Goal: Transaction & Acquisition: Purchase product/service

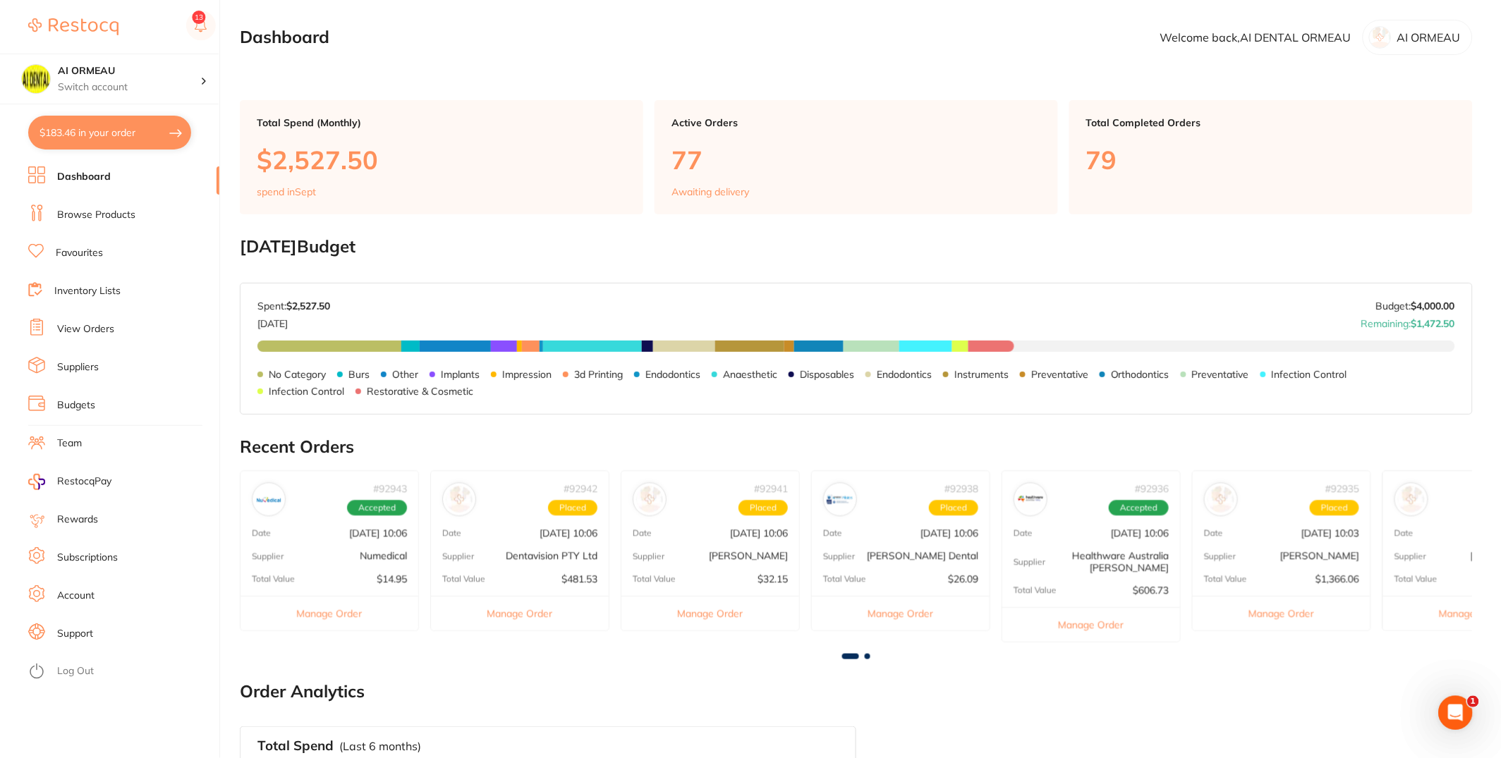
click at [105, 116] on button "$183.46 in your order" at bounding box center [109, 133] width 163 height 34
checkbox input "true"
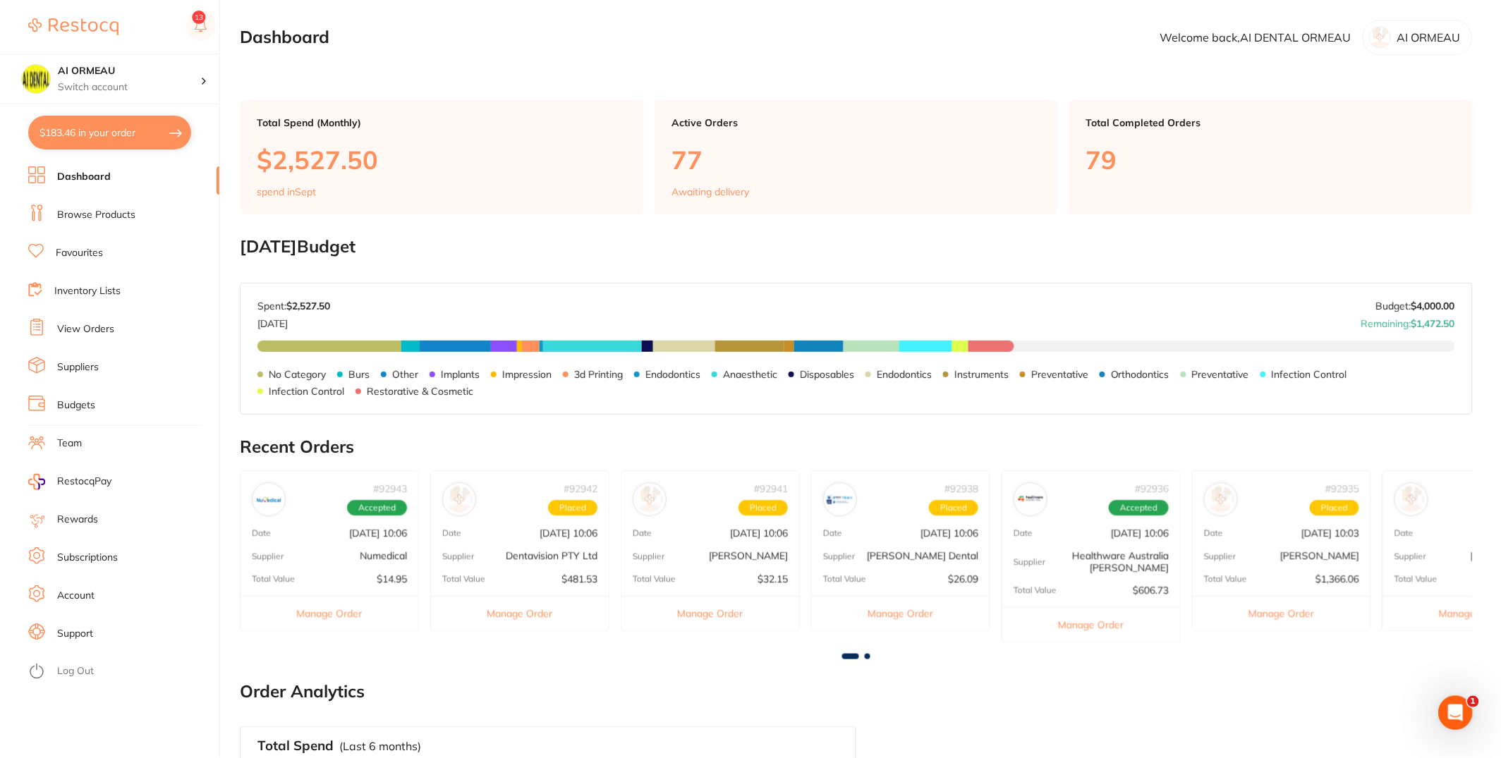
checkbox input "true"
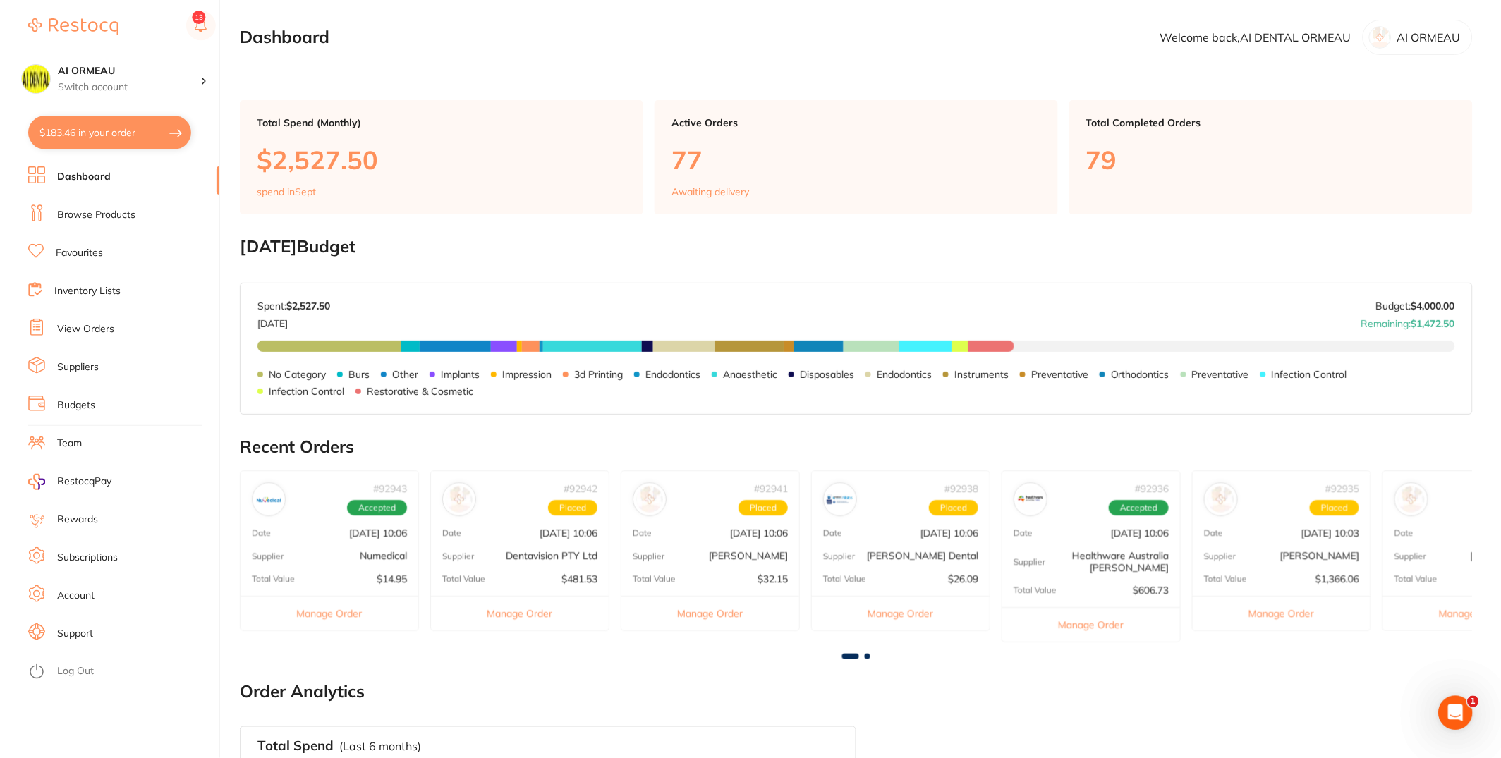
checkbox input "true"
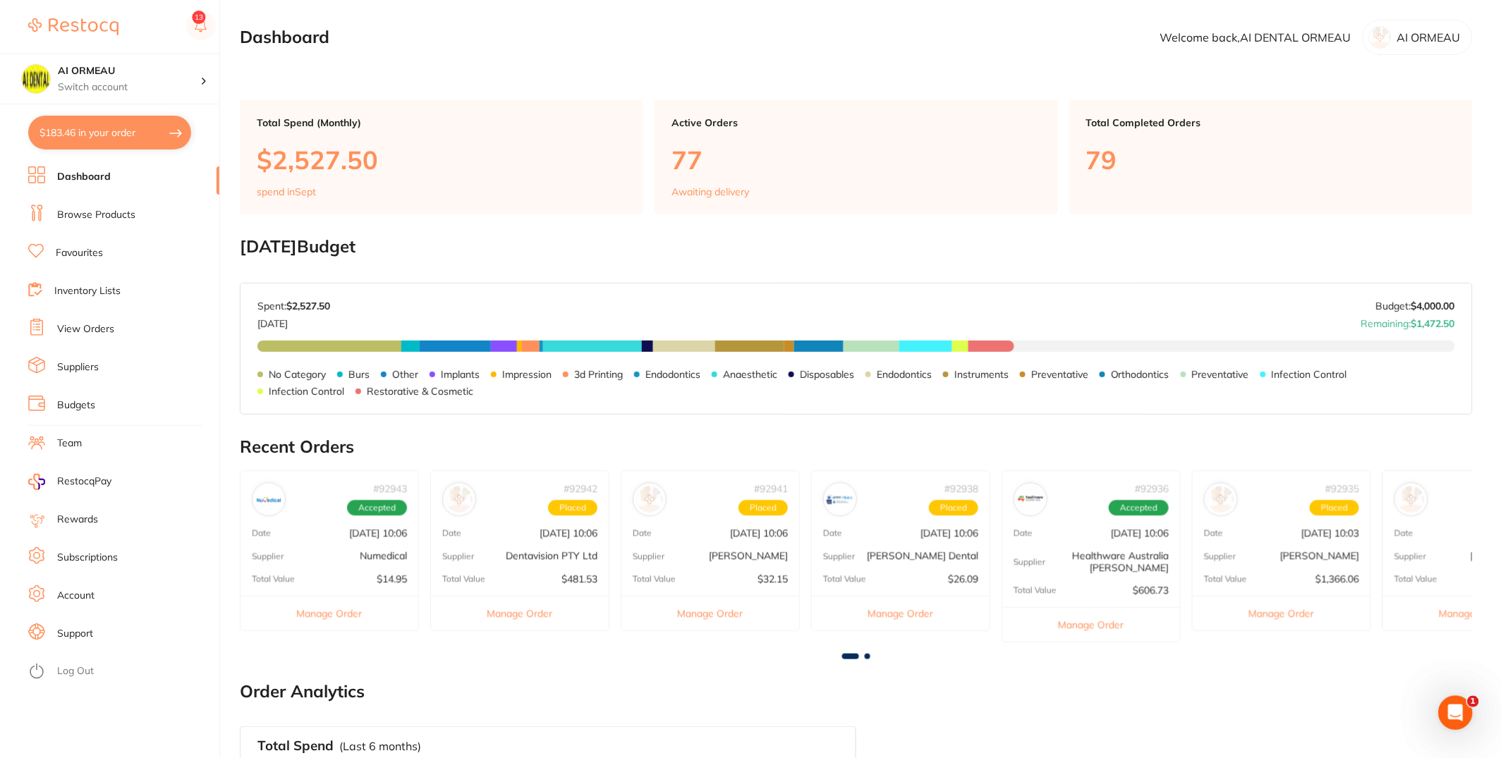
checkbox input "true"
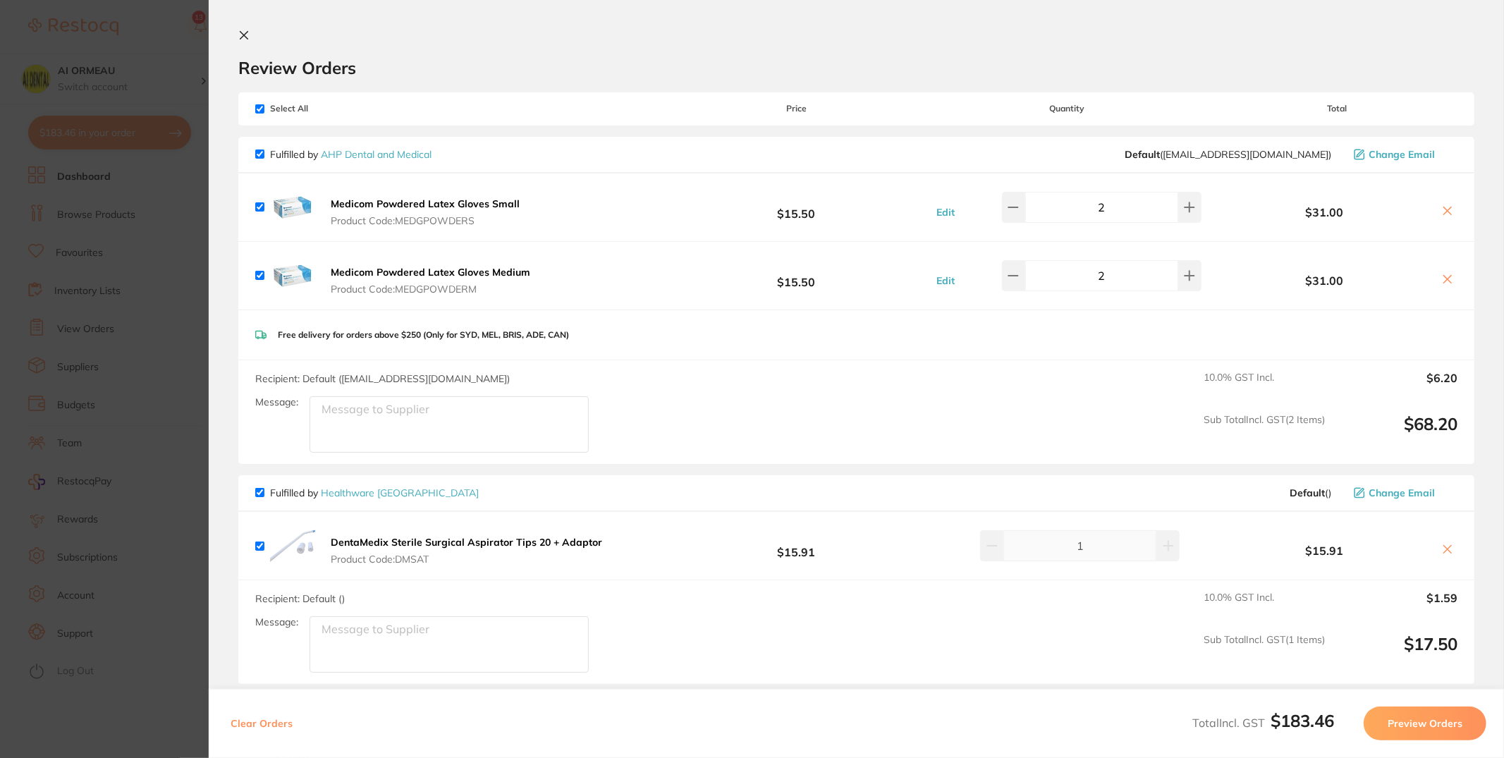
click at [126, 324] on section "Update RRP Set your pre negotiated price for this item. Item Agreed RRP (excl. …" at bounding box center [752, 379] width 1504 height 758
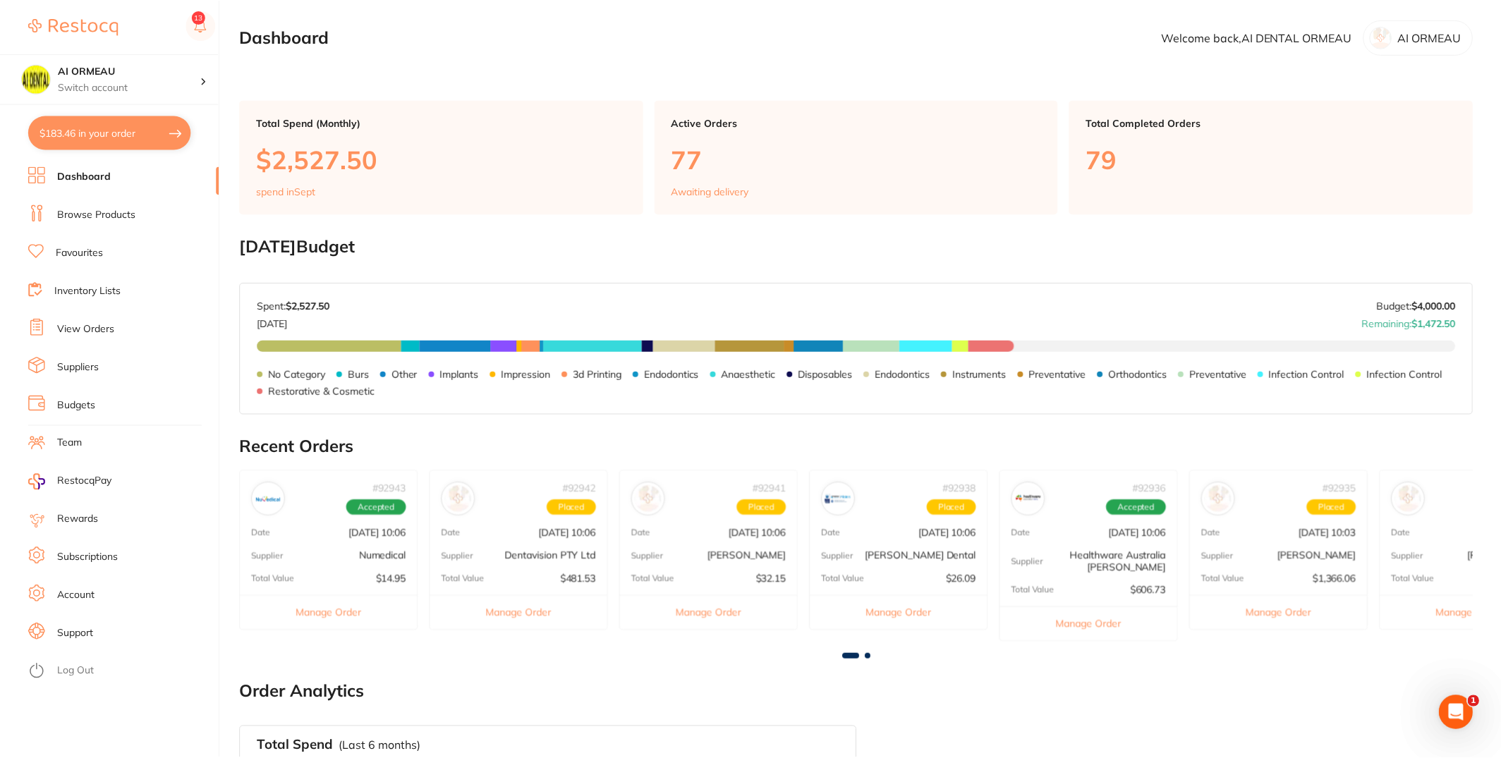
scroll to position [1, 0]
click at [126, 321] on li "View Orders" at bounding box center [123, 329] width 191 height 21
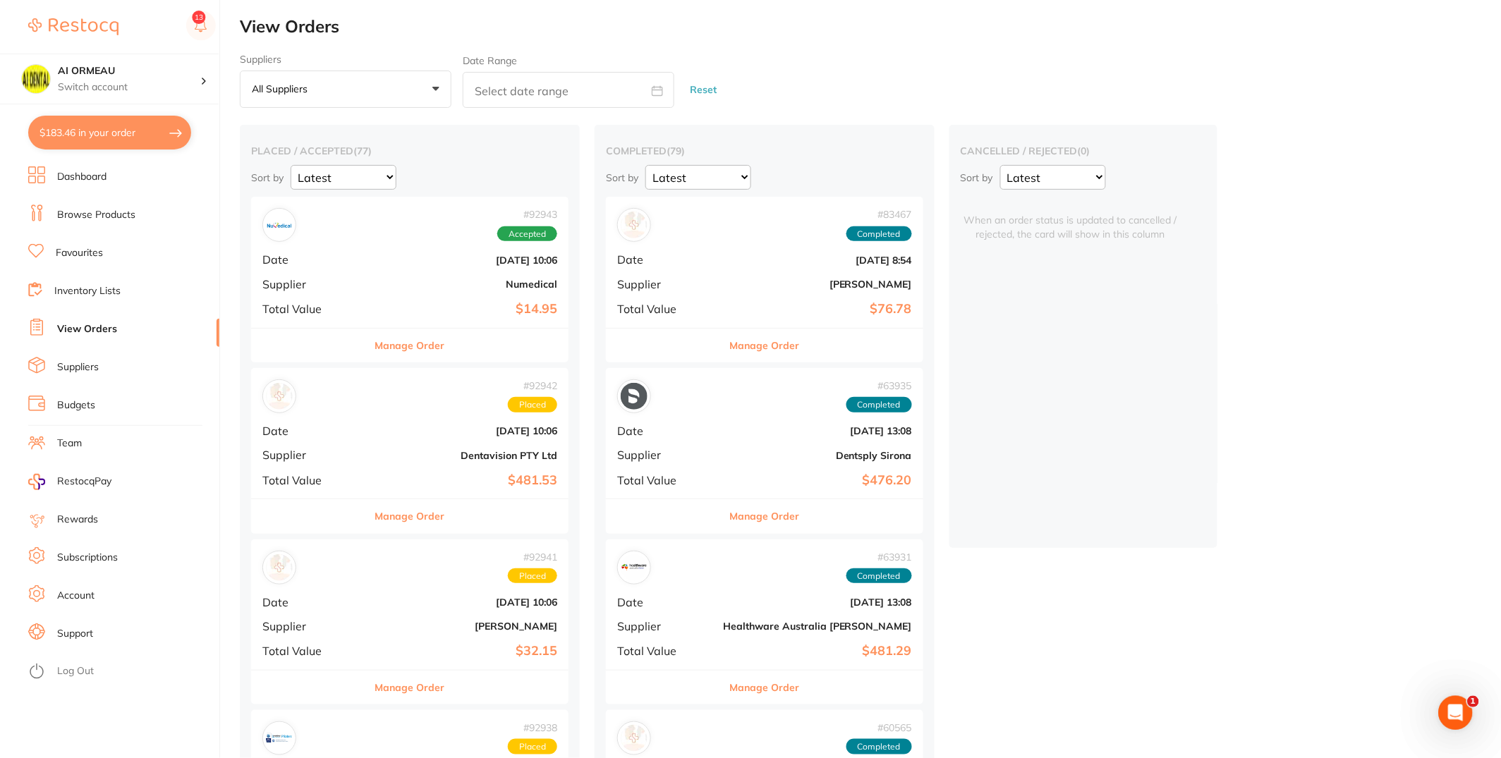
click at [391, 92] on button "All suppliers +0" at bounding box center [346, 90] width 212 height 38
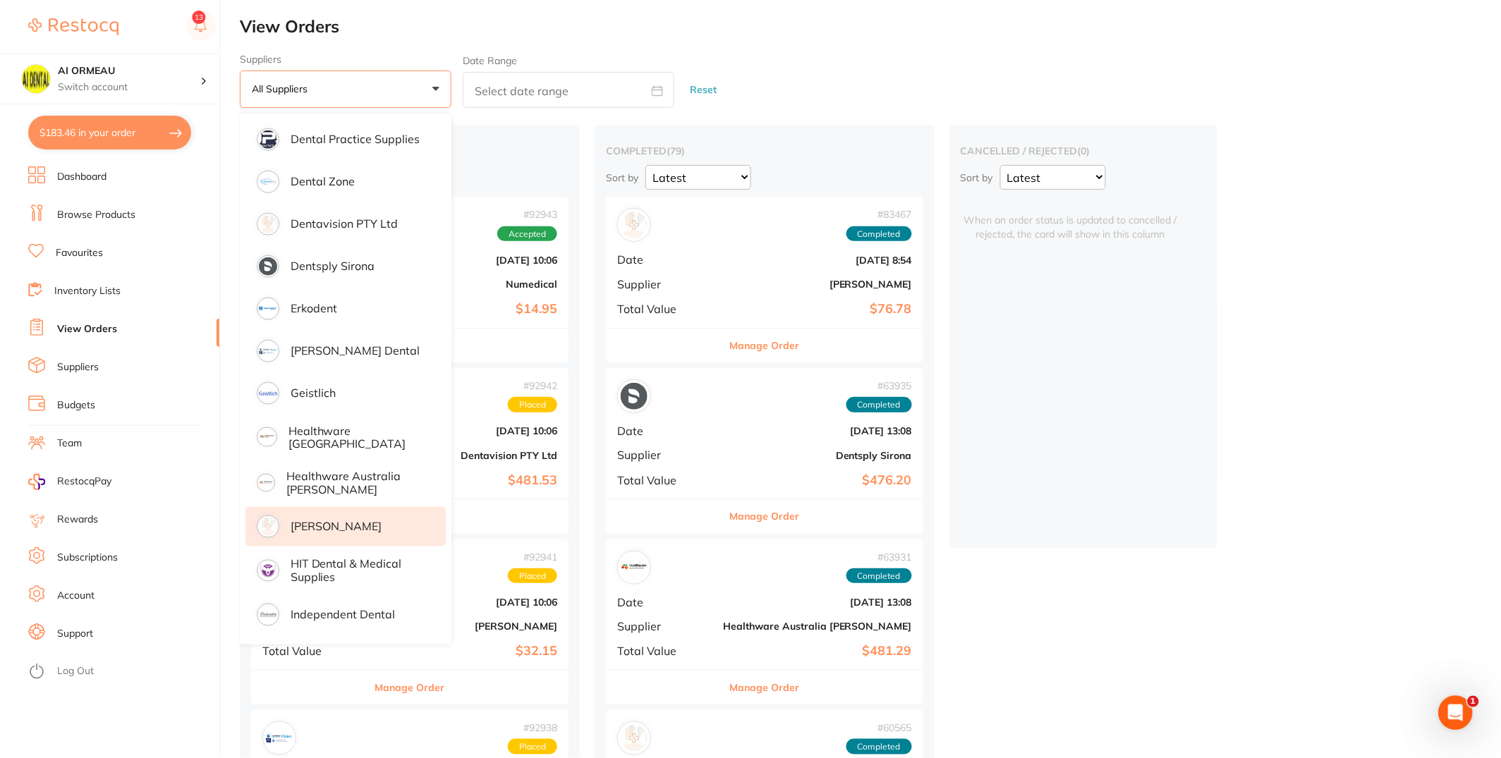
scroll to position [459, 0]
click at [379, 527] on p "[PERSON_NAME]" at bounding box center [336, 526] width 91 height 13
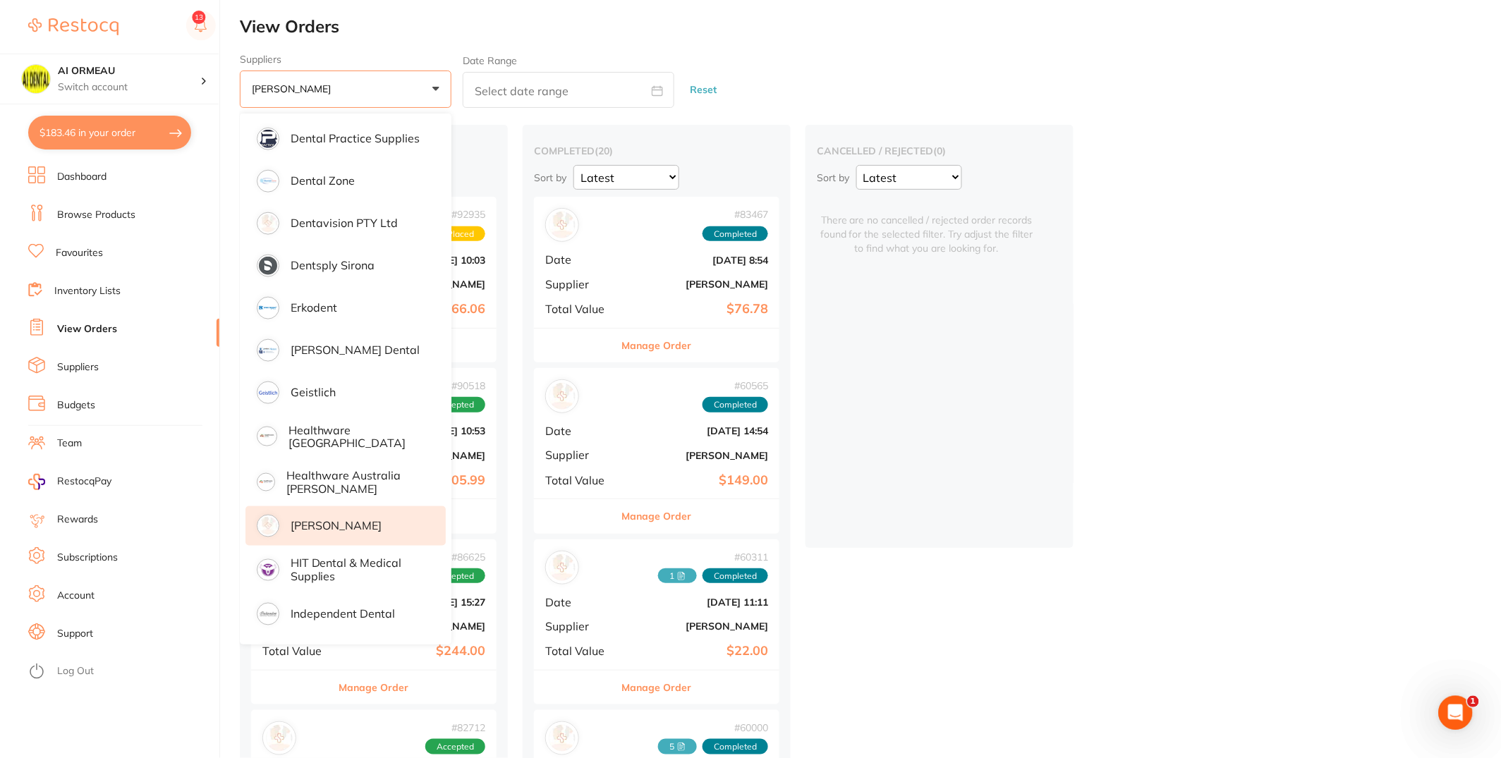
click at [338, 538] on li "[PERSON_NAME]" at bounding box center [345, 525] width 200 height 39
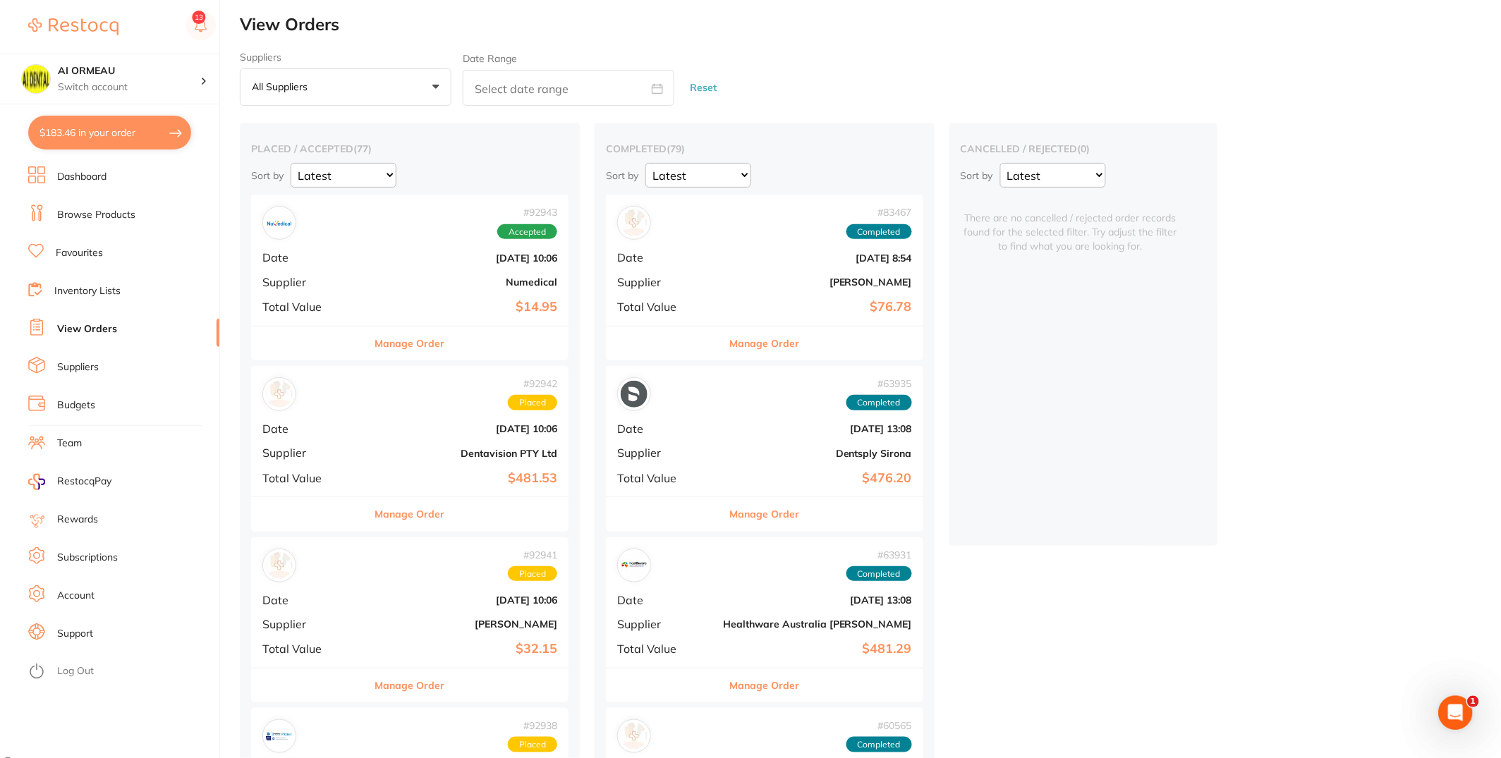
scroll to position [0, 0]
click at [388, 87] on button "All suppliers +0" at bounding box center [346, 90] width 212 height 38
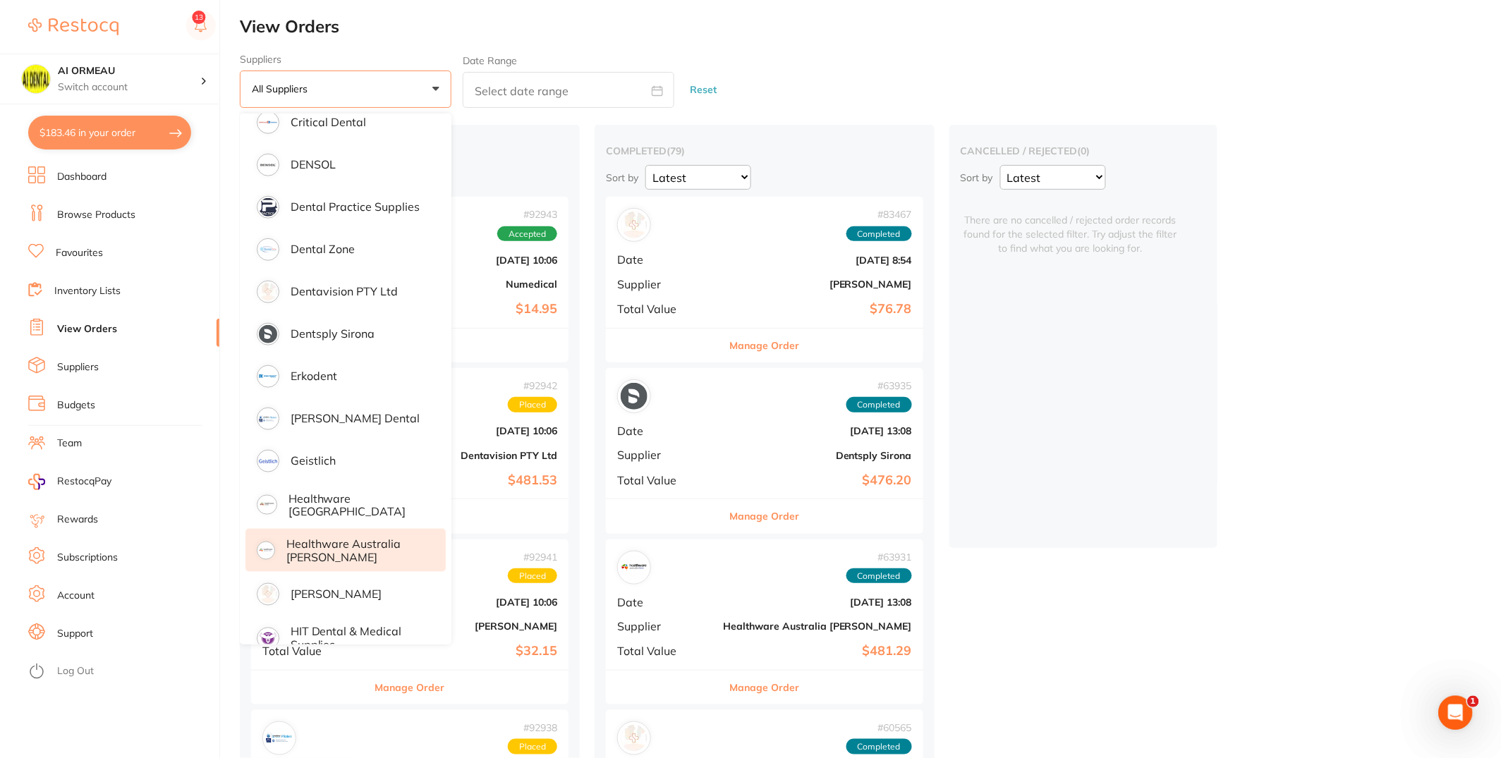
scroll to position [391, 0]
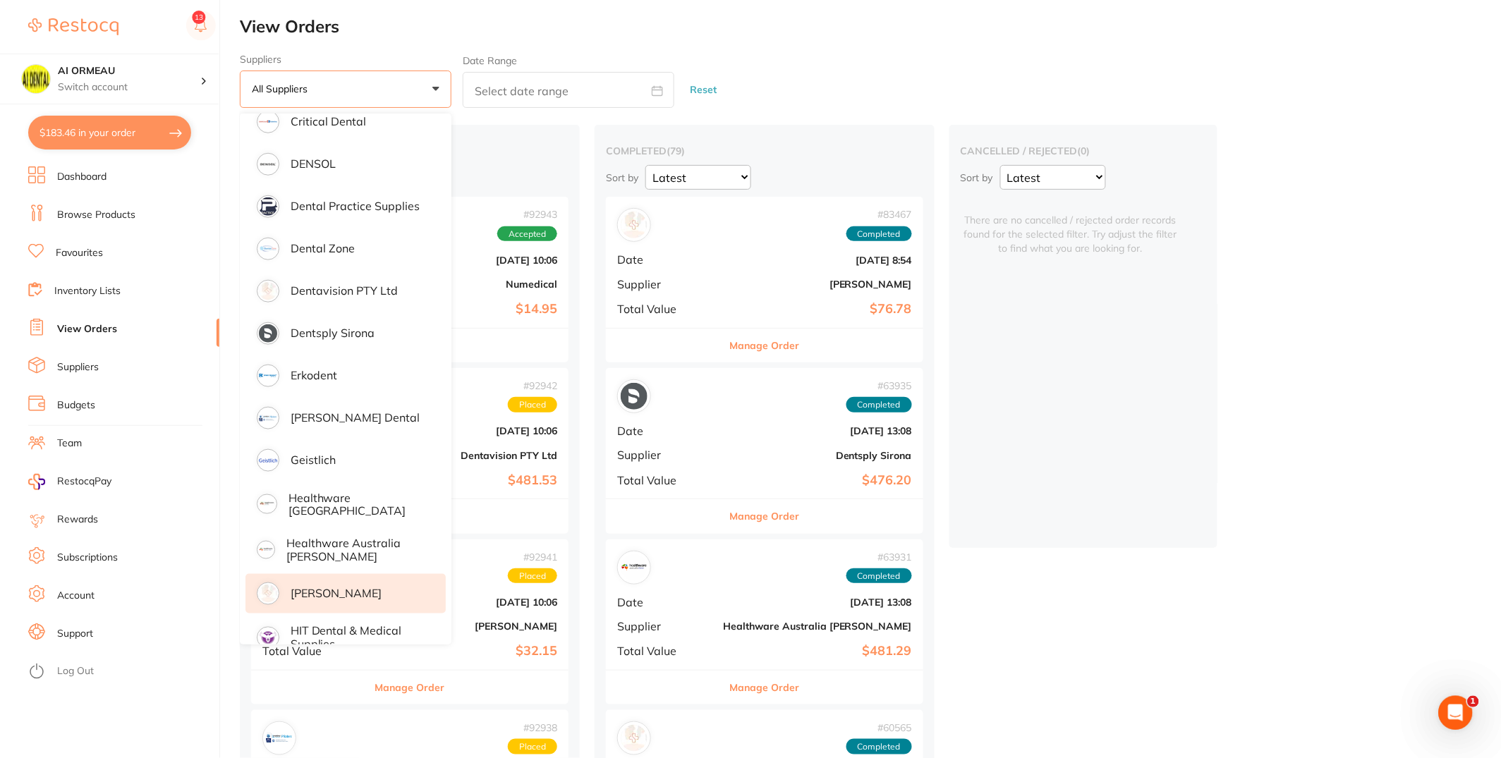
click at [366, 578] on li "[PERSON_NAME]" at bounding box center [345, 593] width 200 height 39
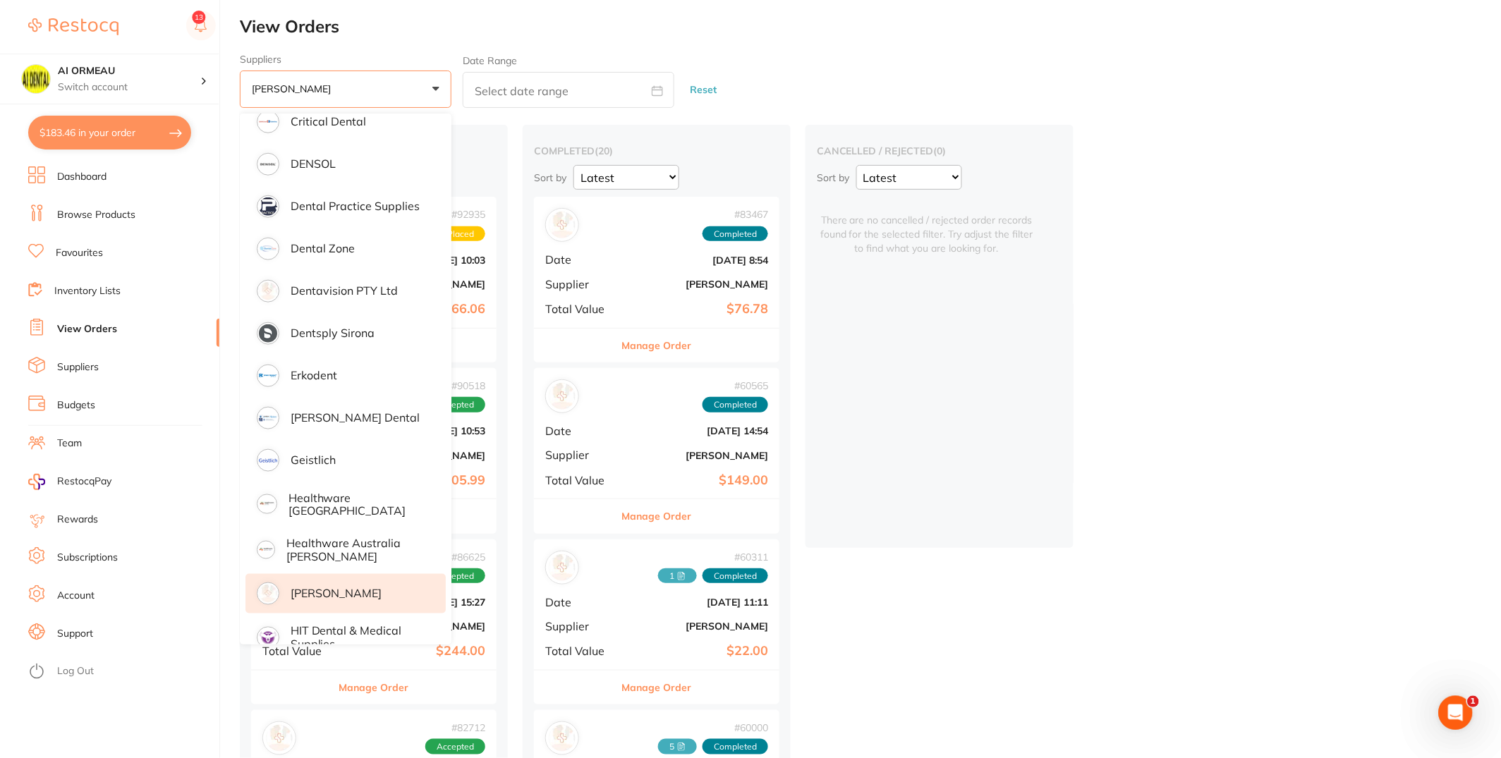
click at [1038, 384] on div "cancelled / rejected ( 0 ) Sort by Latest Notification There are no cancelled /…" at bounding box center [939, 336] width 268 height 423
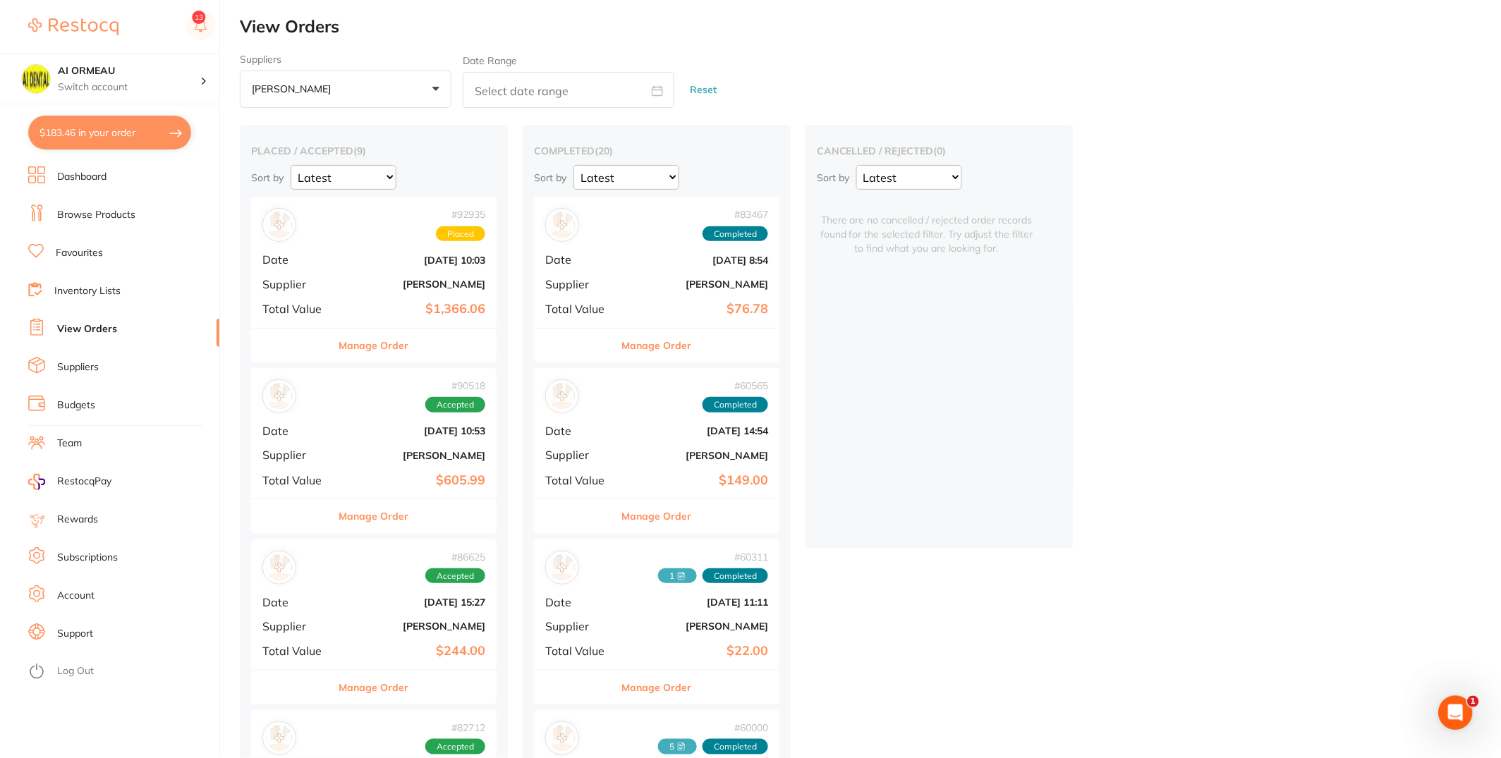
click at [434, 348] on div "Manage Order" at bounding box center [373, 345] width 245 height 35
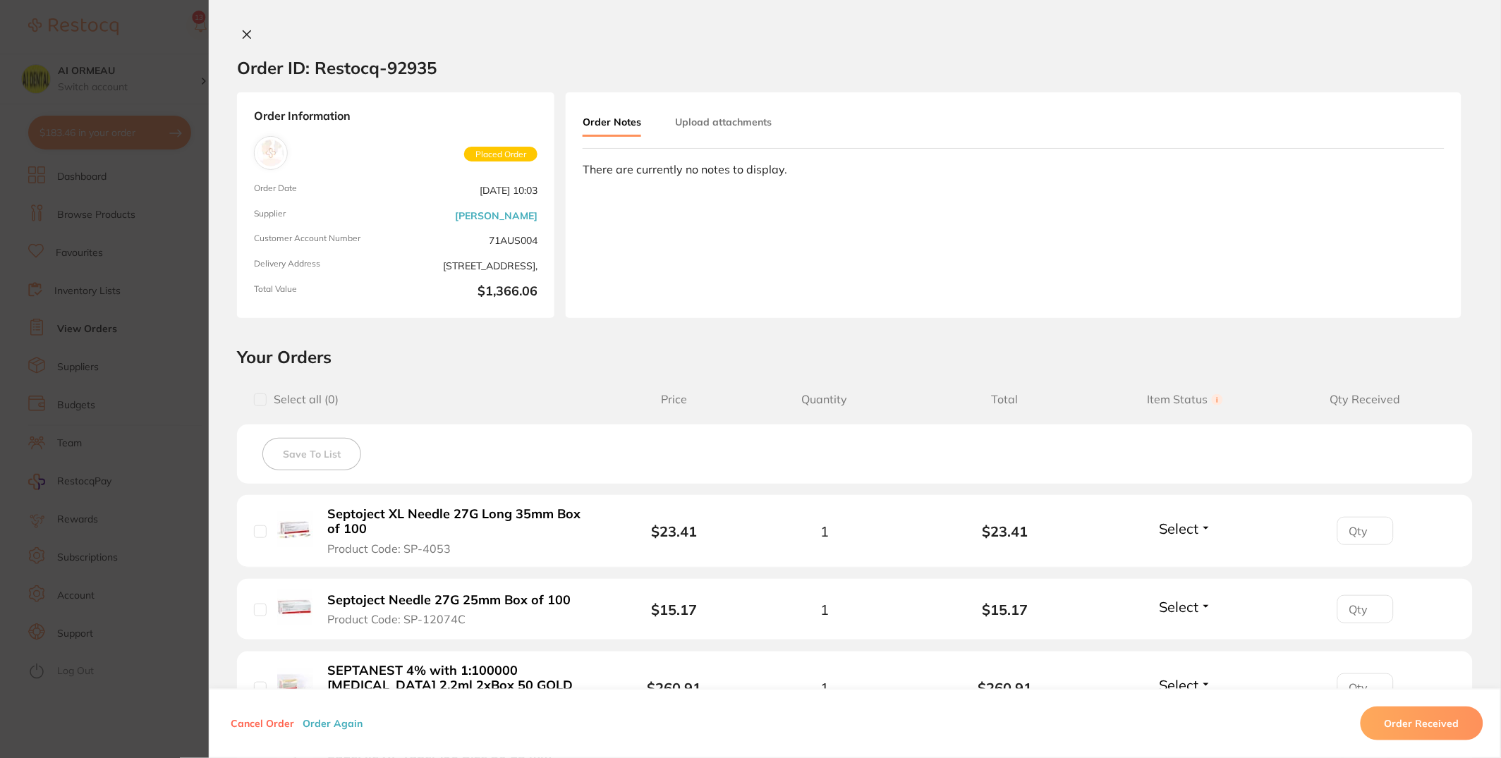
click at [334, 682] on button "Order Again" at bounding box center [332, 723] width 68 height 13
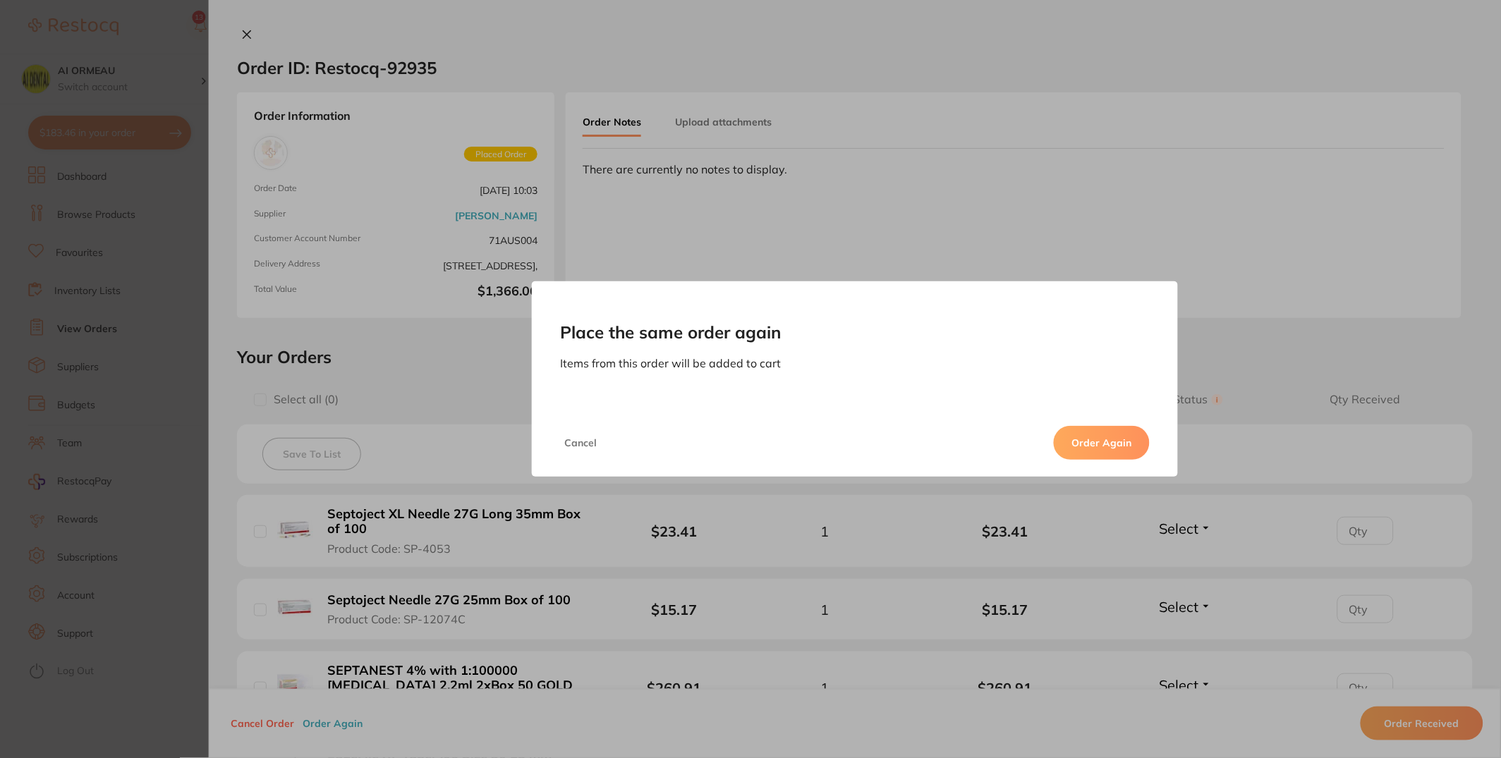
click at [1137, 433] on button "Order Again" at bounding box center [1102, 443] width 96 height 34
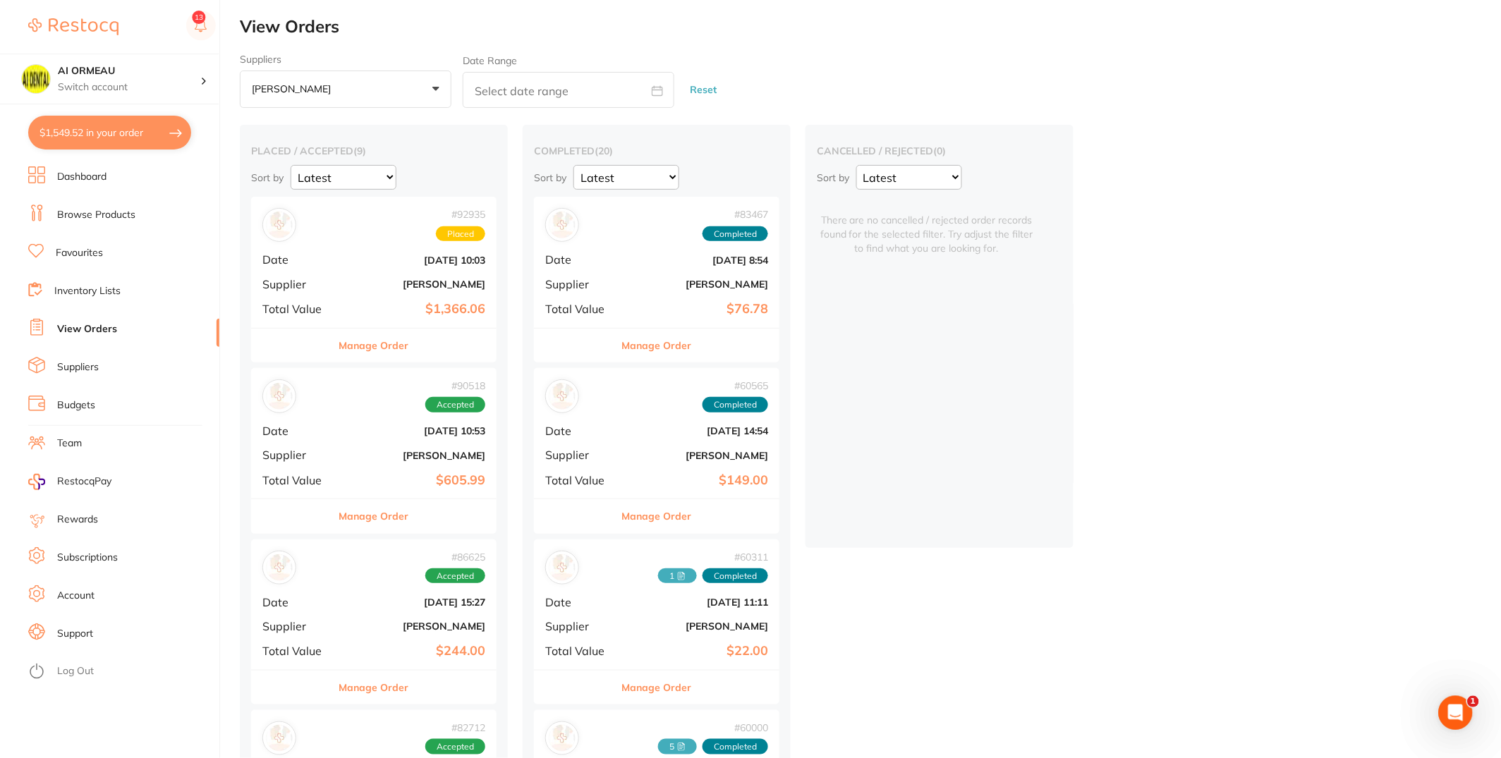
click at [106, 130] on button "$1,549.52 in your order" at bounding box center [109, 133] width 163 height 34
checkbox input "true"
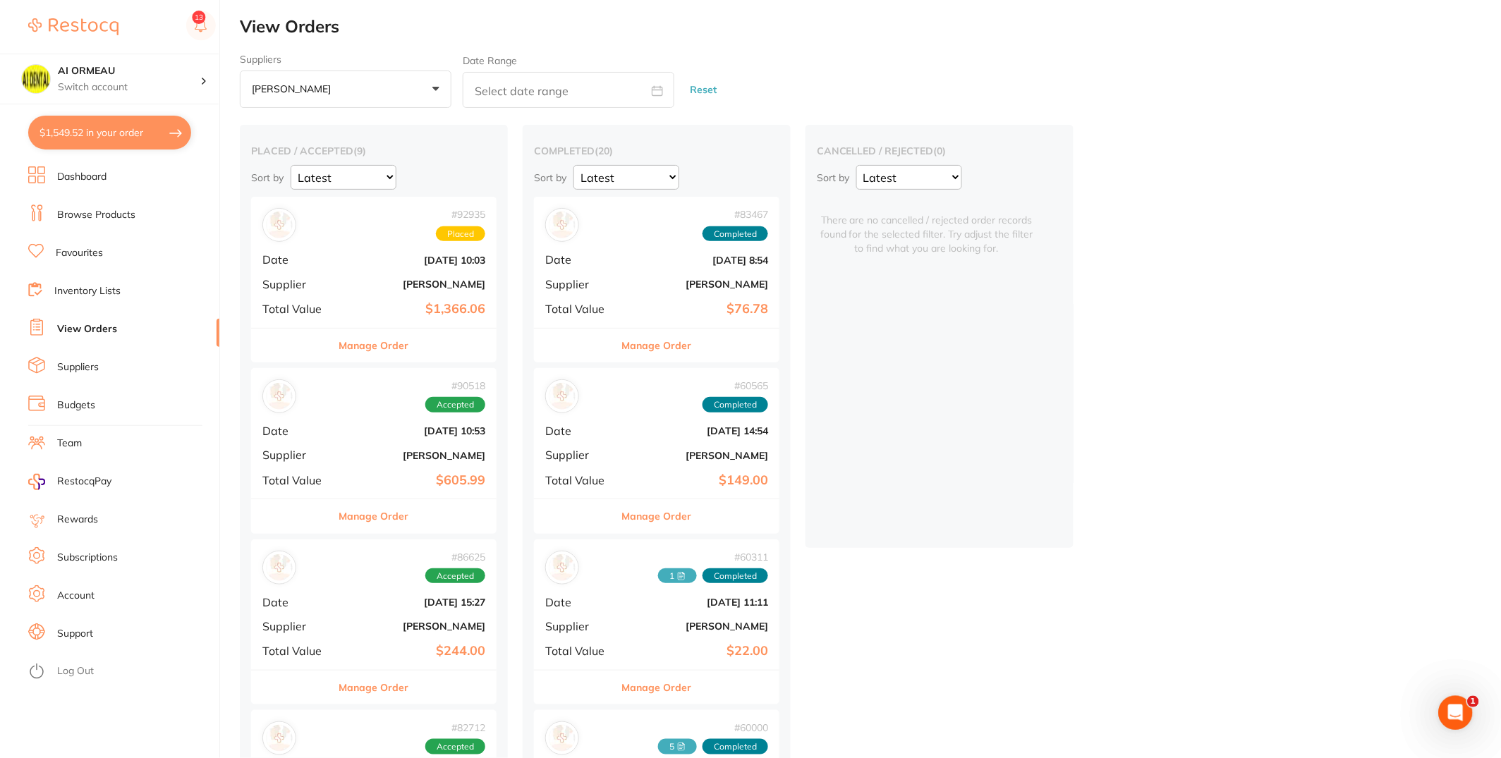
checkbox input "true"
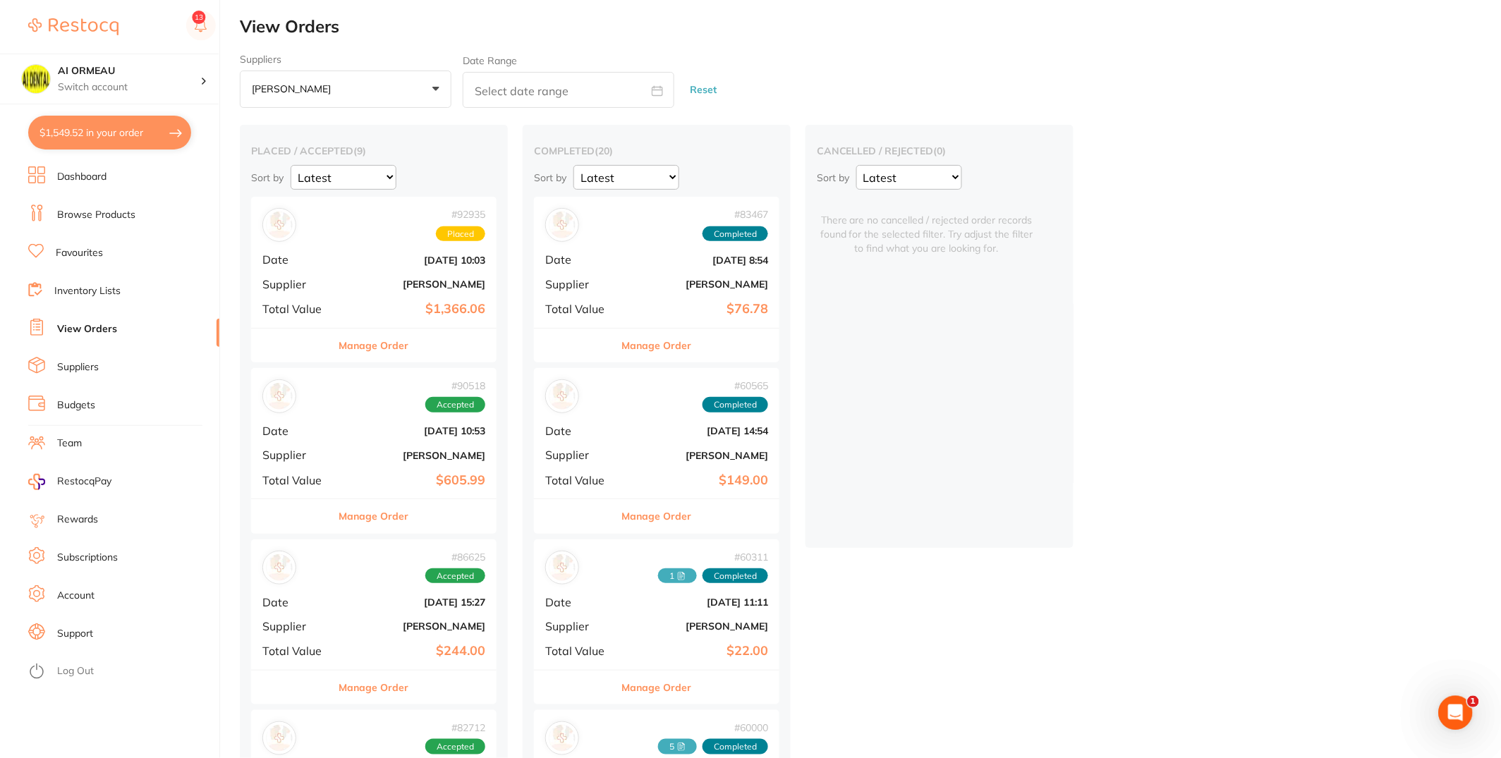
checkbox input "true"
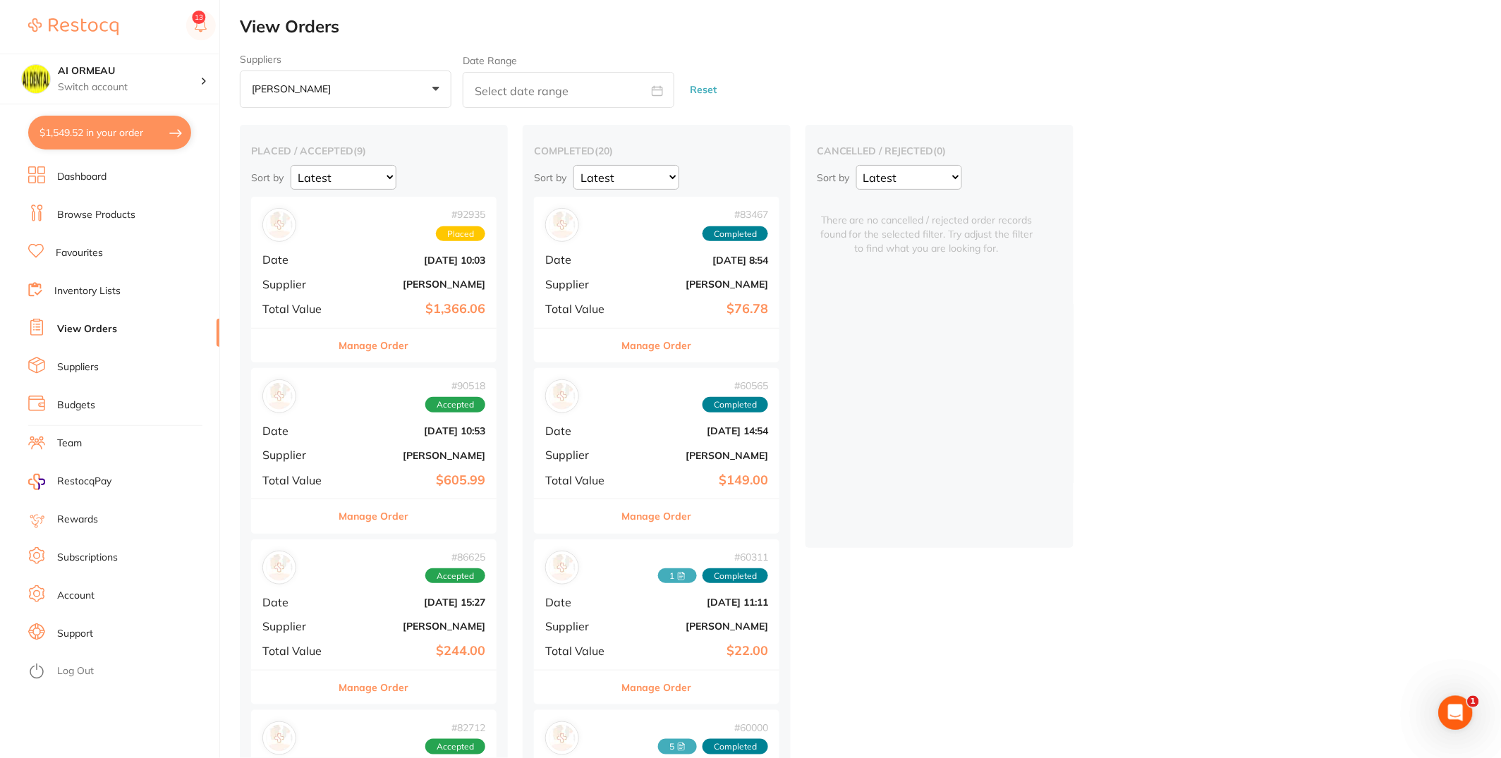
checkbox input "true"
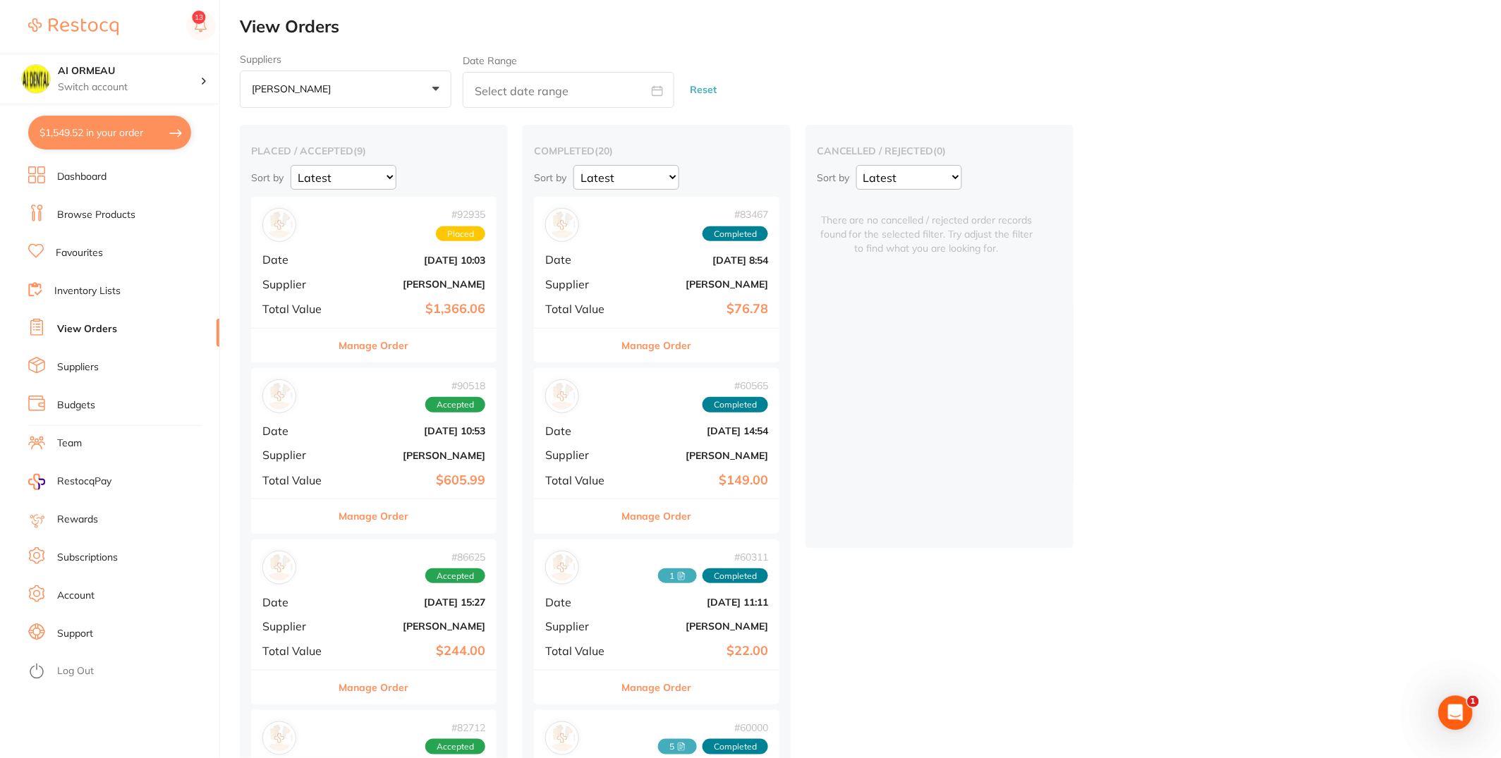
checkbox input "true"
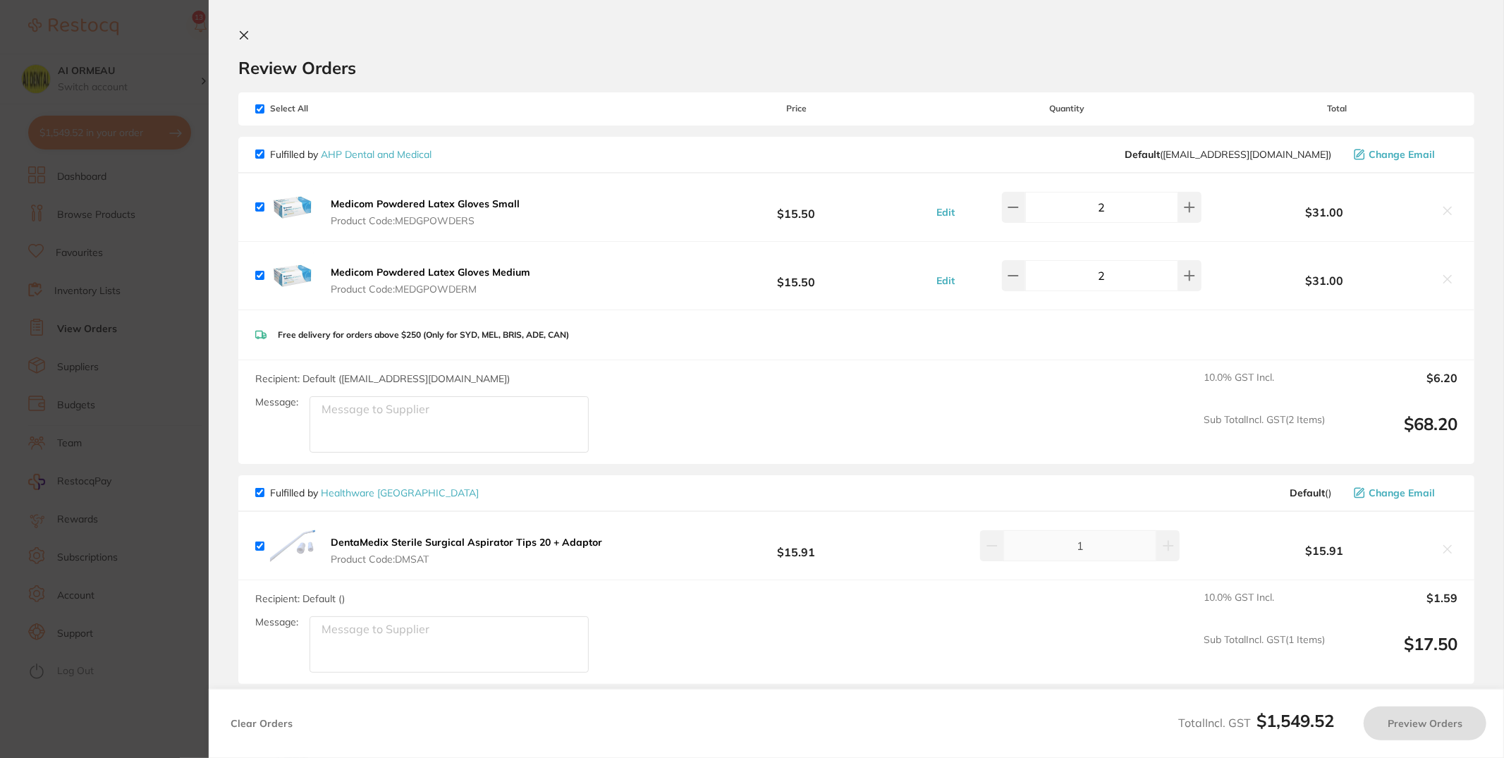
click at [260, 112] on input "checkbox" at bounding box center [259, 108] width 9 height 9
checkbox input "false"
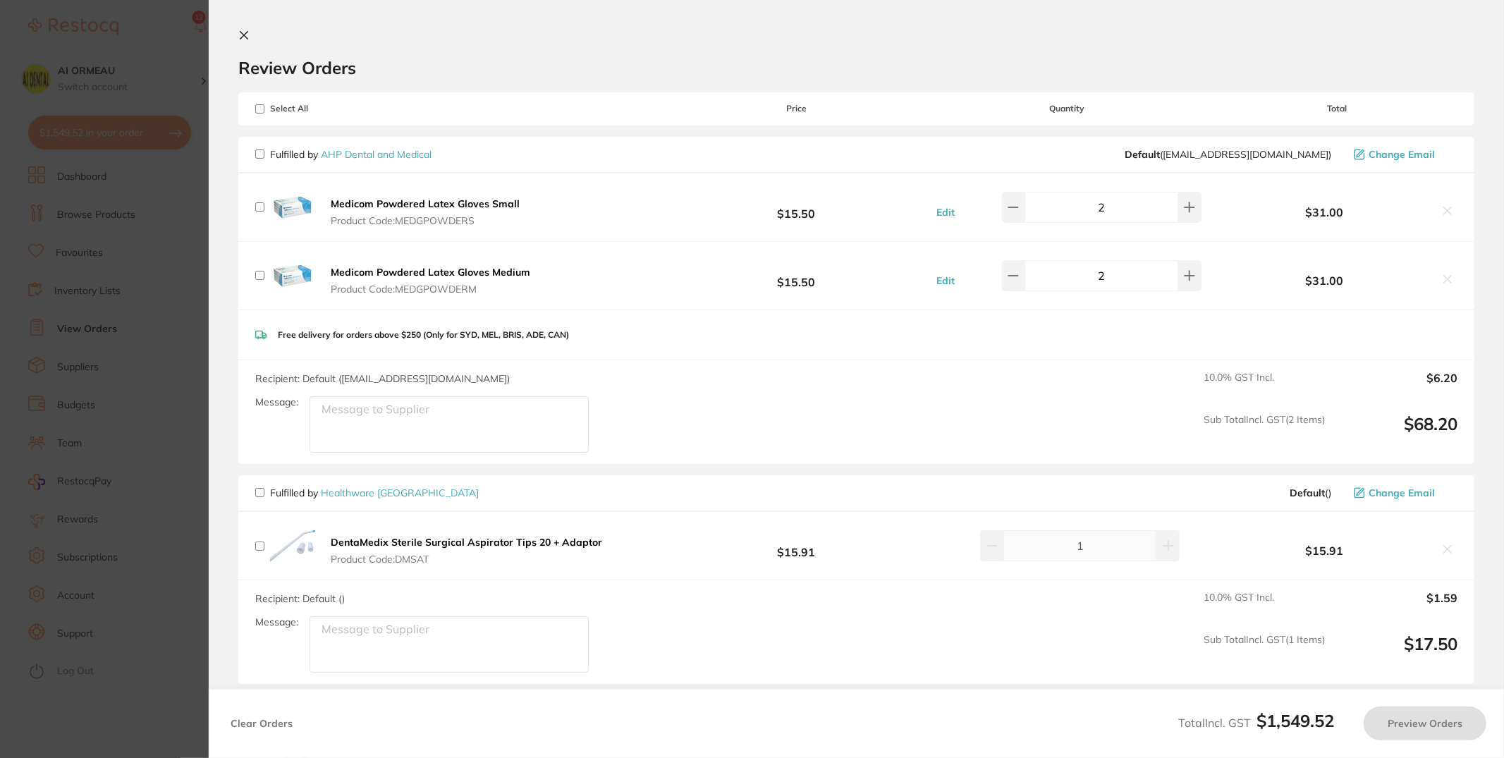
checkbox input "false"
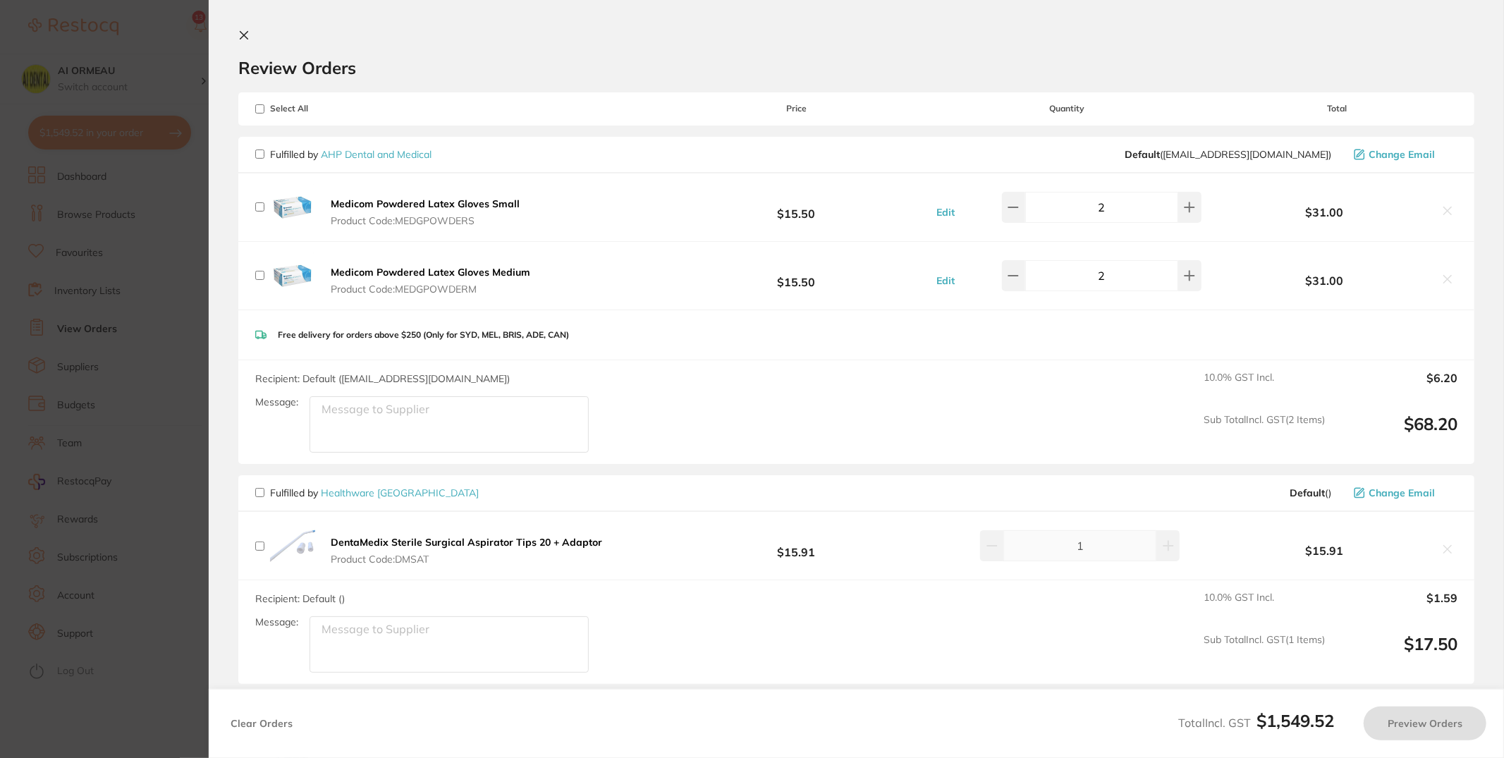
checkbox input "false"
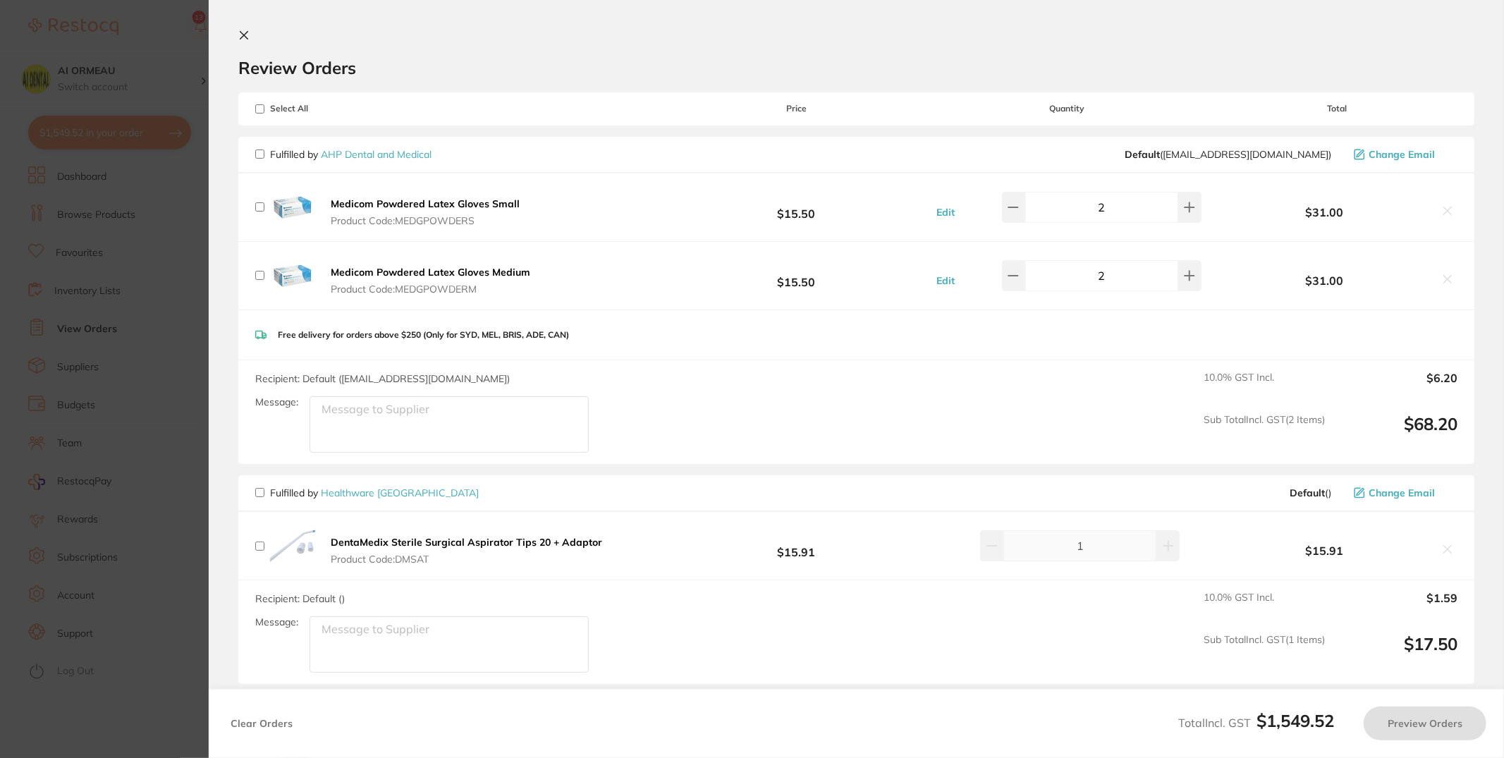
checkbox input "false"
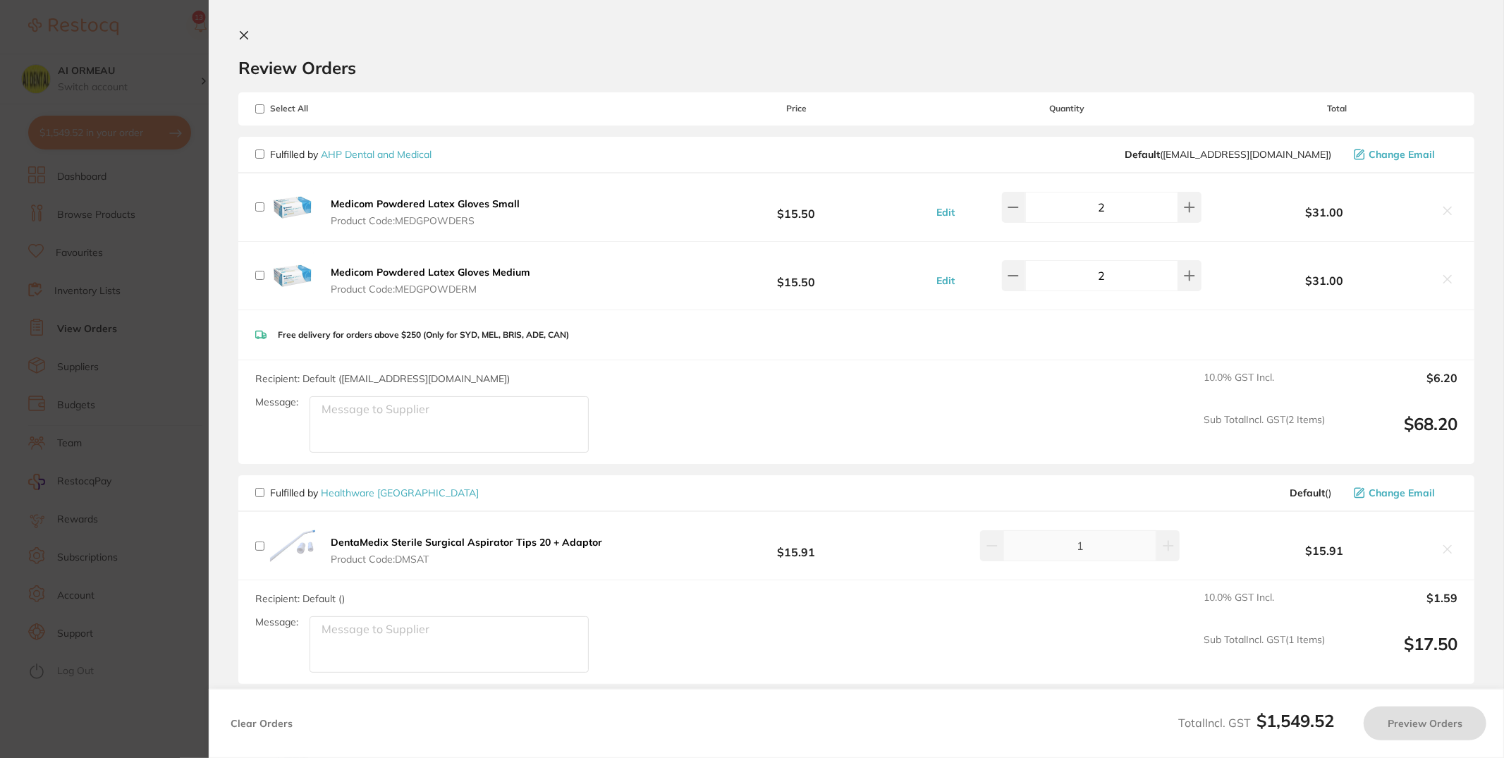
checkbox input "false"
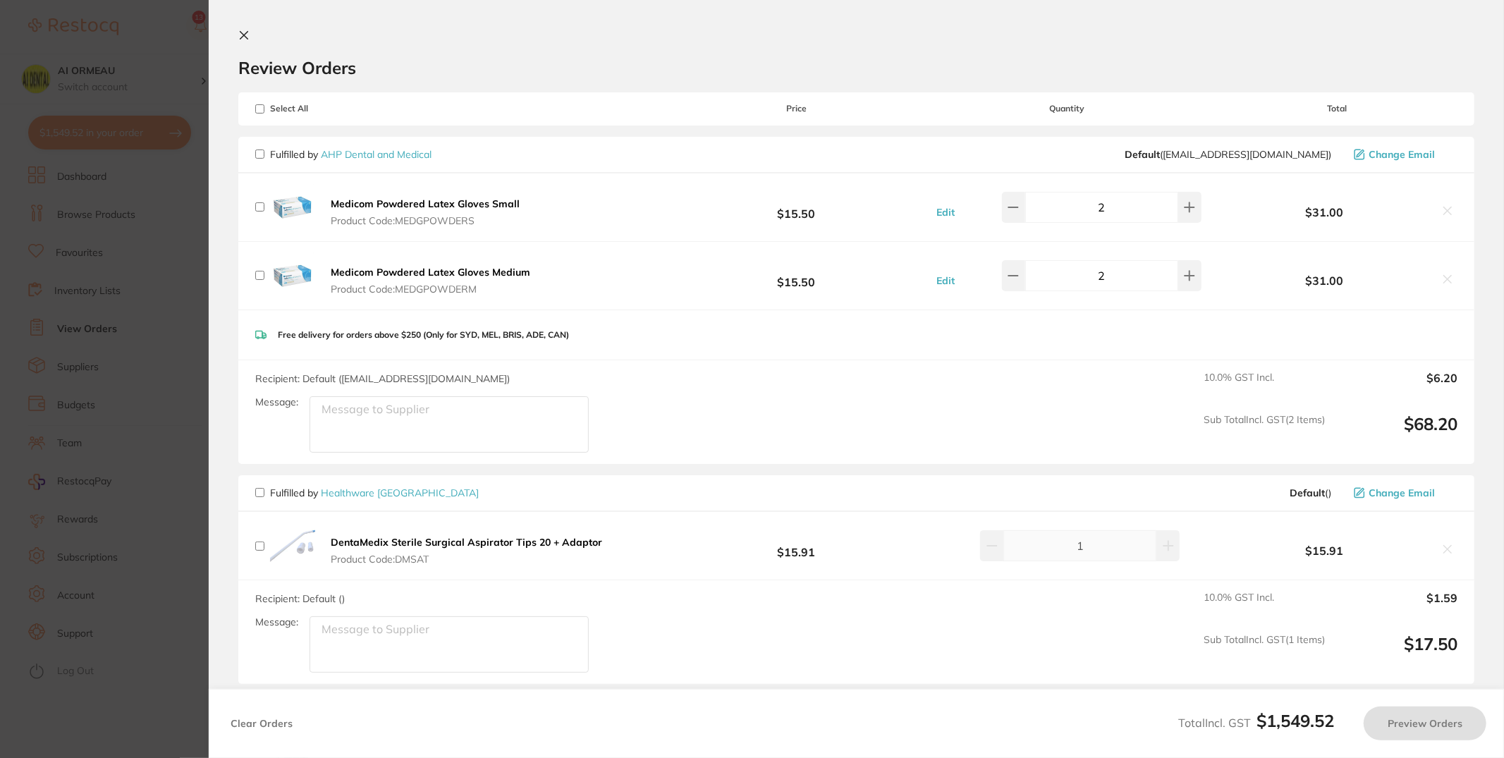
checkbox input "false"
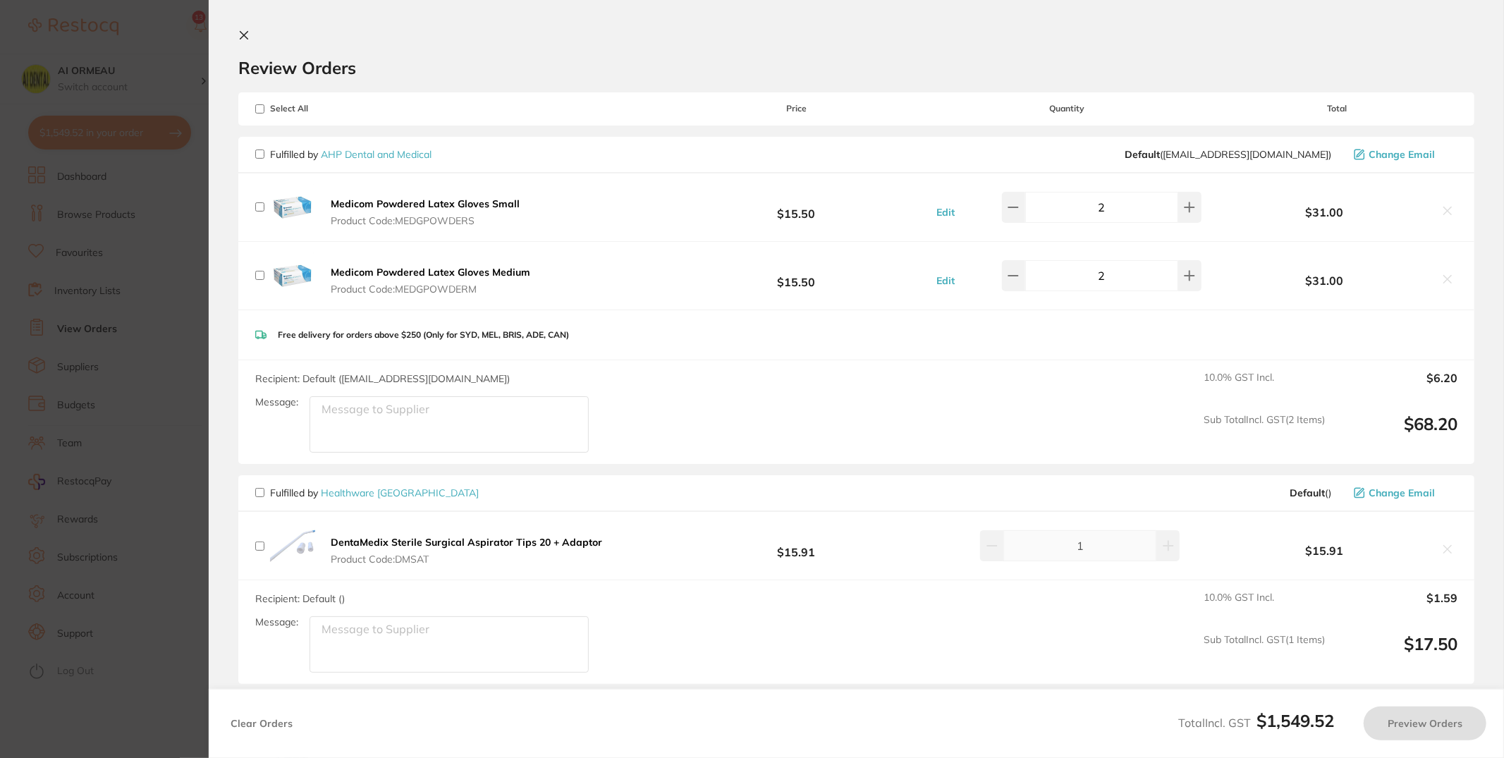
checkbox input "false"
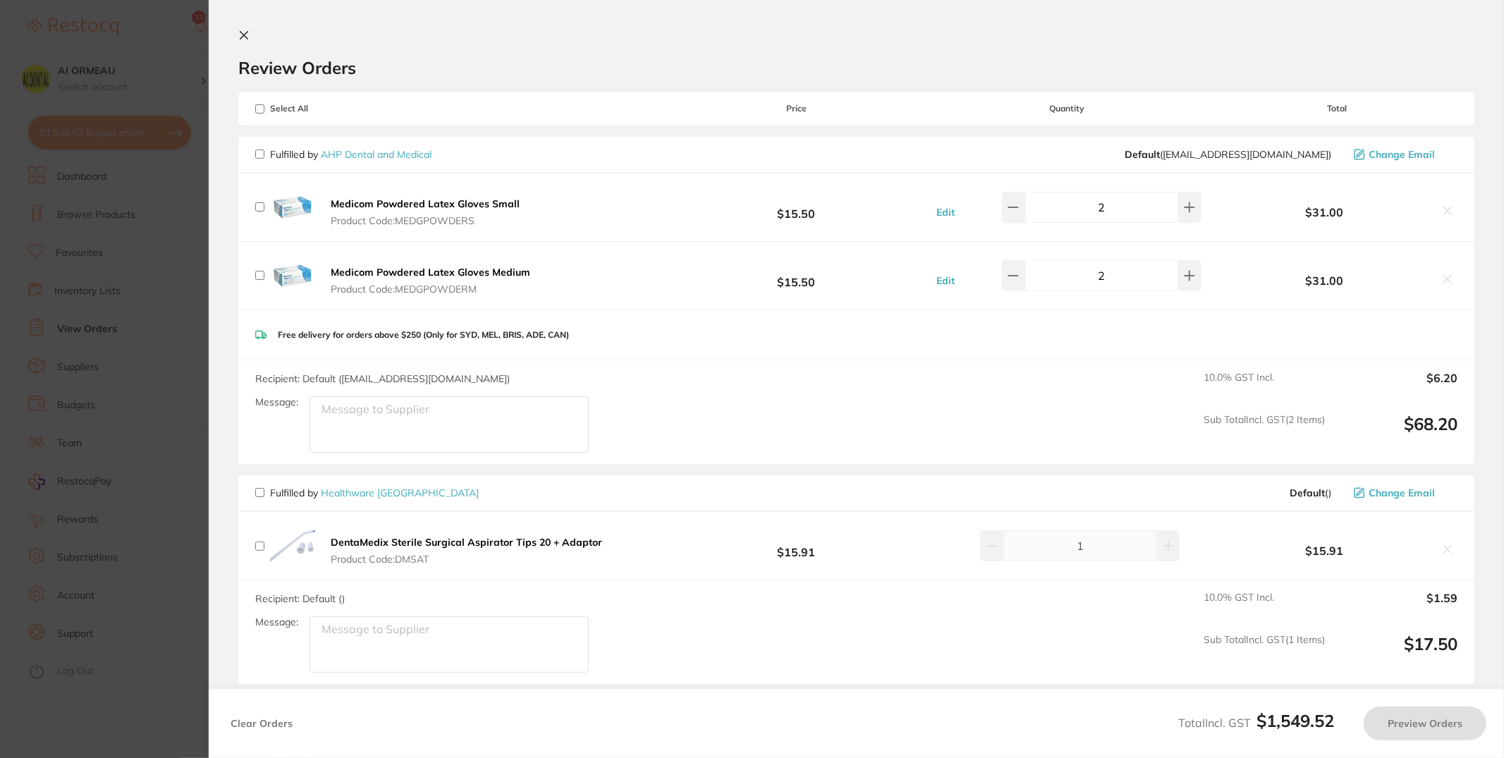
checkbox input "false"
checkbox input "true"
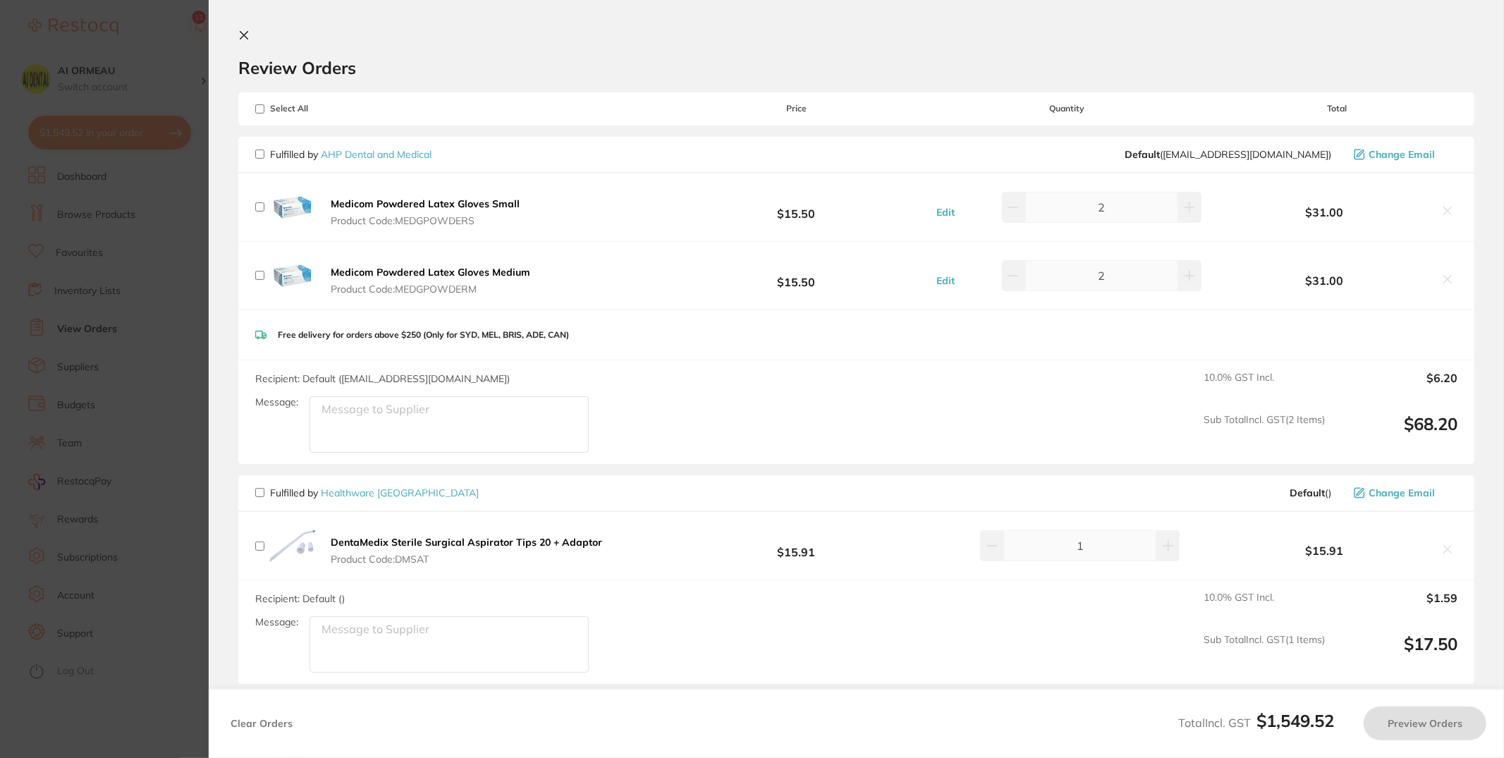
checkbox input "true"
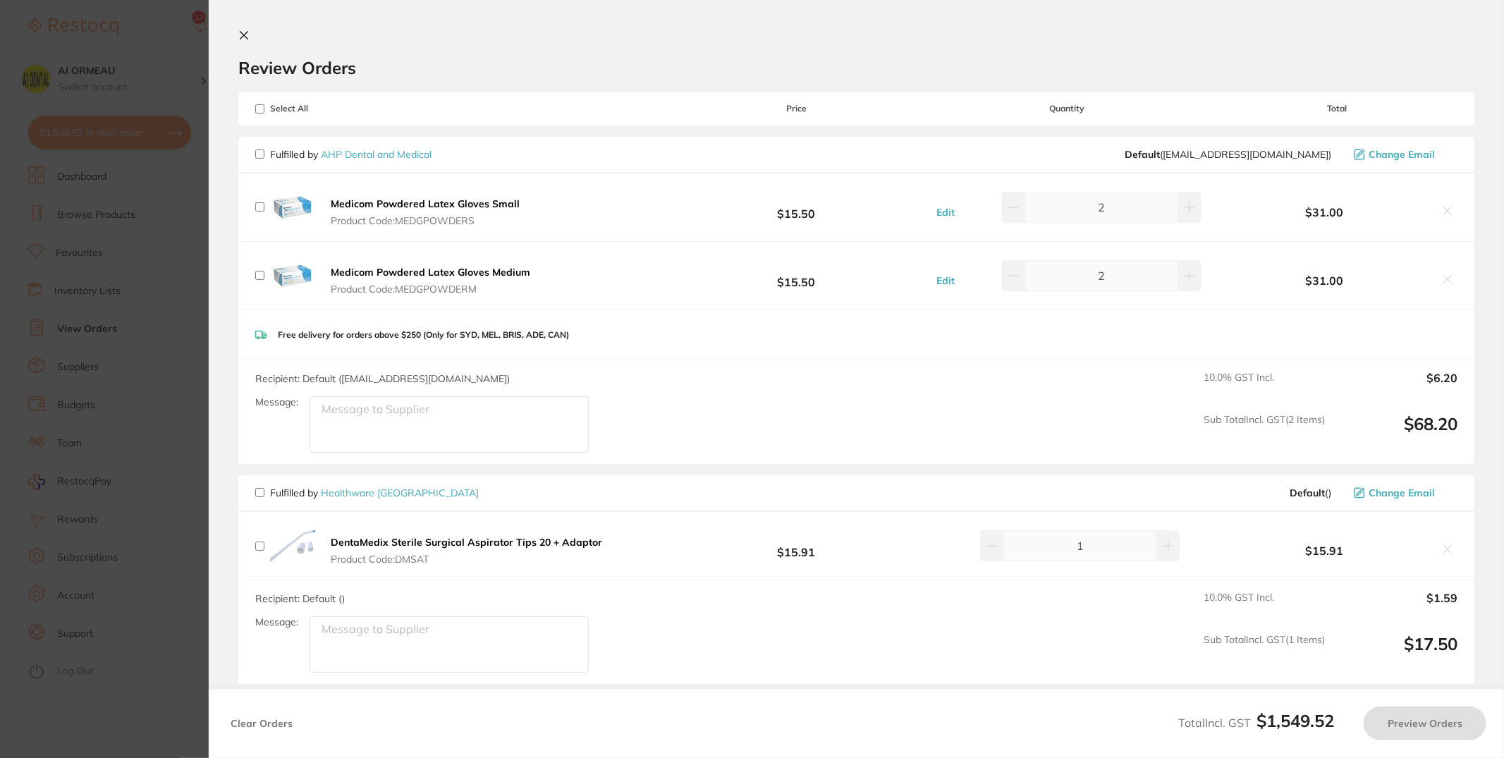
checkbox input "true"
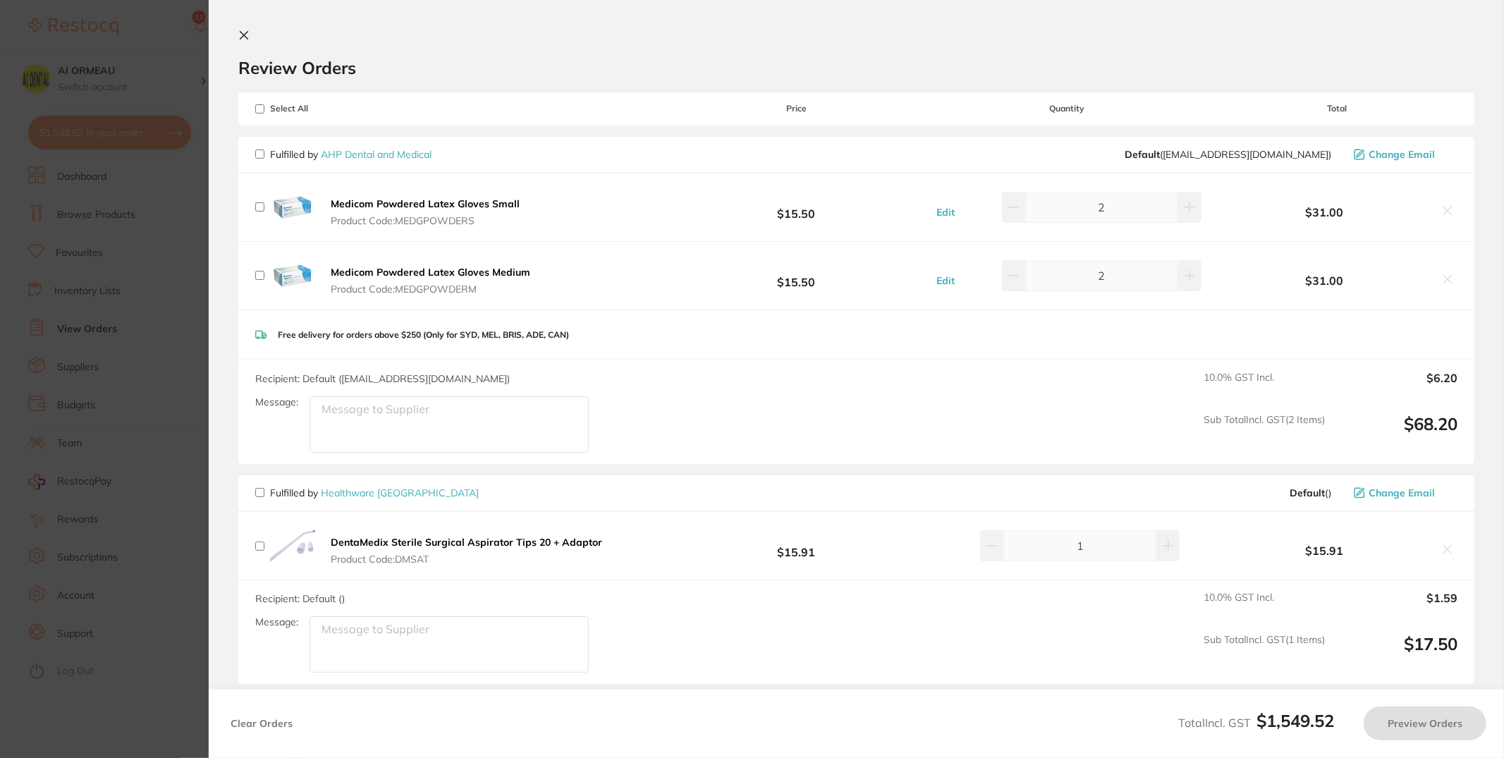
checkbox input "true"
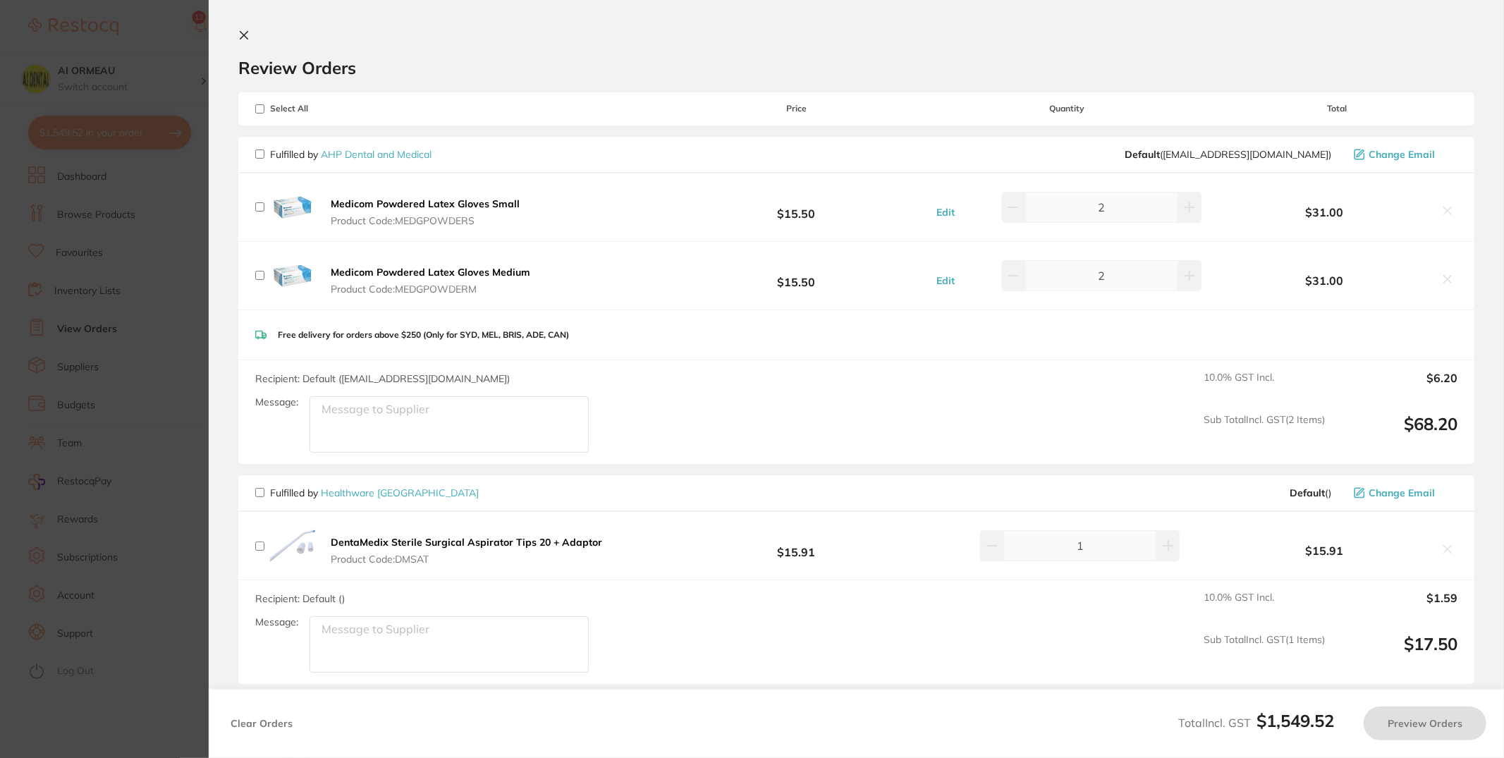
checkbox input "true"
click at [260, 156] on input "checkbox" at bounding box center [259, 153] width 9 height 9
checkbox input "true"
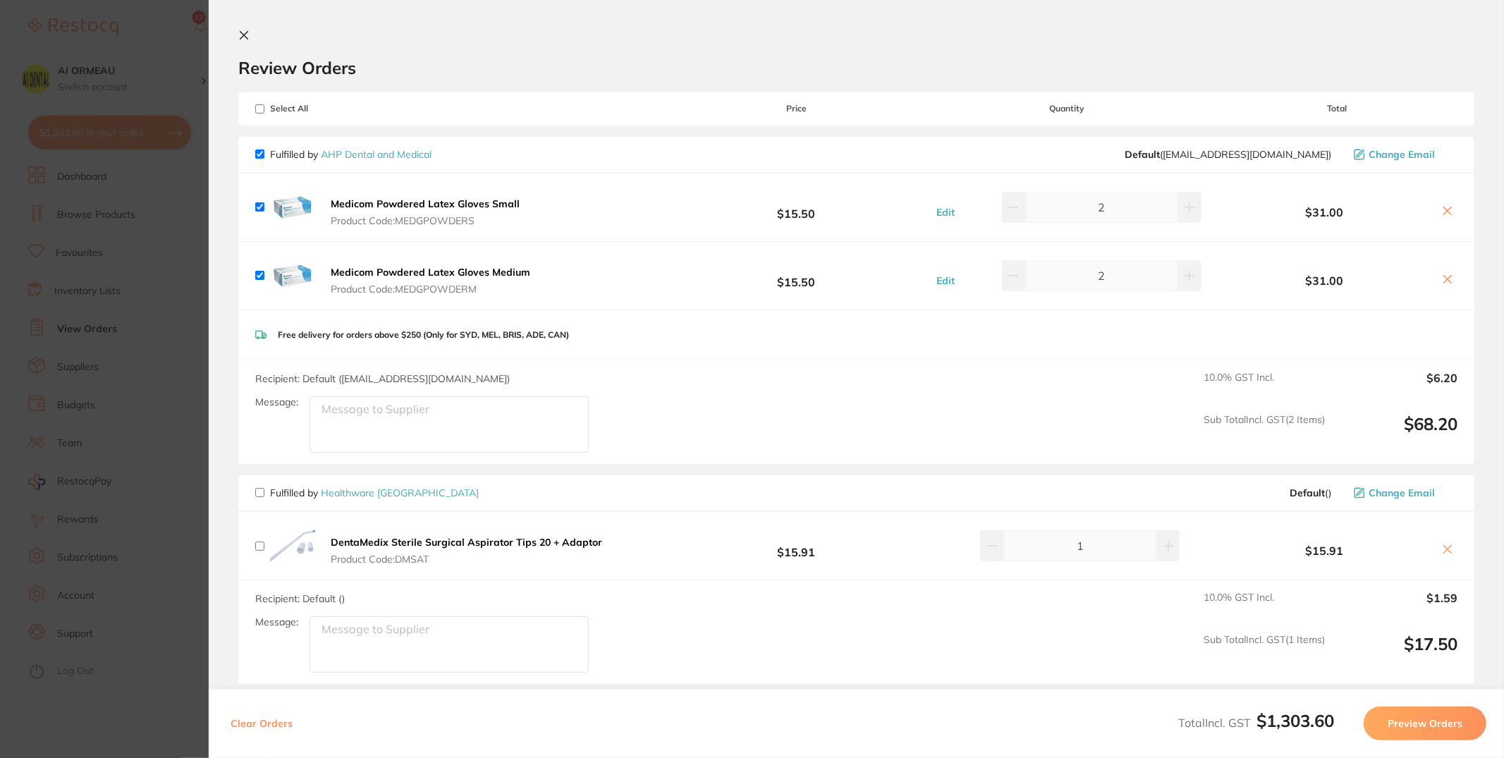
checkbox input "true"
click at [264, 151] on span "Fulfilled by AHP Dental and Medical" at bounding box center [343, 151] width 176 height 13
click at [258, 152] on input "checkbox" at bounding box center [259, 151] width 9 height 9
checkbox input "false"
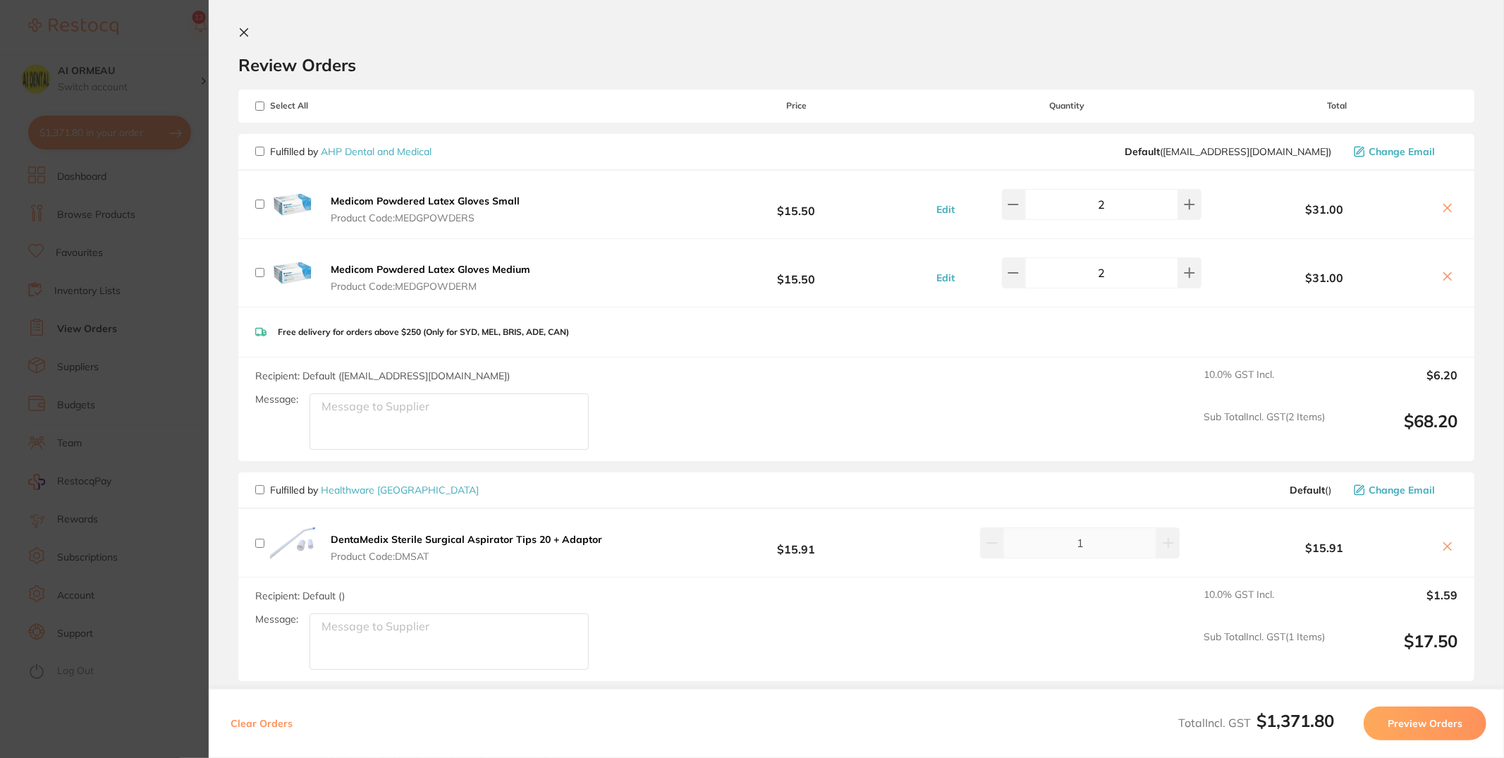
checkbox input "false"
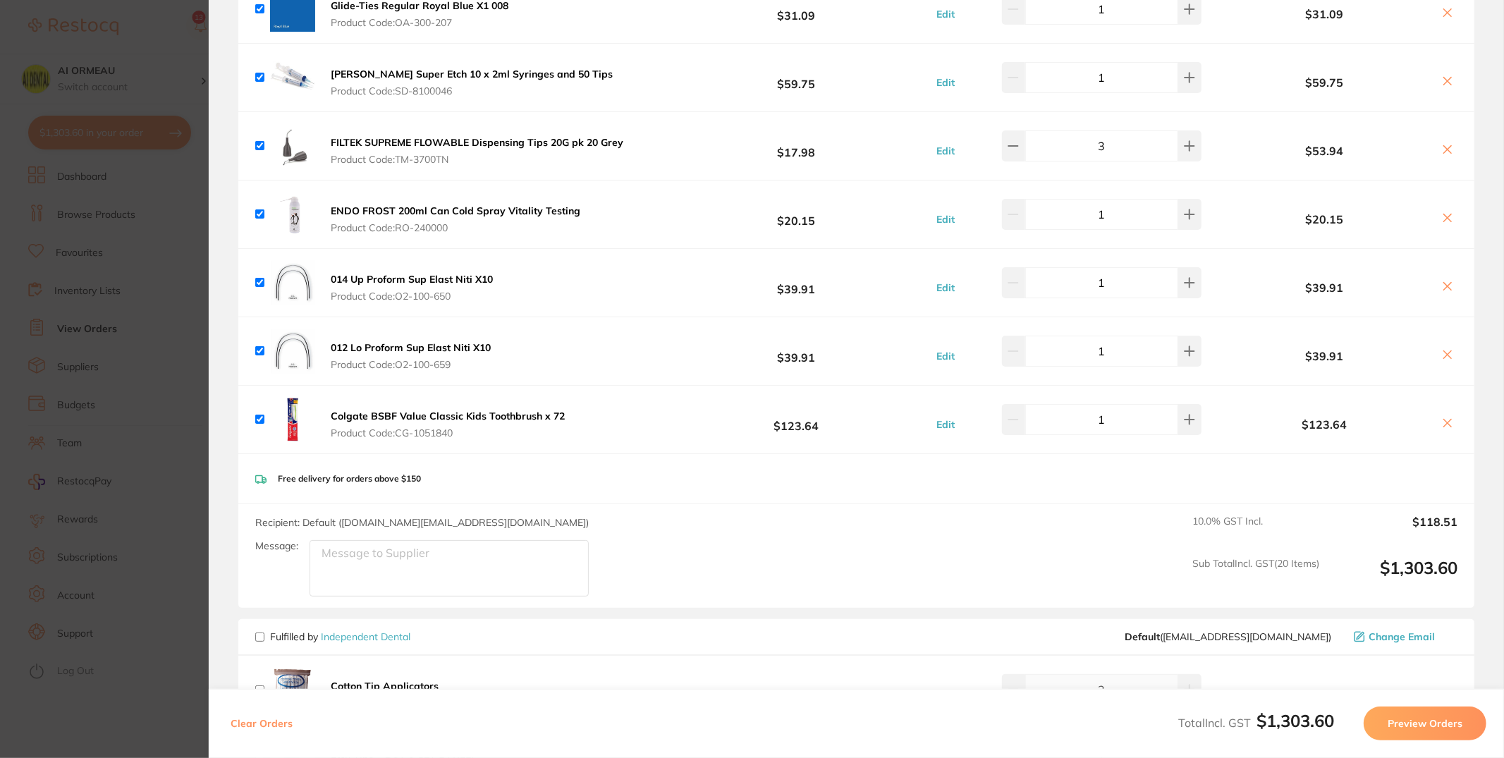
scroll to position [1643, 0]
click at [1353, 682] on button "Preview Orders" at bounding box center [1425, 724] width 123 height 34
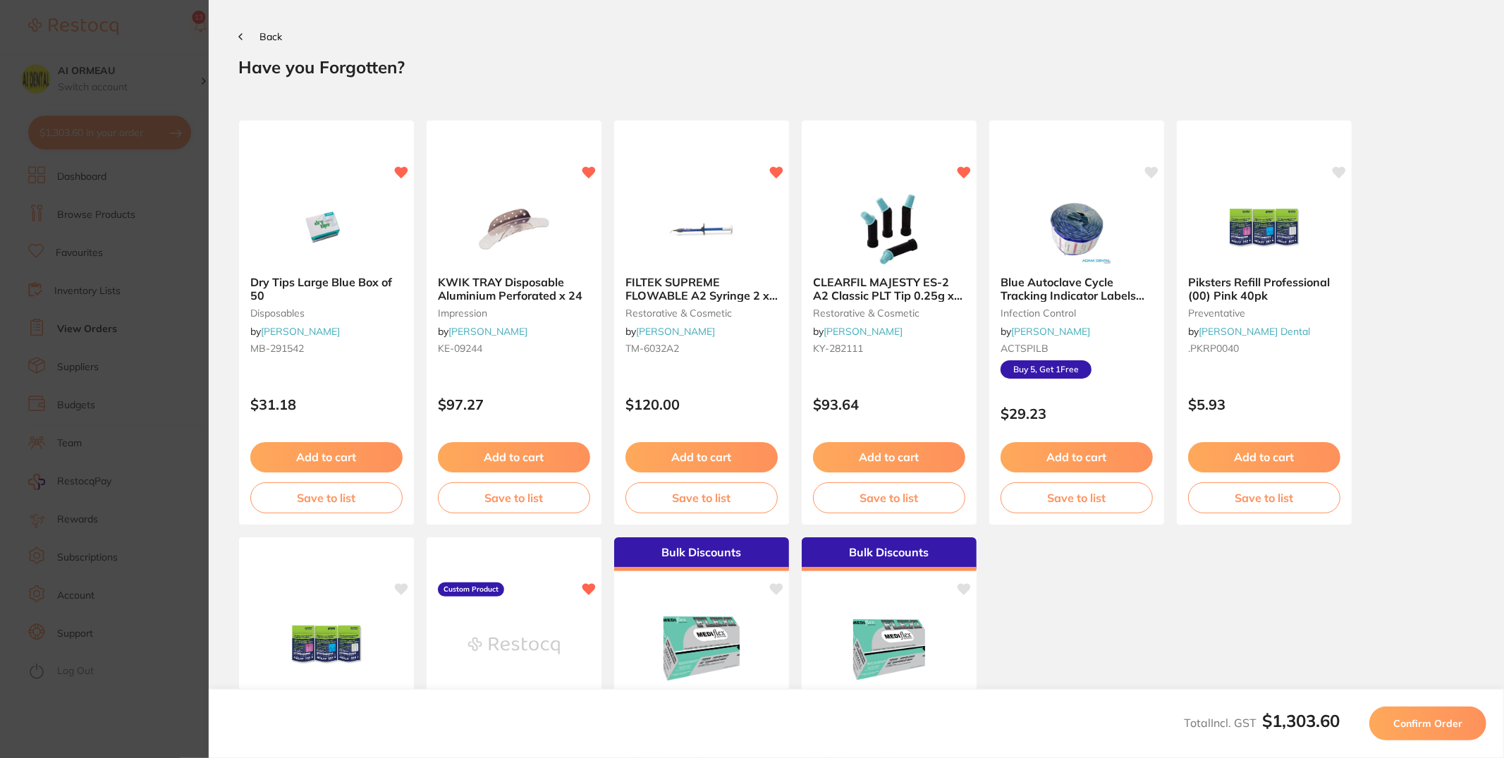
scroll to position [0, 0]
click at [1353, 682] on span "Confirm Order" at bounding box center [1427, 723] width 69 height 13
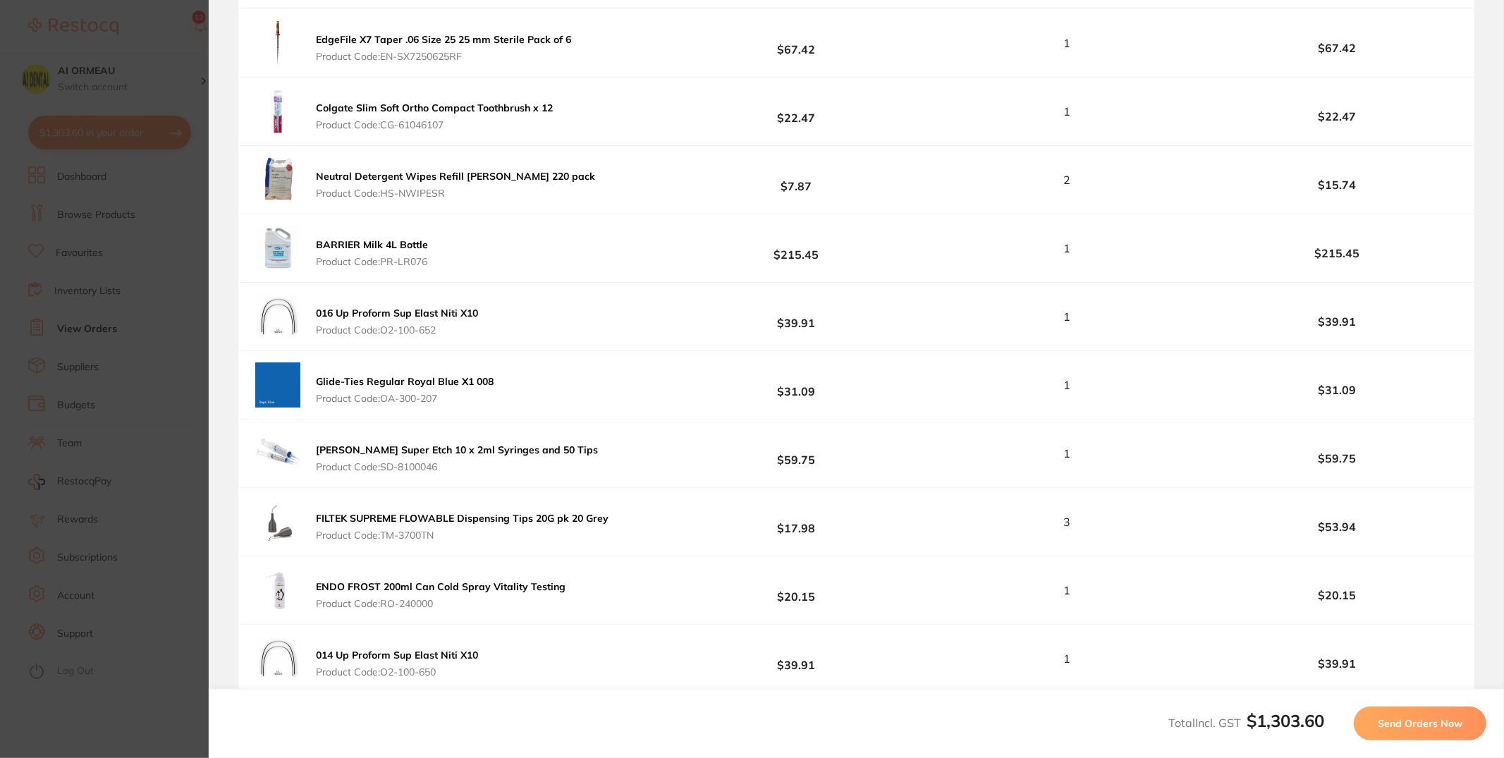
scroll to position [1277, 0]
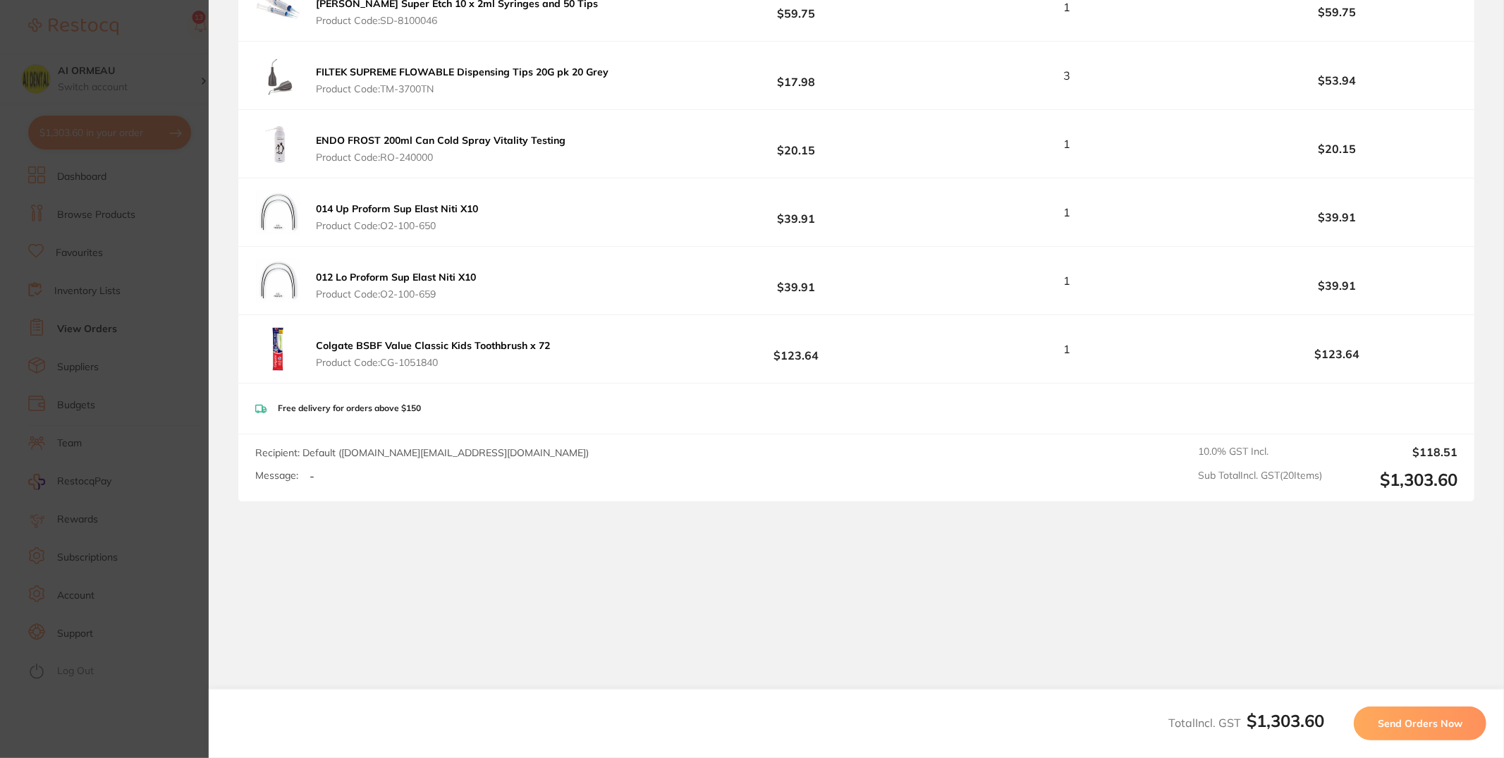
click at [1353, 682] on span "Send Orders Now" at bounding box center [1420, 723] width 85 height 13
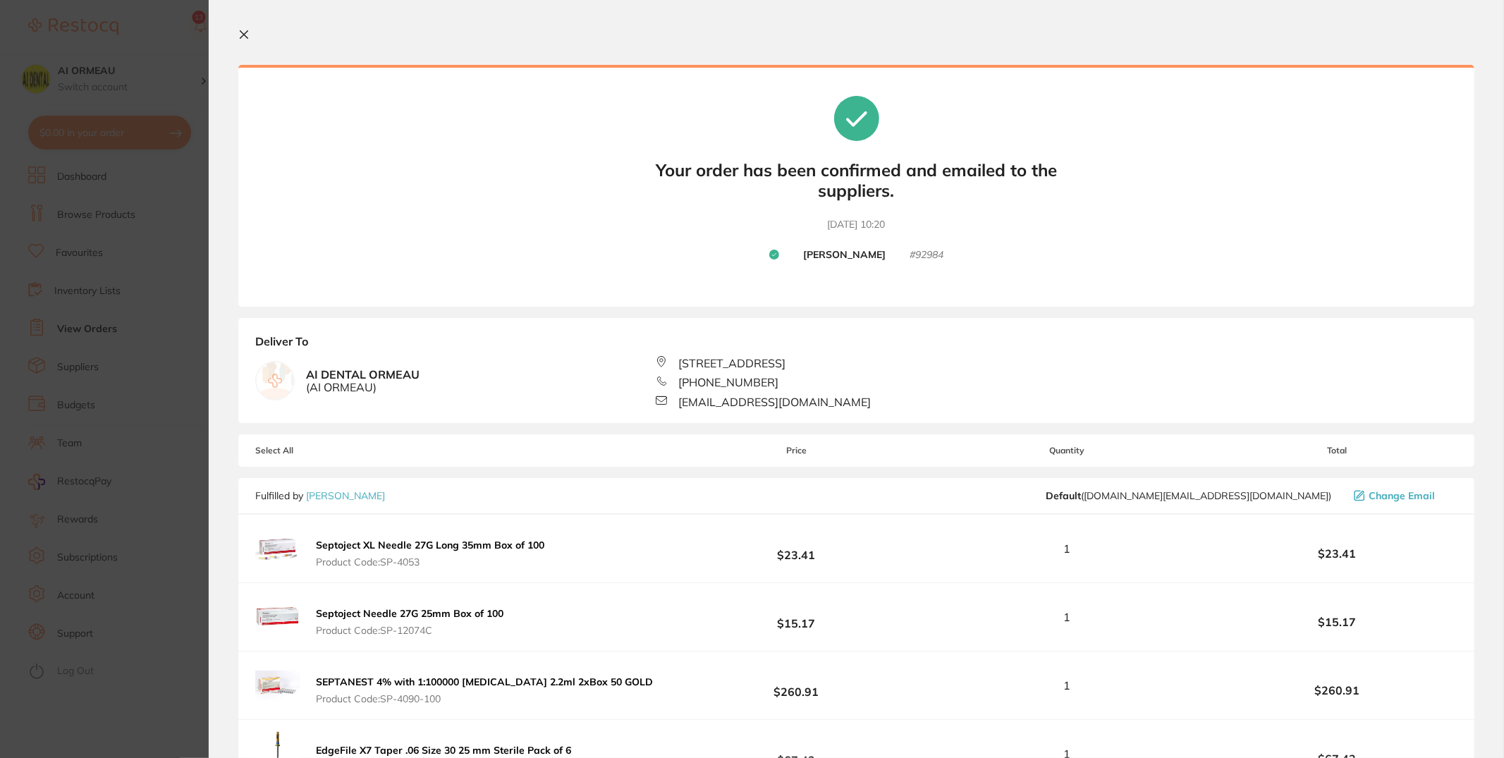
scroll to position [0, 0]
click at [52, 207] on section "Update RRP Set your pre negotiated price for this item. Item Agreed RRP (excl. …" at bounding box center [752, 379] width 1504 height 758
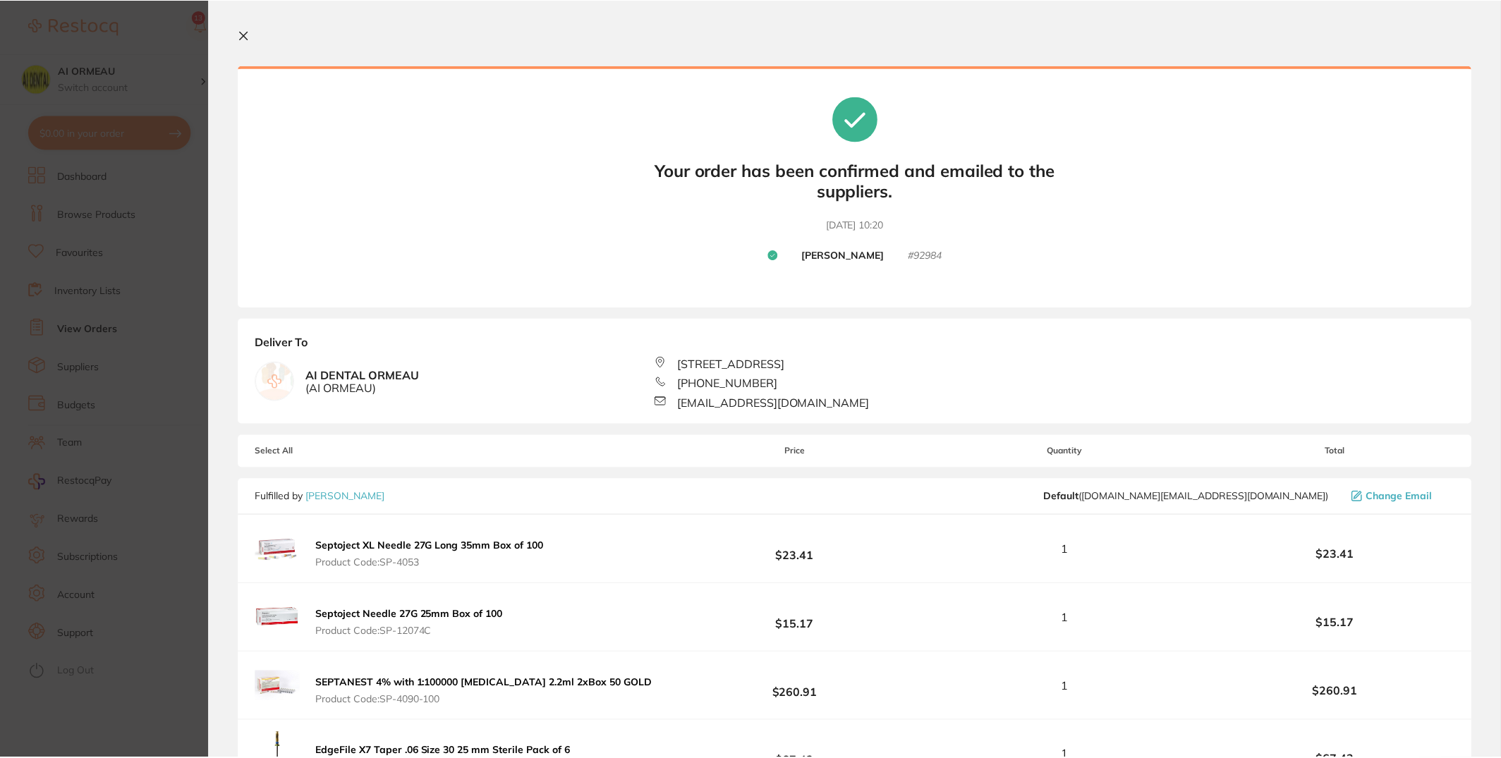
scroll to position [1, 0]
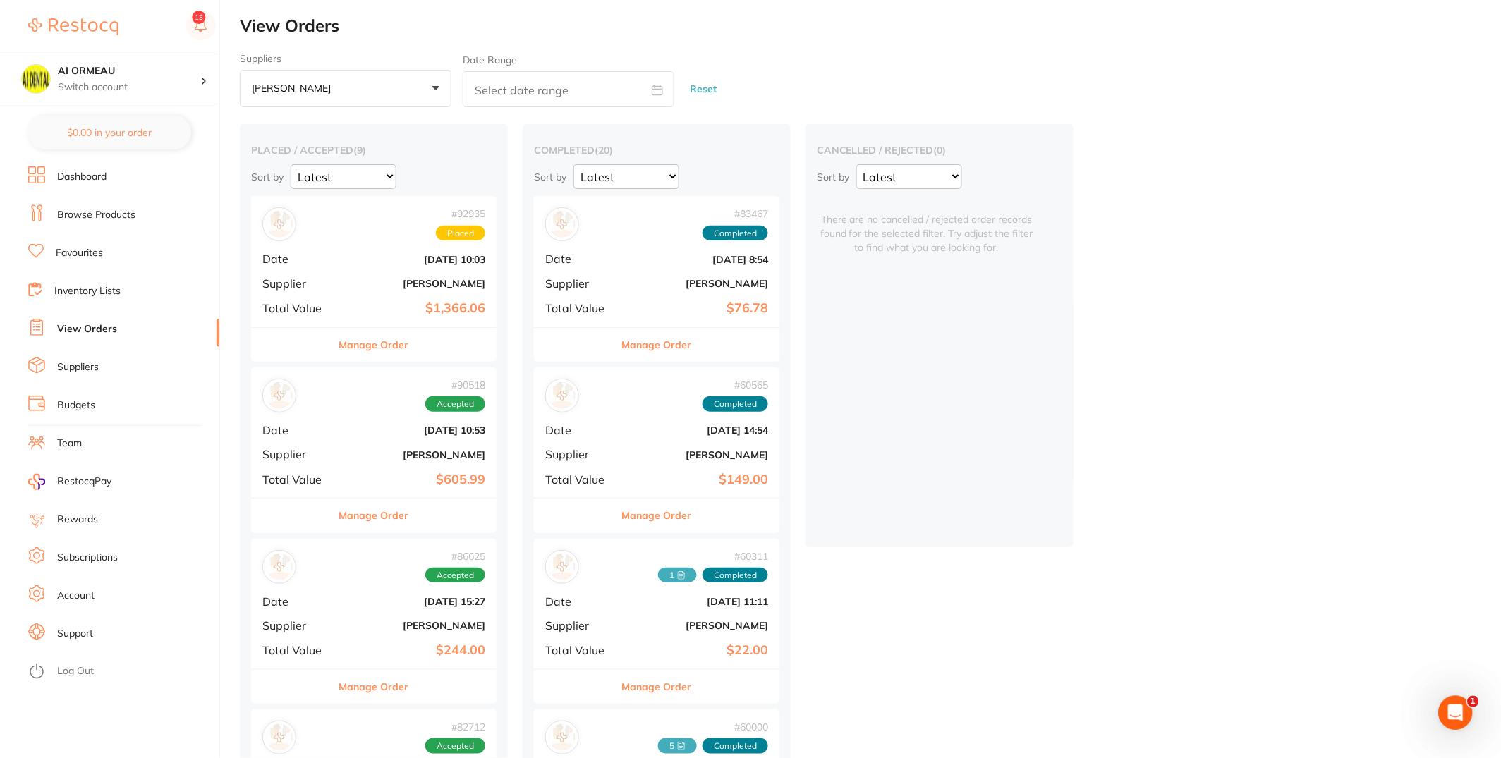
checkbox input "false"
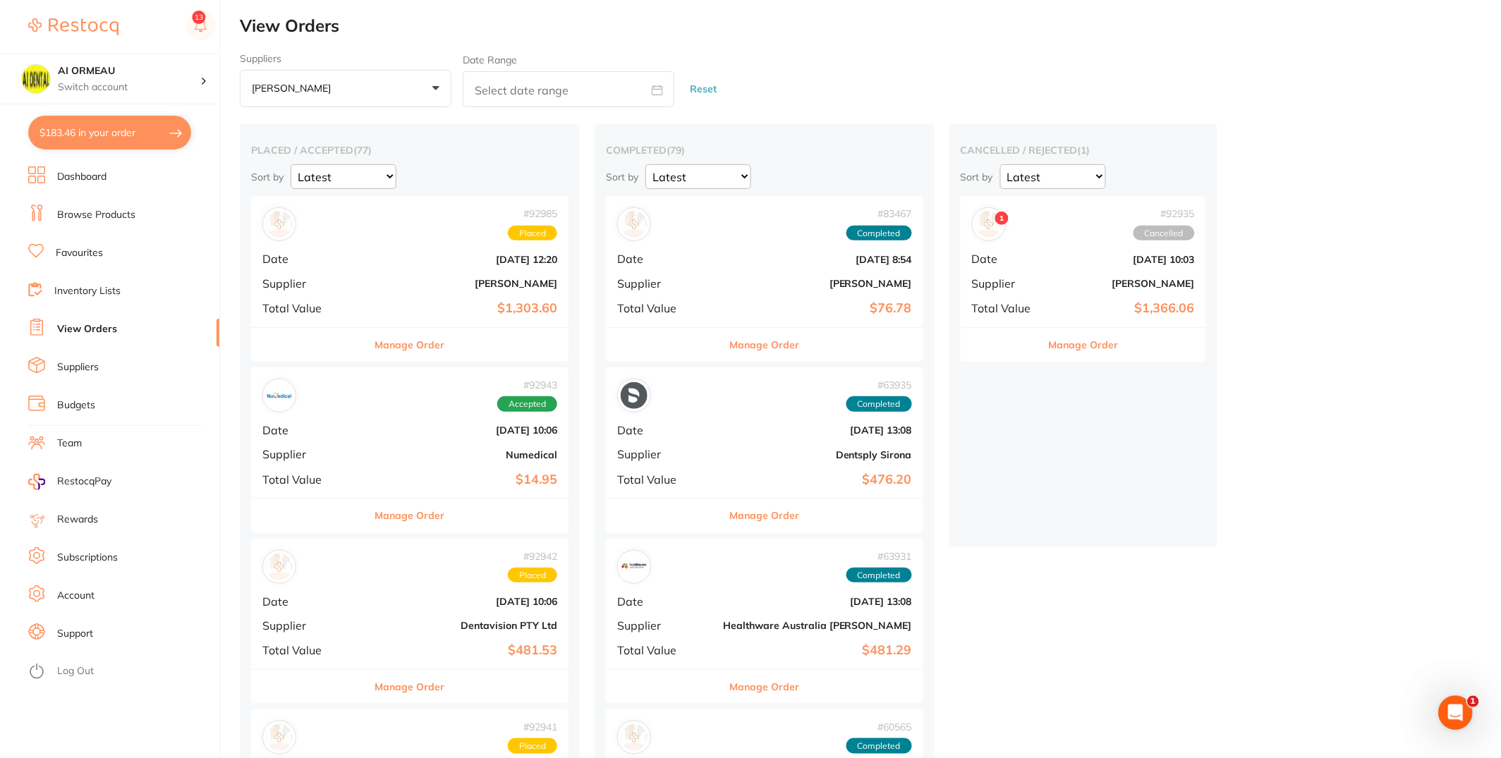
click at [396, 233] on div "# 92985 Placed" at bounding box center [409, 224] width 295 height 34
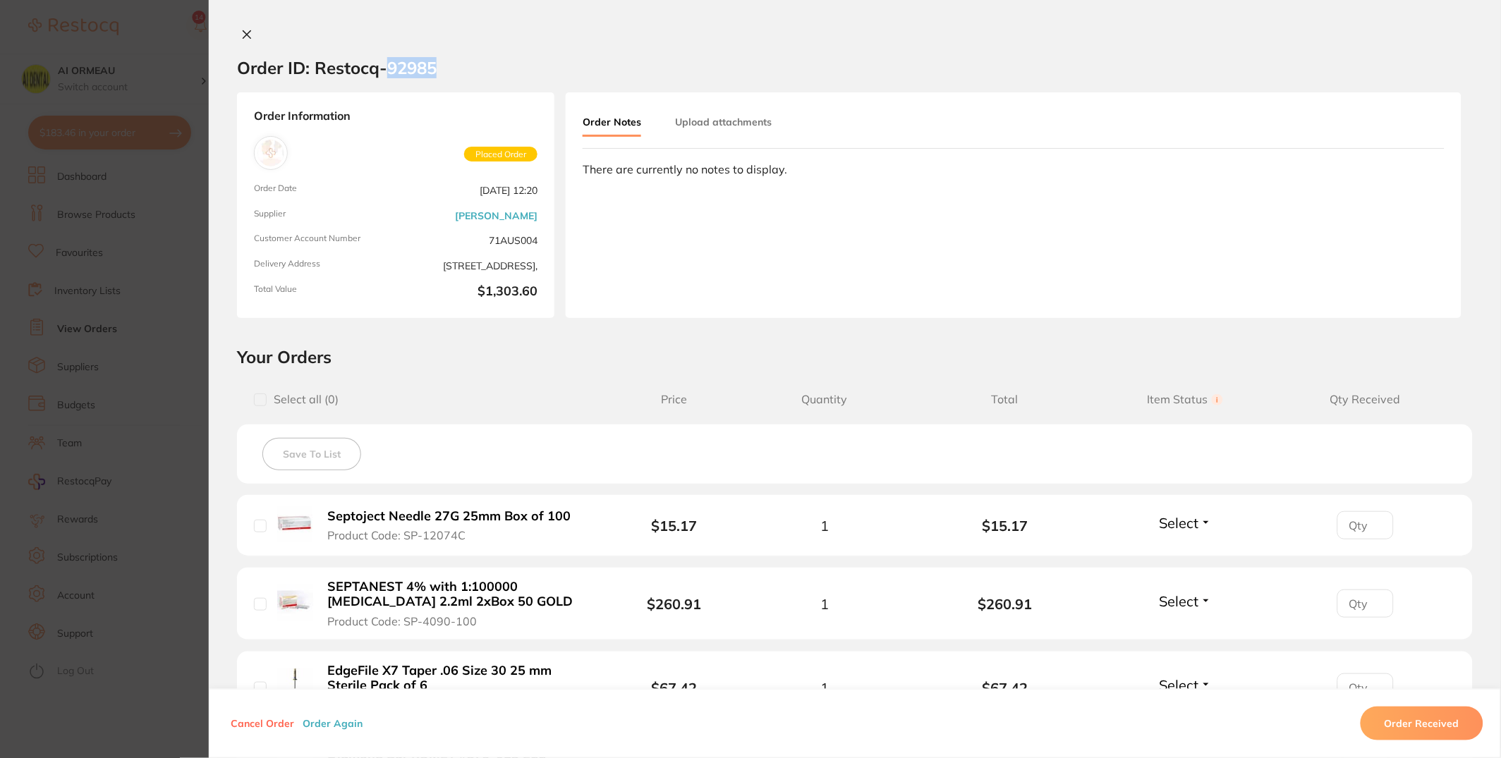
drag, startPoint x: 439, startPoint y: 69, endPoint x: 384, endPoint y: 68, distance: 55.7
type textarea "92985"
click at [384, 68] on section "Order ID: Restocq- 92985" at bounding box center [855, 67] width 1292 height 49
copy h2 "92985"
click at [243, 35] on icon at bounding box center [247, 35] width 8 height 8
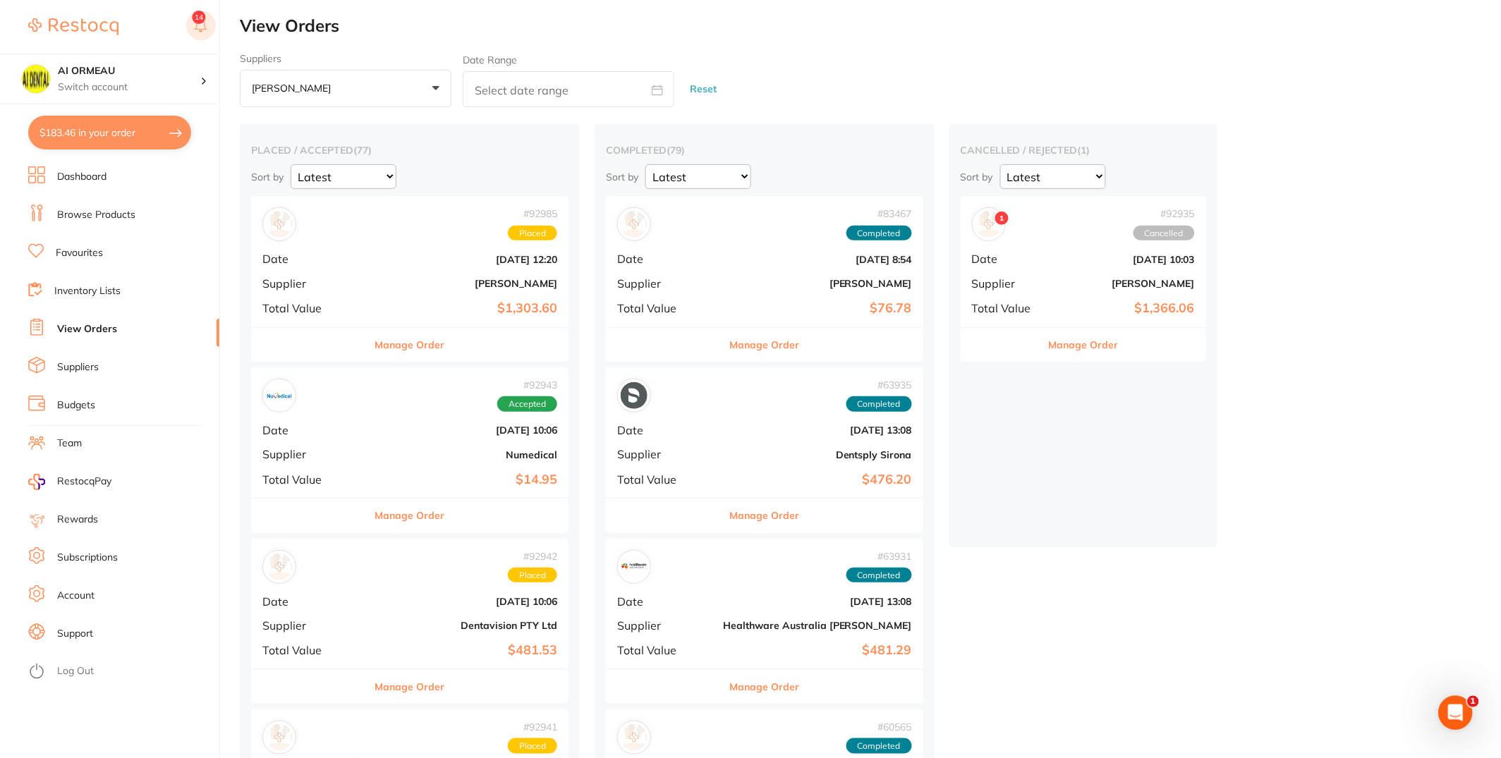
click at [211, 16] on rect at bounding box center [201, 26] width 30 height 30
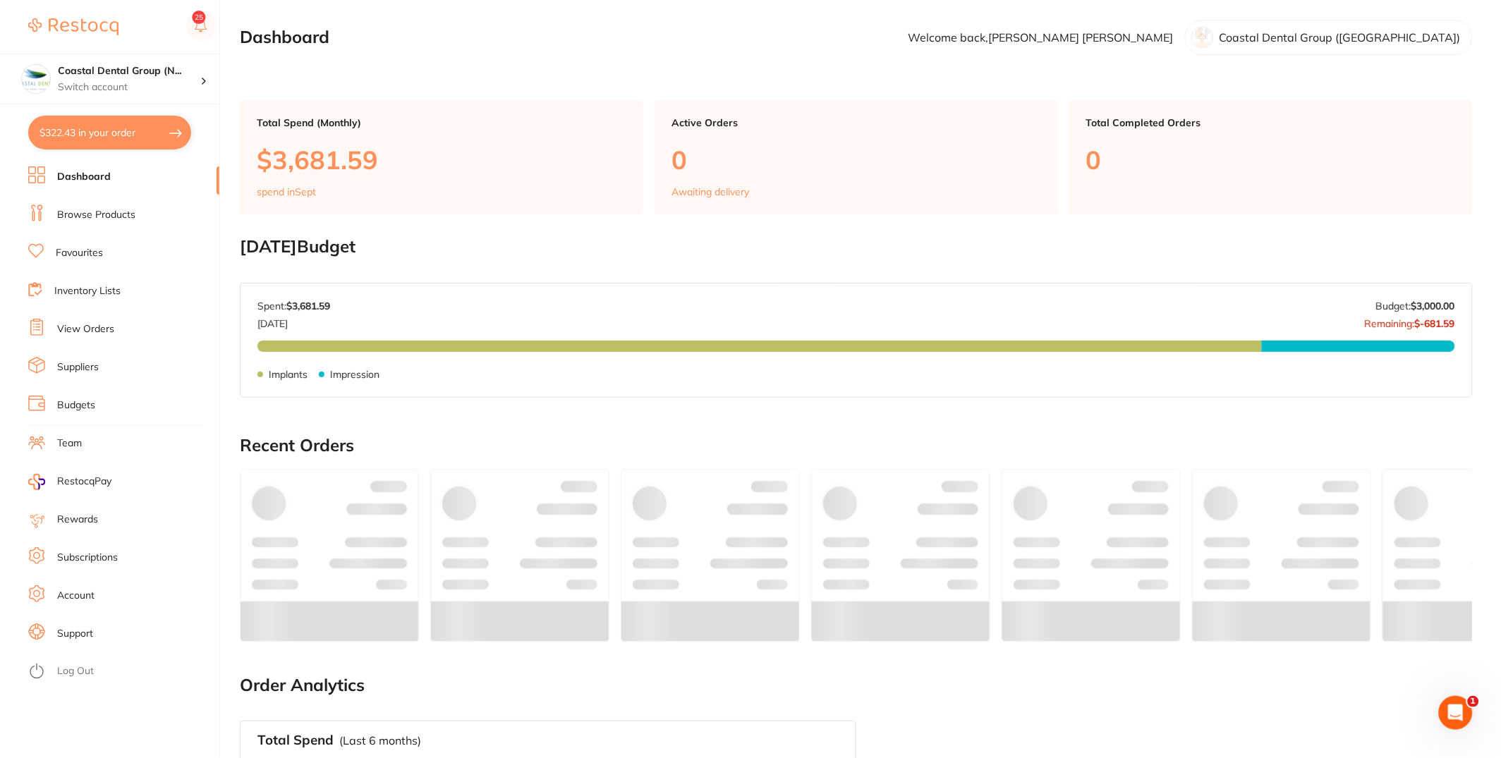
click at [101, 212] on link "Browse Products" at bounding box center [96, 215] width 78 height 14
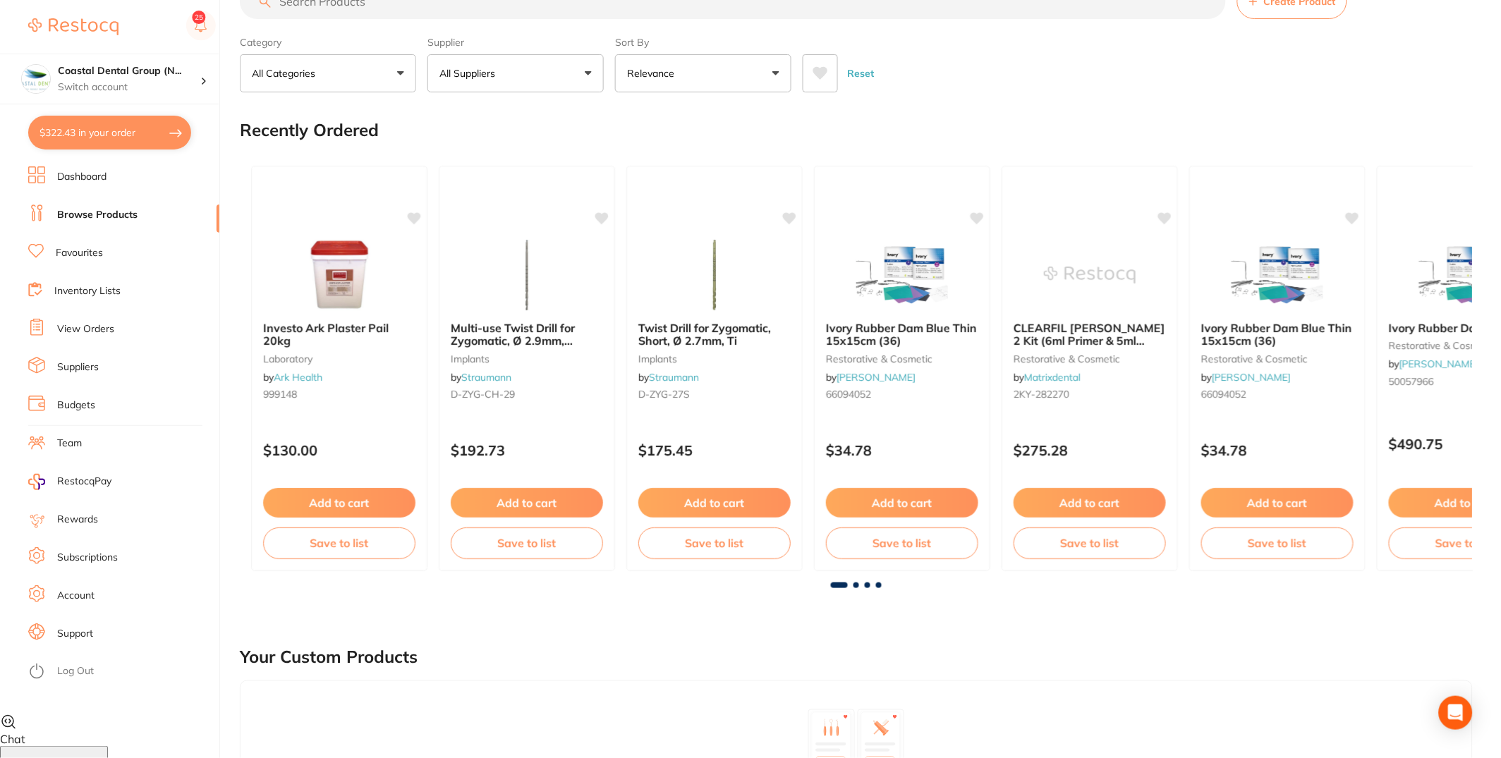
scroll to position [1220, 0]
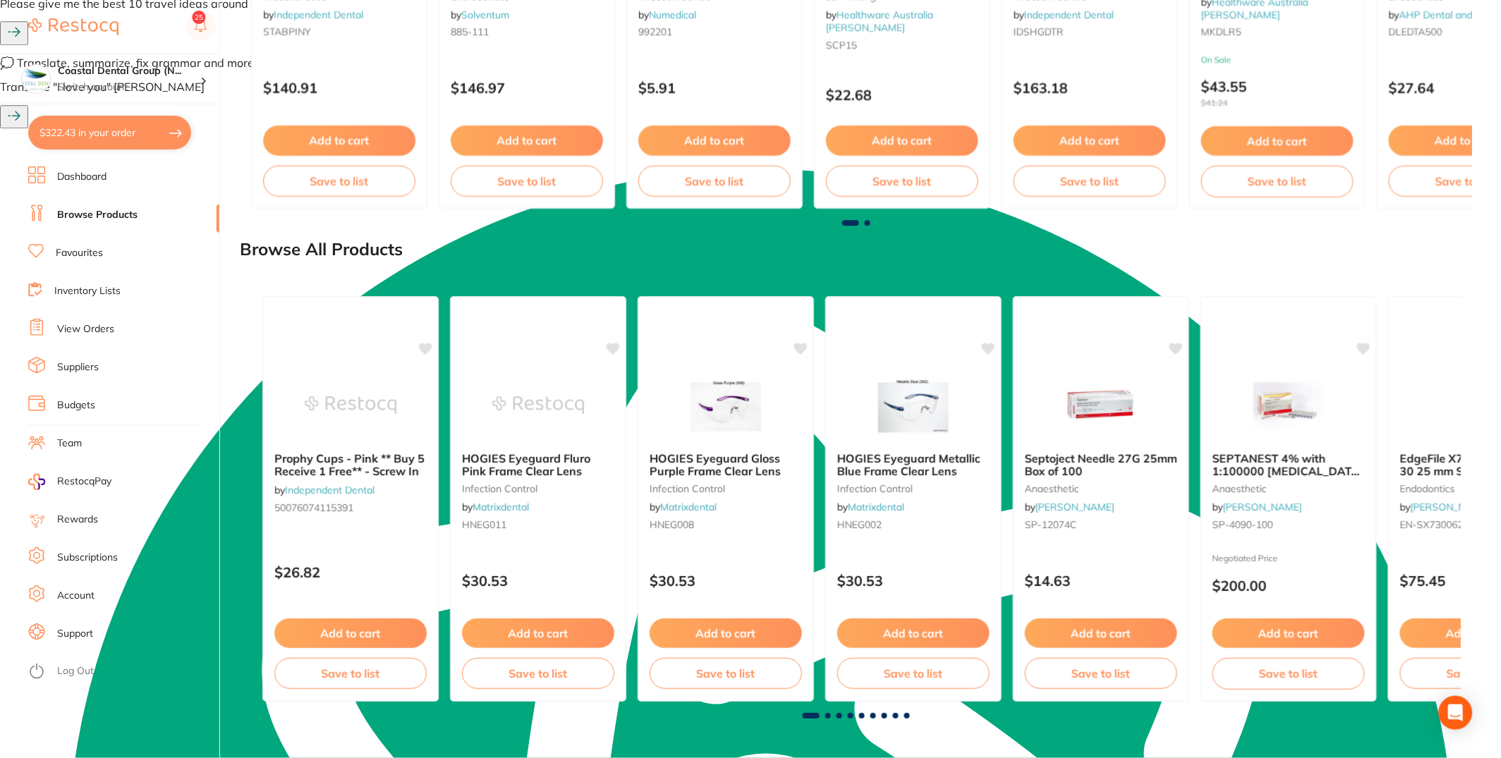
click at [128, 178] on li "Dashboard" at bounding box center [123, 176] width 191 height 21
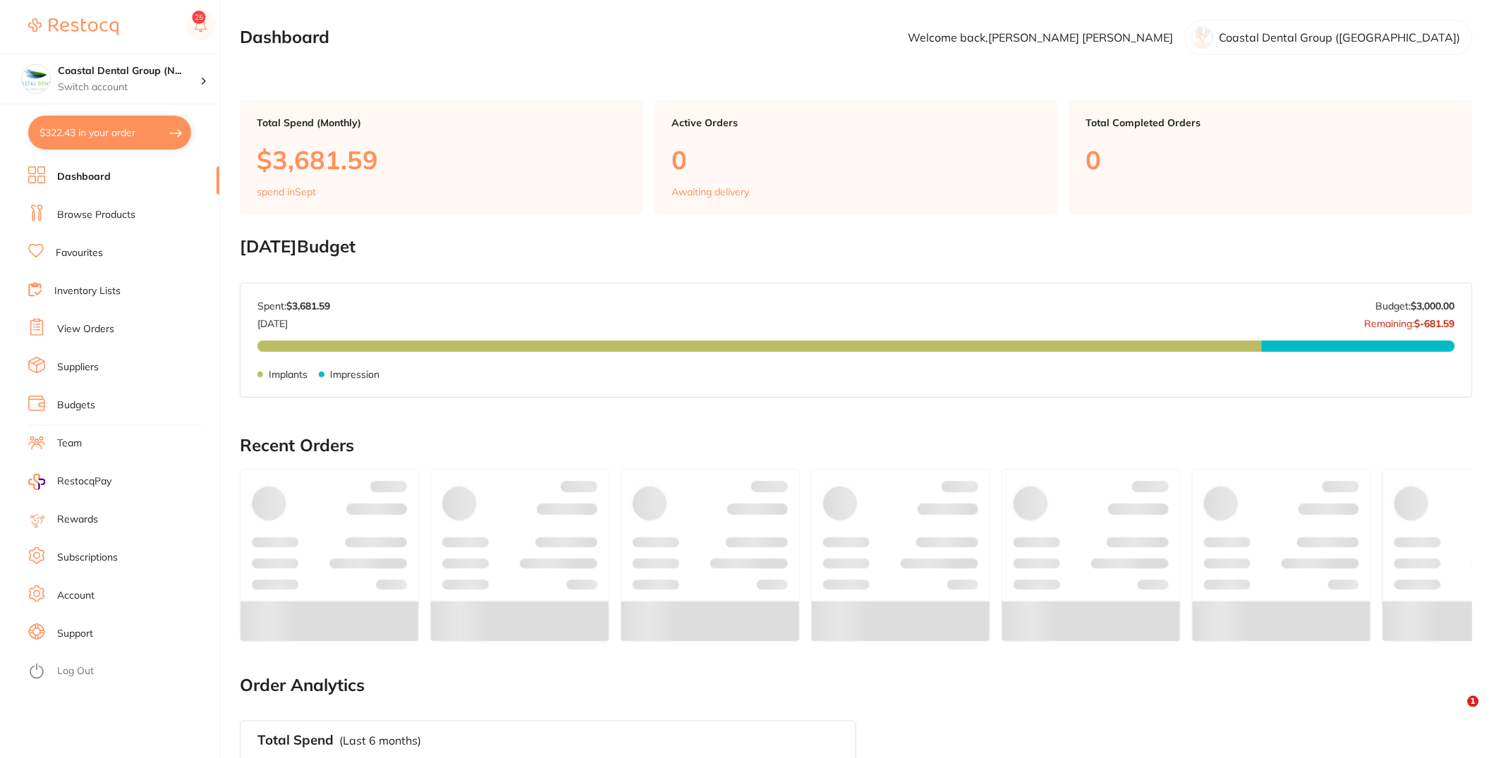
click at [88, 178] on link "Dashboard" at bounding box center [84, 177] width 54 height 14
click at [117, 288] on link "Inventory Lists" at bounding box center [87, 291] width 66 height 14
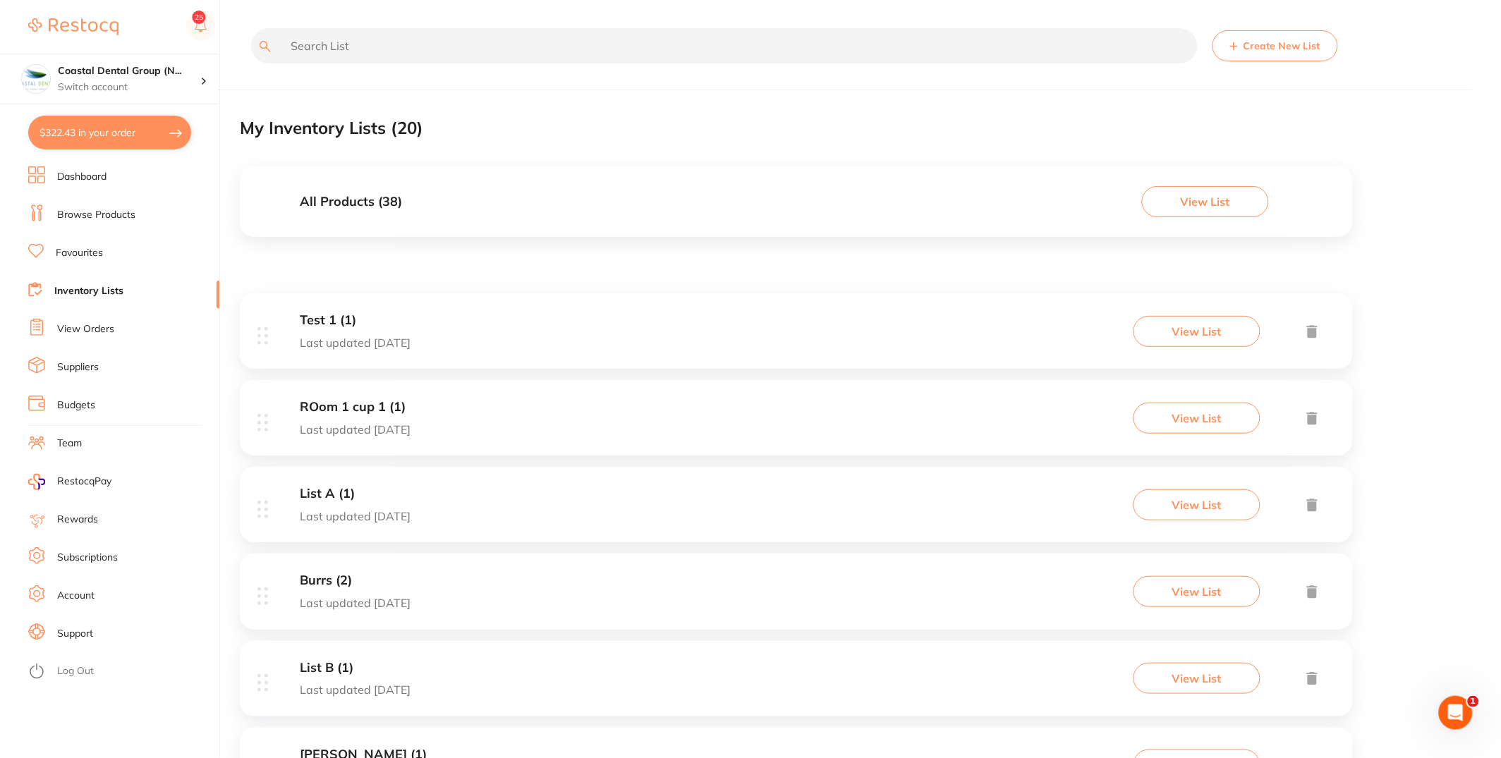
click at [124, 372] on li "Suppliers" at bounding box center [123, 367] width 191 height 21
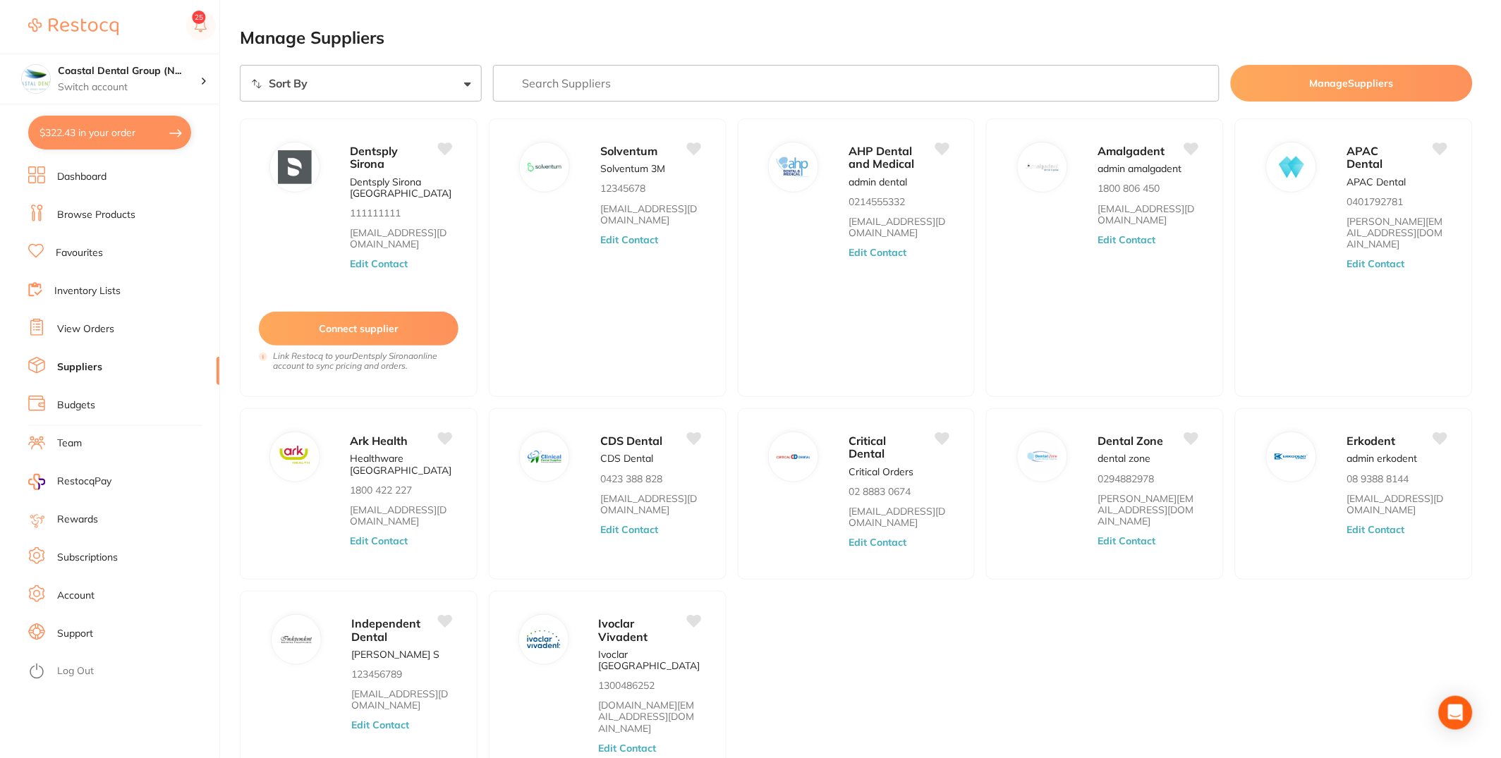
click at [123, 214] on link "Browse Products" at bounding box center [96, 215] width 78 height 14
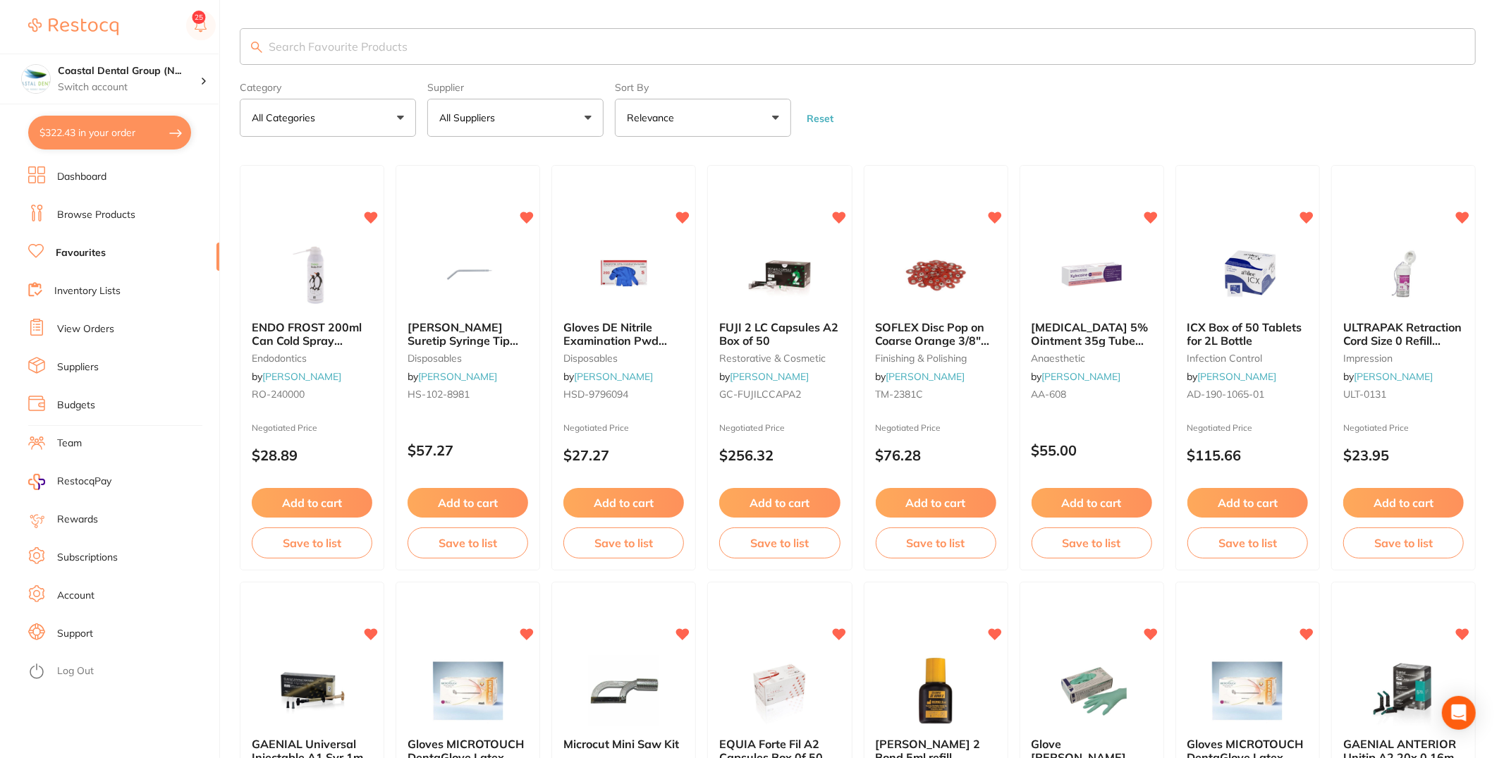
click at [92, 176] on link "Dashboard" at bounding box center [81, 177] width 49 height 14
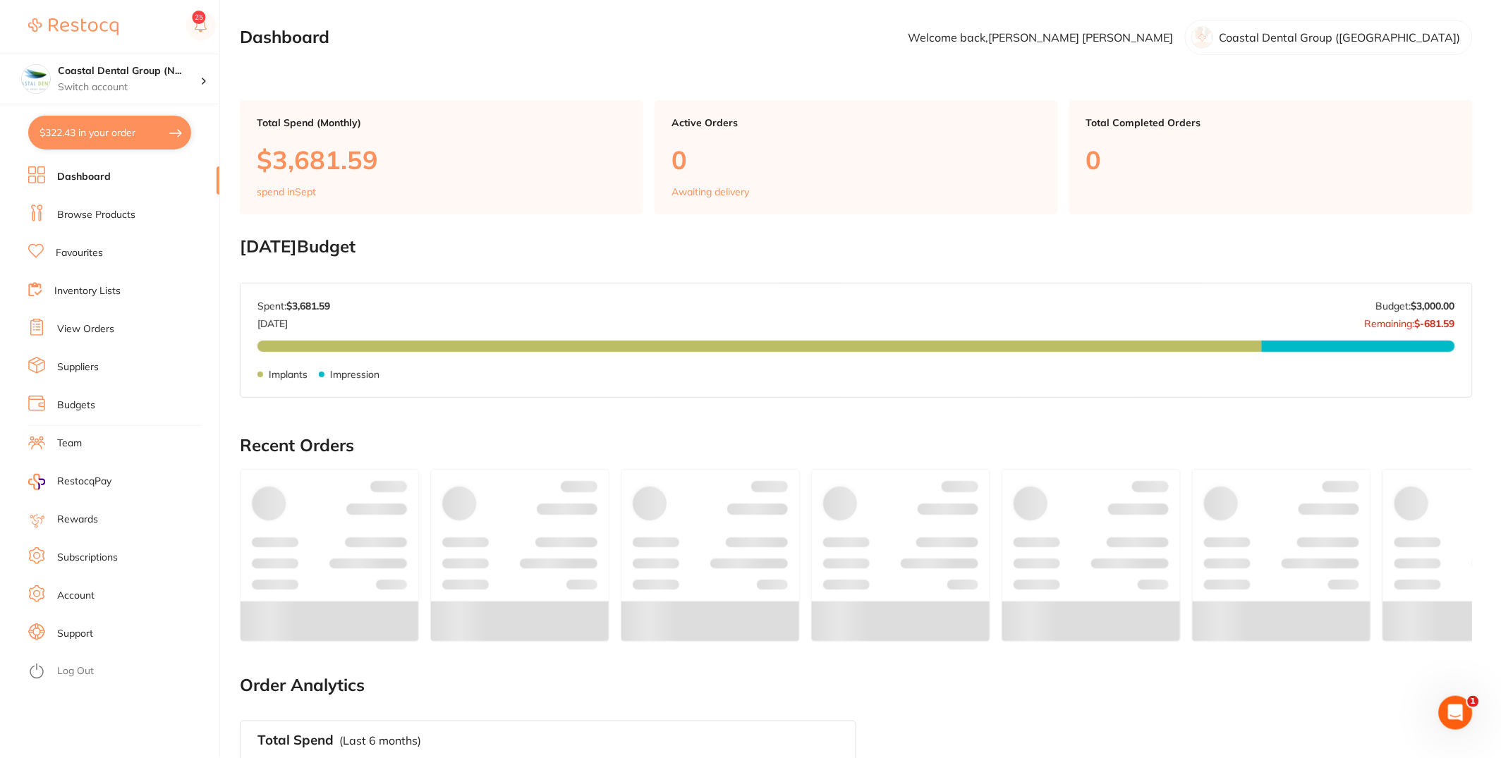
click at [157, 289] on li "Inventory Lists" at bounding box center [123, 291] width 191 height 21
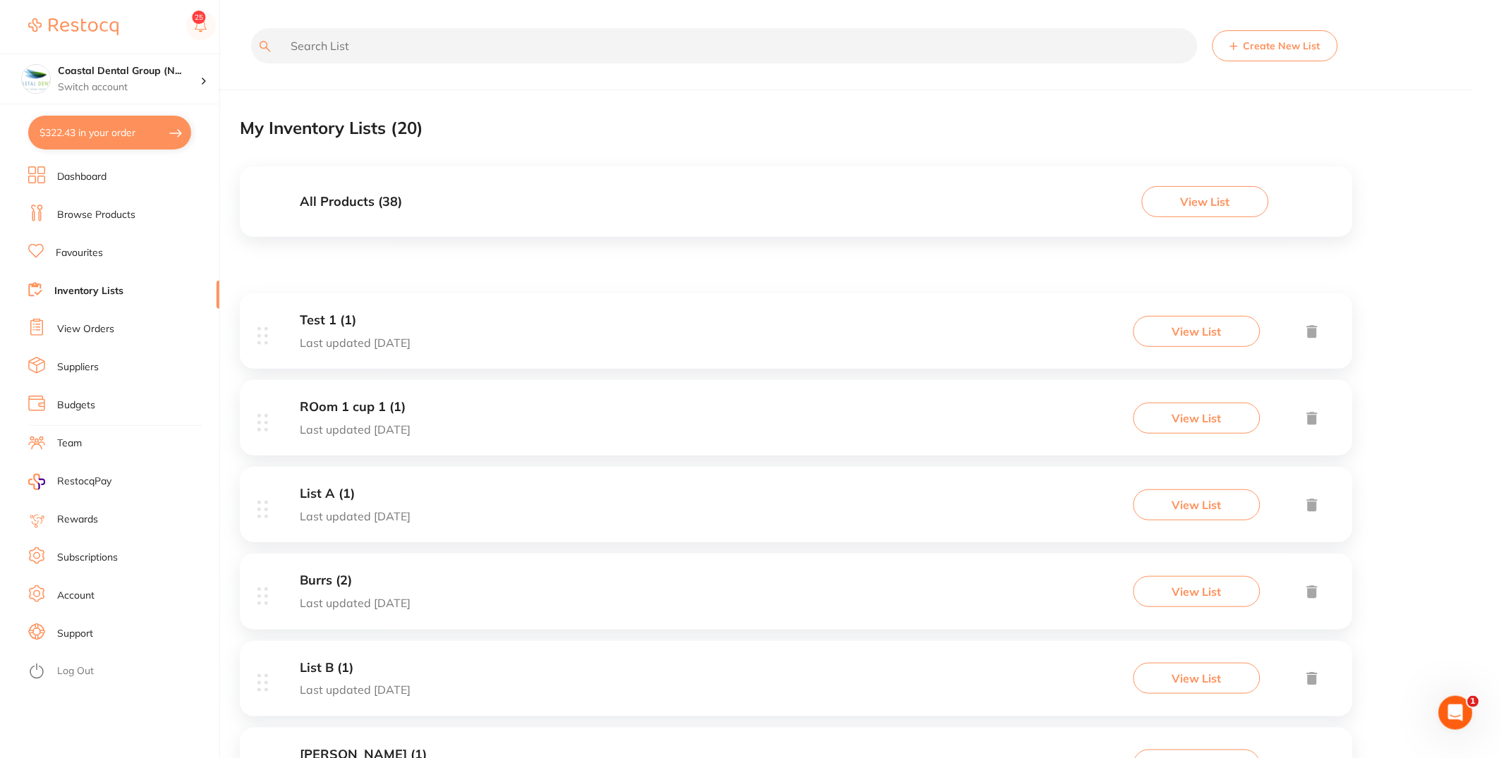
drag, startPoint x: 112, startPoint y: 213, endPoint x: 99, endPoint y: 233, distance: 24.1
click at [112, 213] on link "Browse Products" at bounding box center [96, 215] width 78 height 14
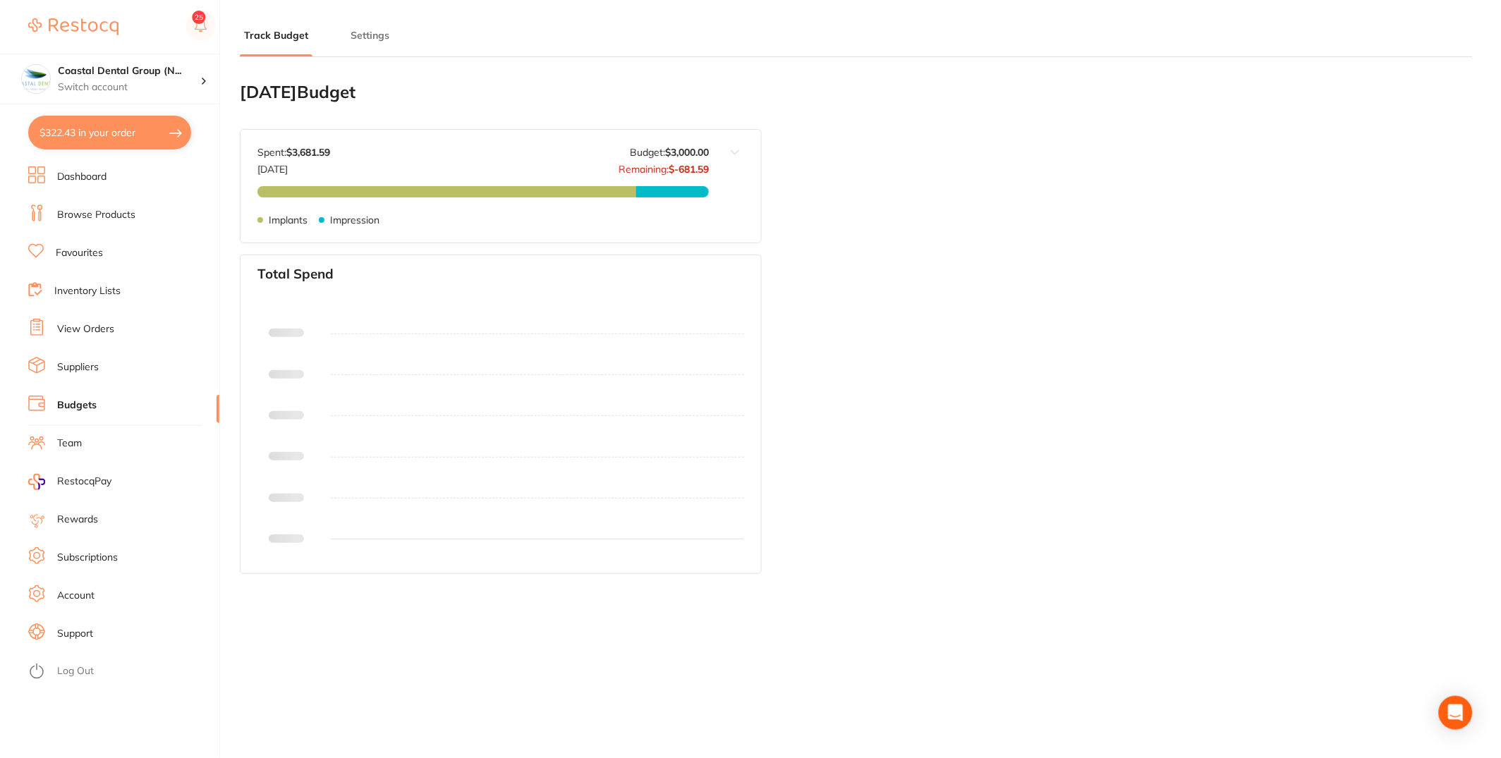
scroll to position [57, 0]
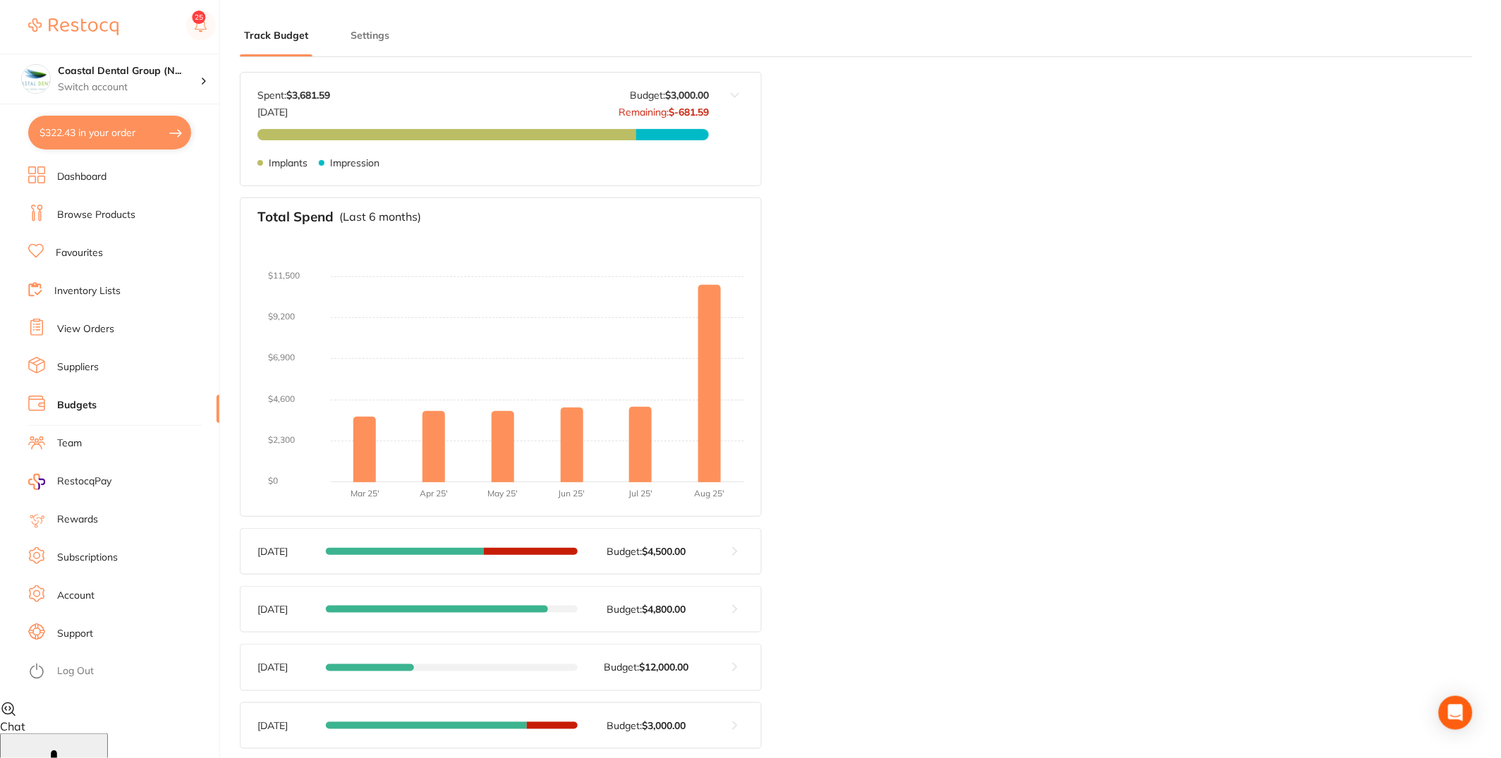
type input "6,000"
type input "3,000"
type input "3.0"
type input "100,000"
type input "3,000"
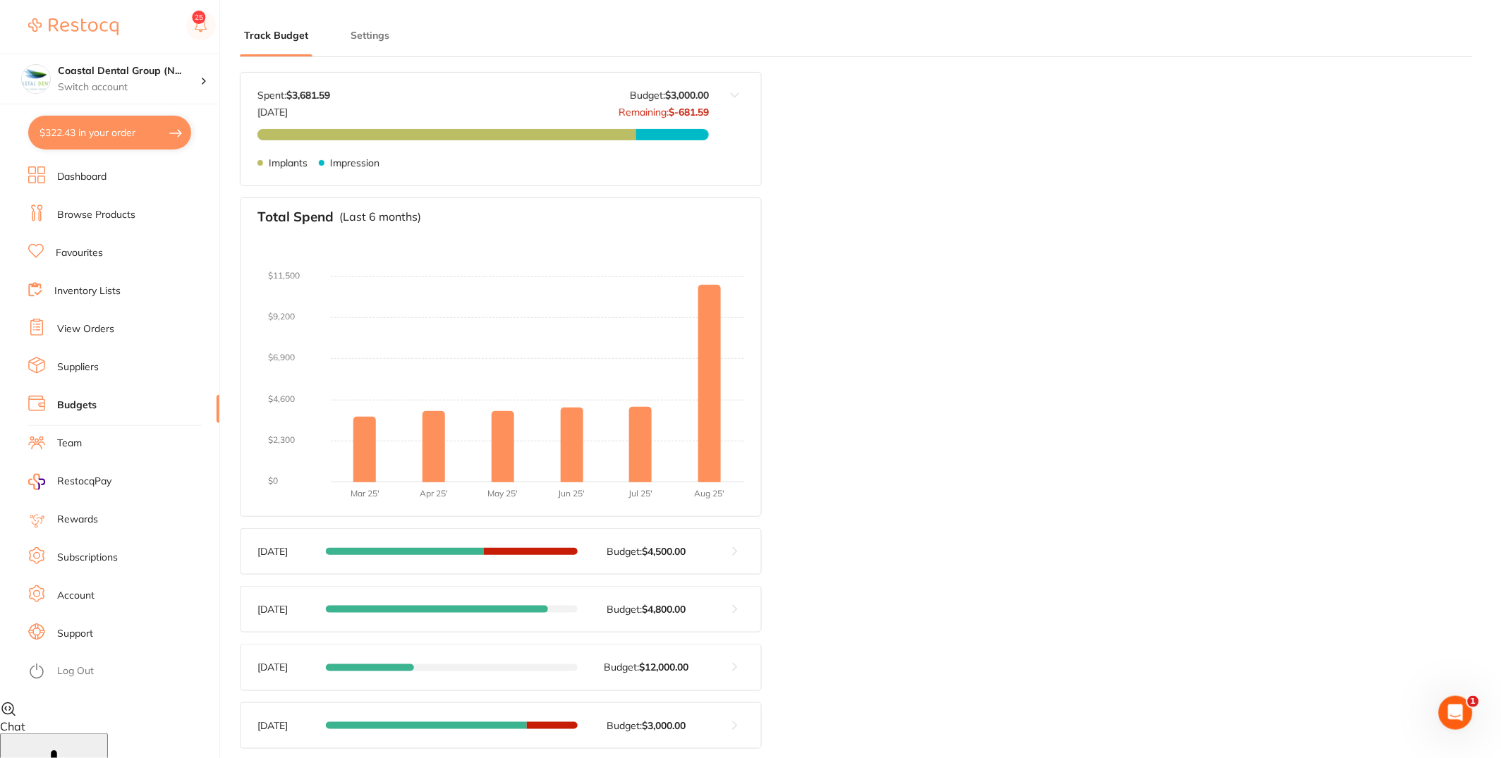
scroll to position [0, 0]
click at [128, 169] on li "Dashboard" at bounding box center [123, 176] width 191 height 21
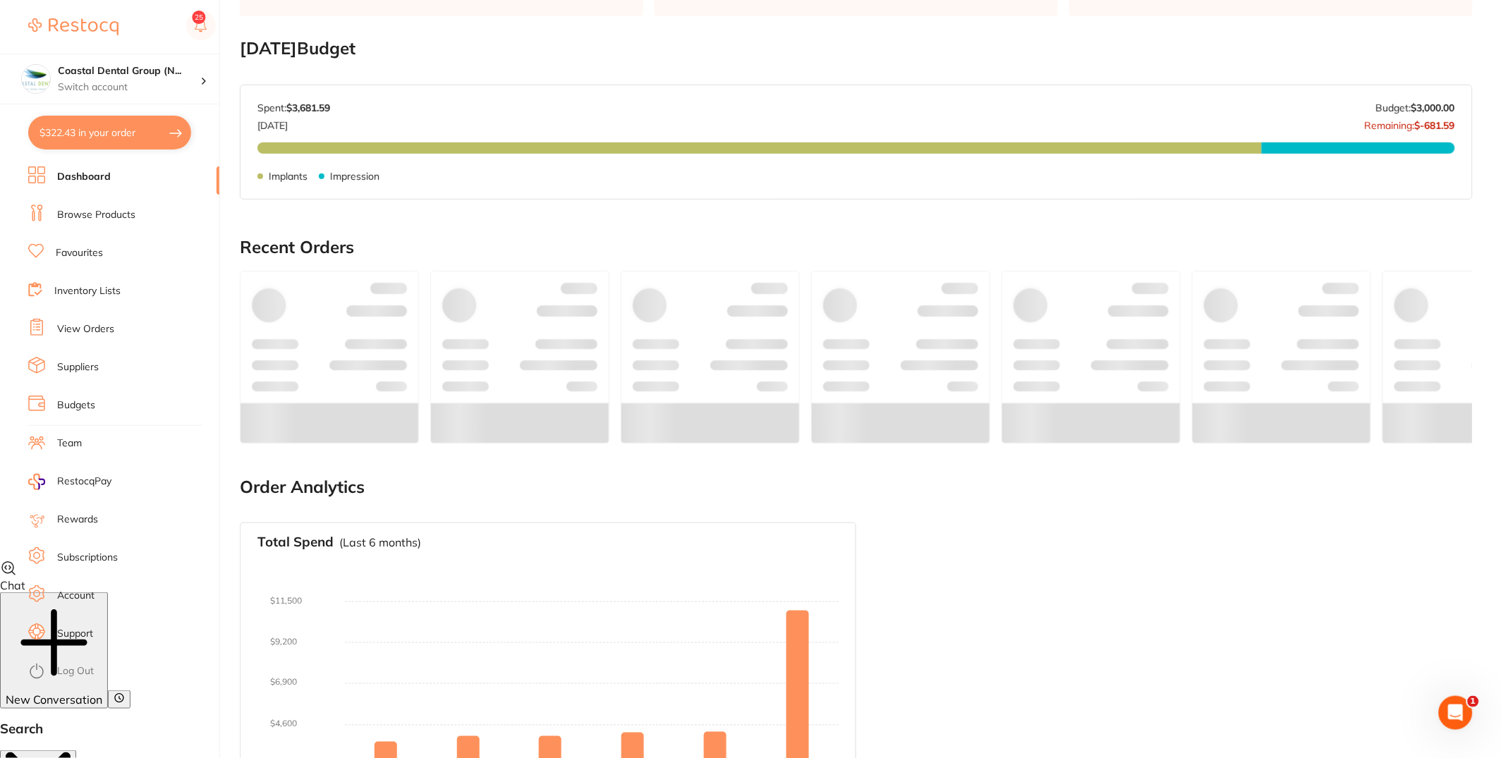
scroll to position [293, 0]
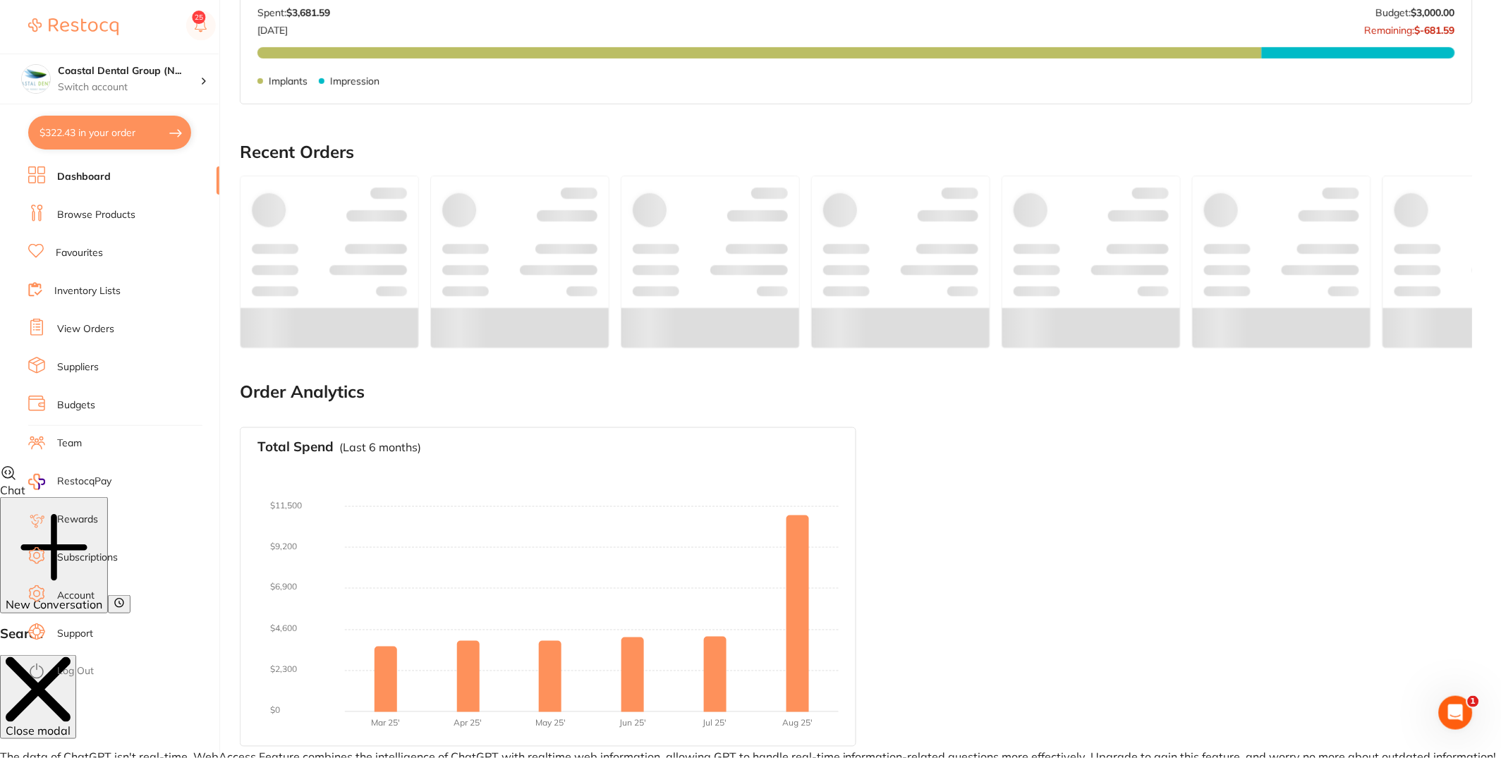
click at [59, 445] on link "Team" at bounding box center [69, 444] width 25 height 14
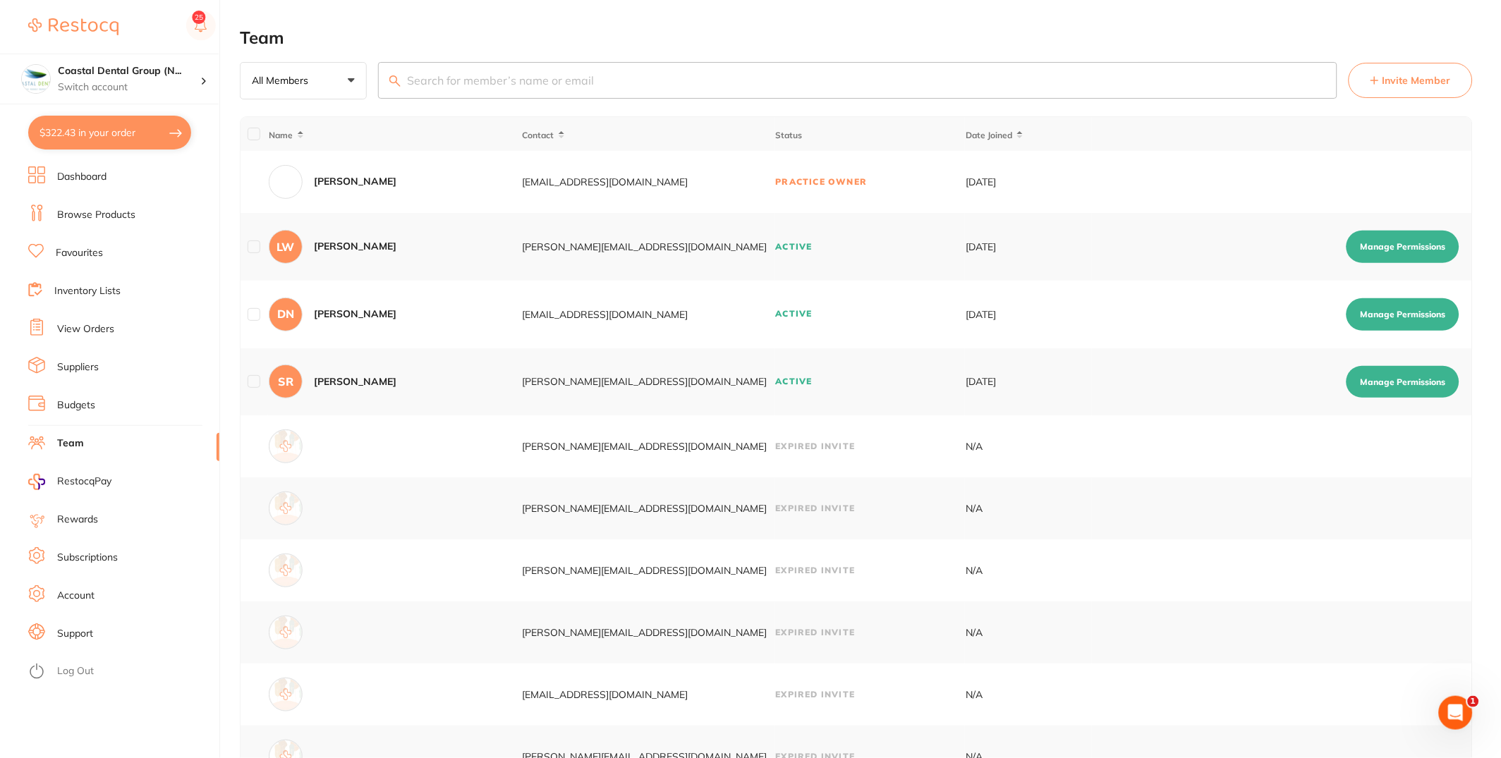
click at [64, 404] on link "Budgets" at bounding box center [76, 405] width 38 height 14
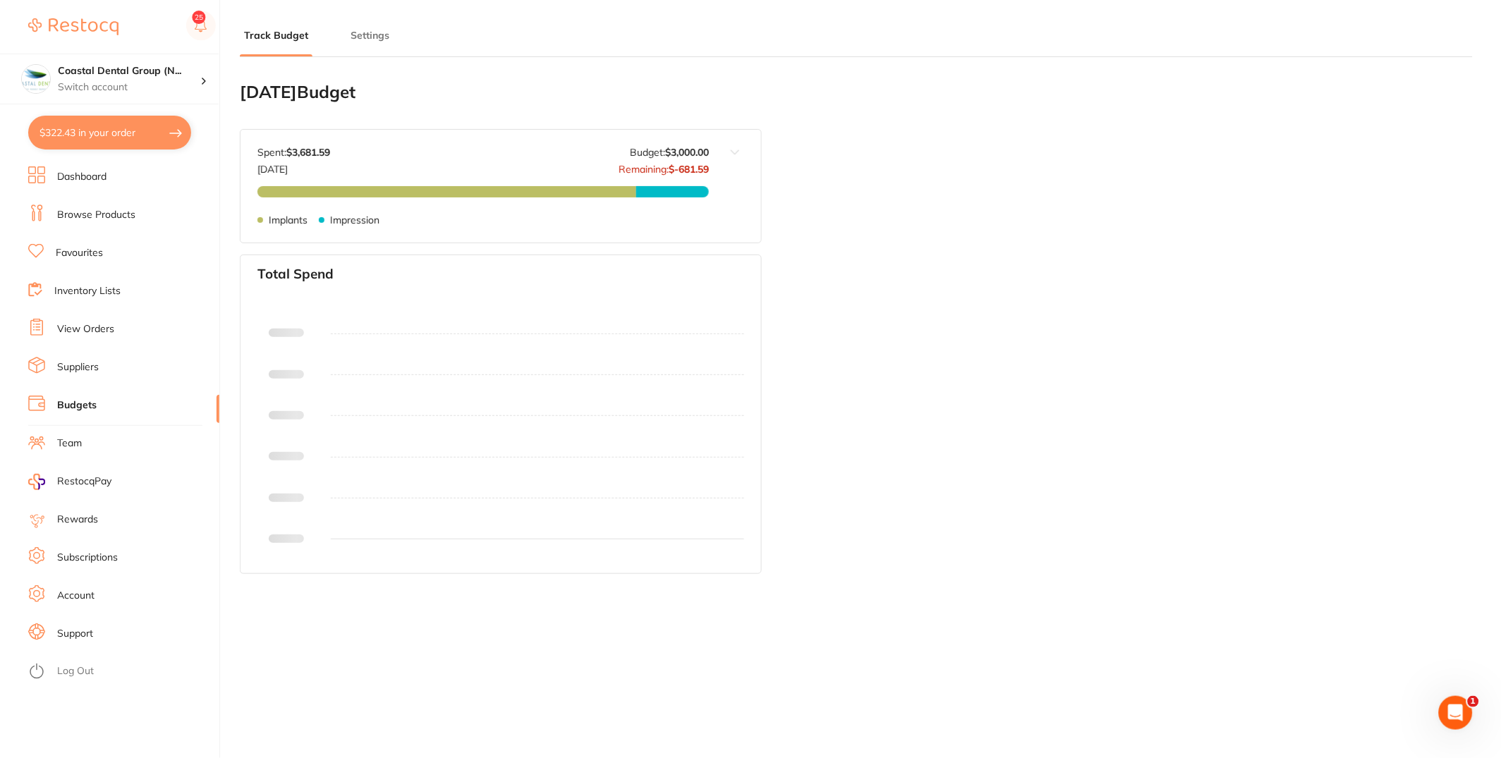
type input "6,000"
type input "3,000"
type input "3.0"
type input "100,000"
type input "3,000"
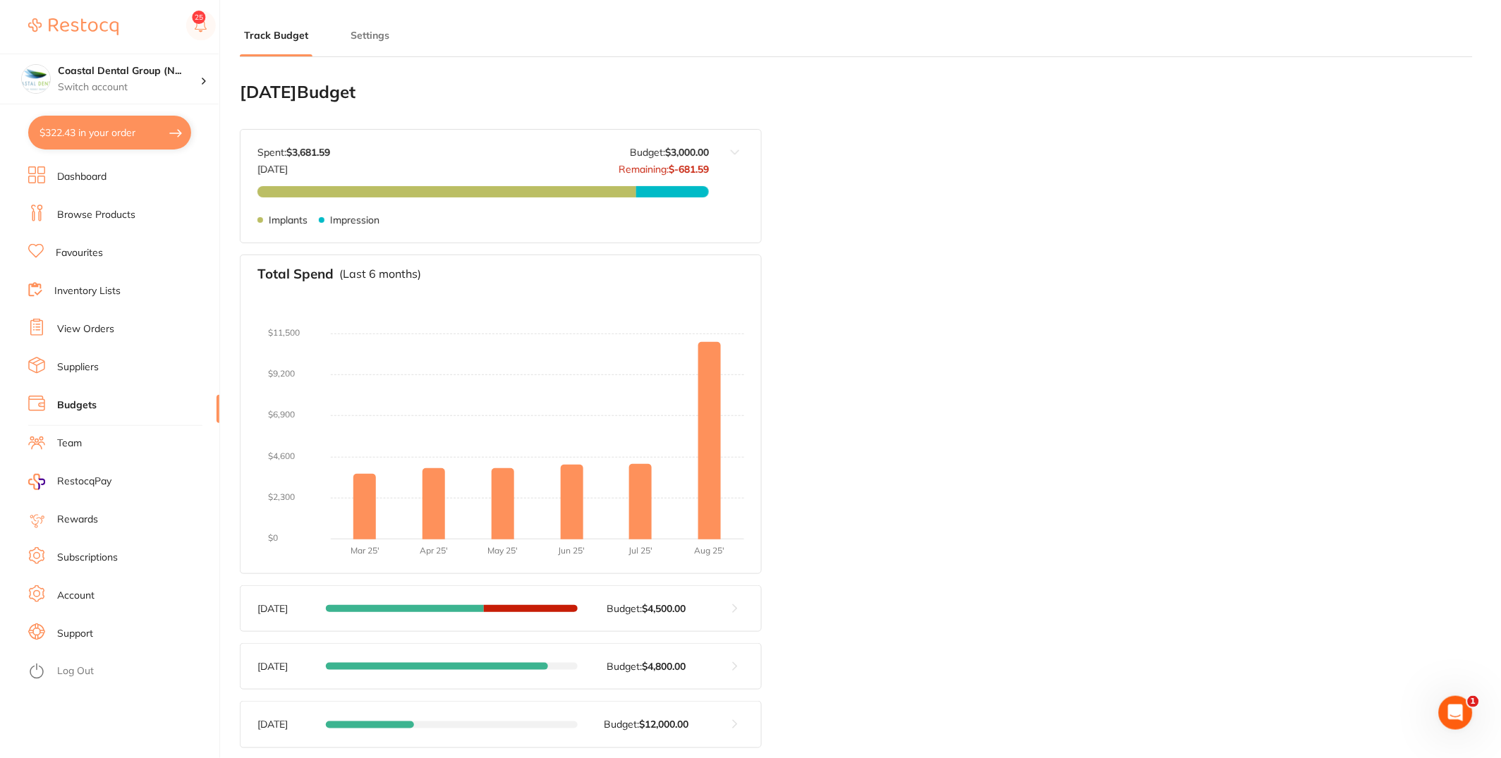
click at [79, 166] on li "Dashboard" at bounding box center [123, 176] width 191 height 21
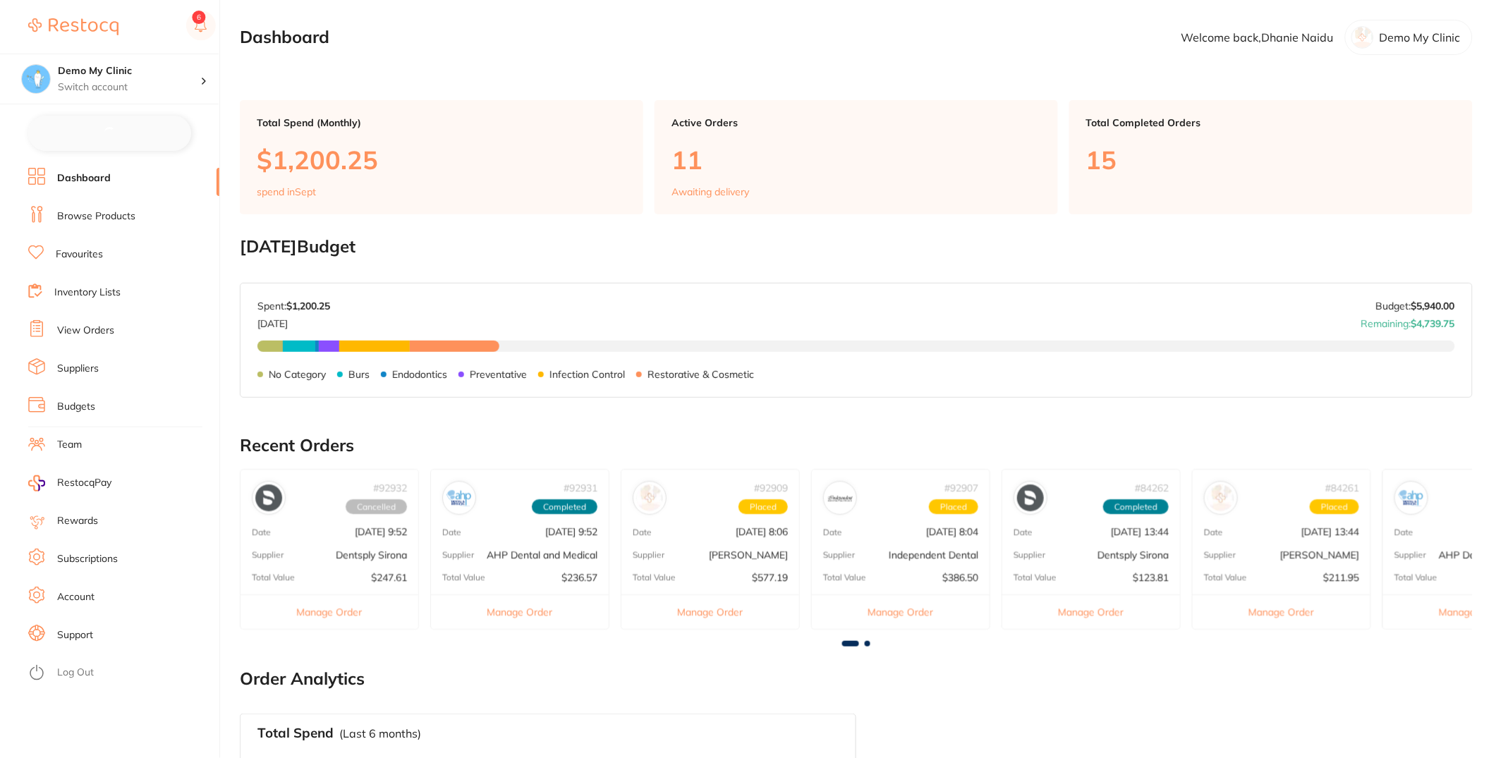
checkbox input "false"
click at [107, 183] on link "Dashboard" at bounding box center [84, 177] width 54 height 14
click at [110, 221] on link "Browse Products" at bounding box center [96, 215] width 78 height 14
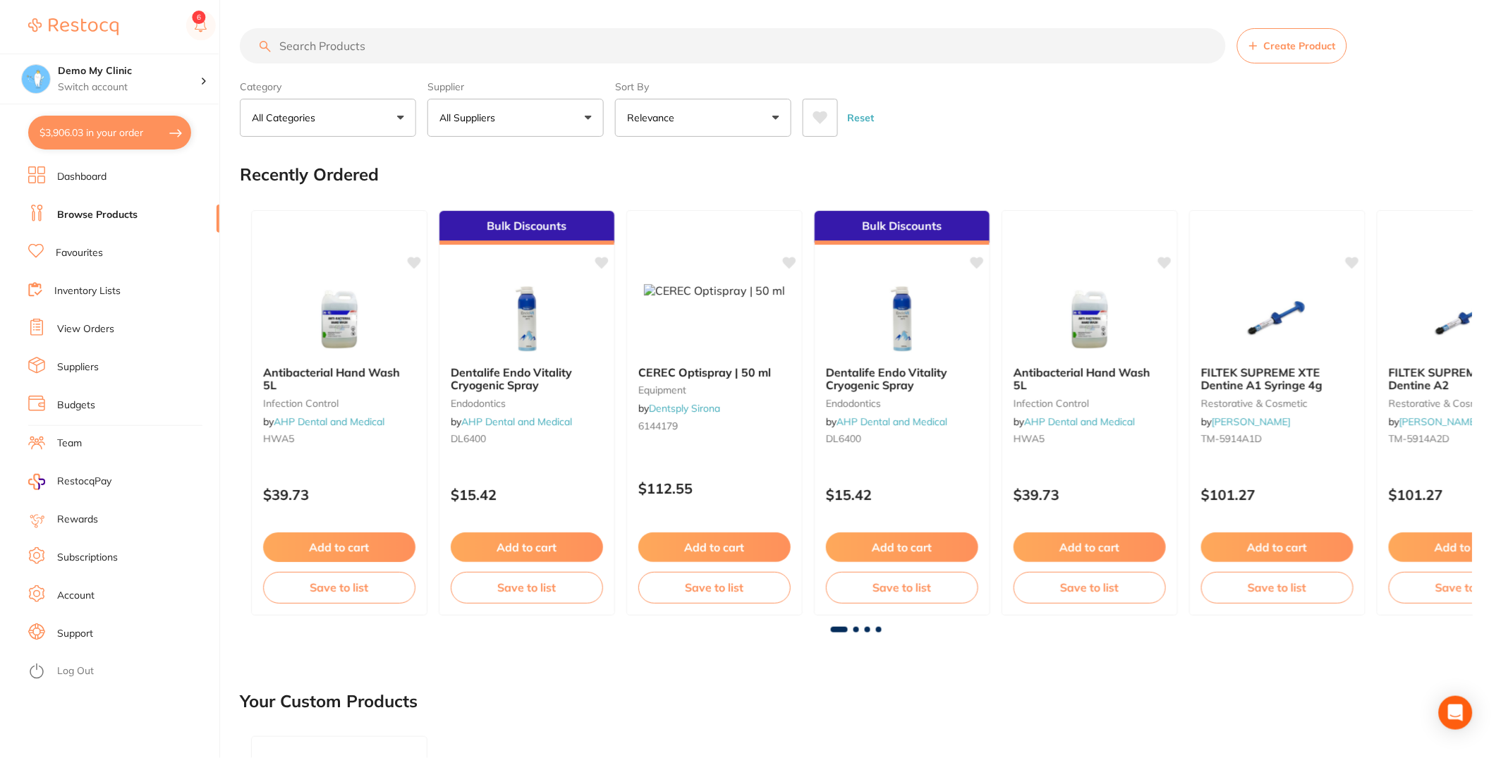
click at [101, 259] on link "Favourites" at bounding box center [79, 253] width 47 height 14
